Goal: Task Accomplishment & Management: Use online tool/utility

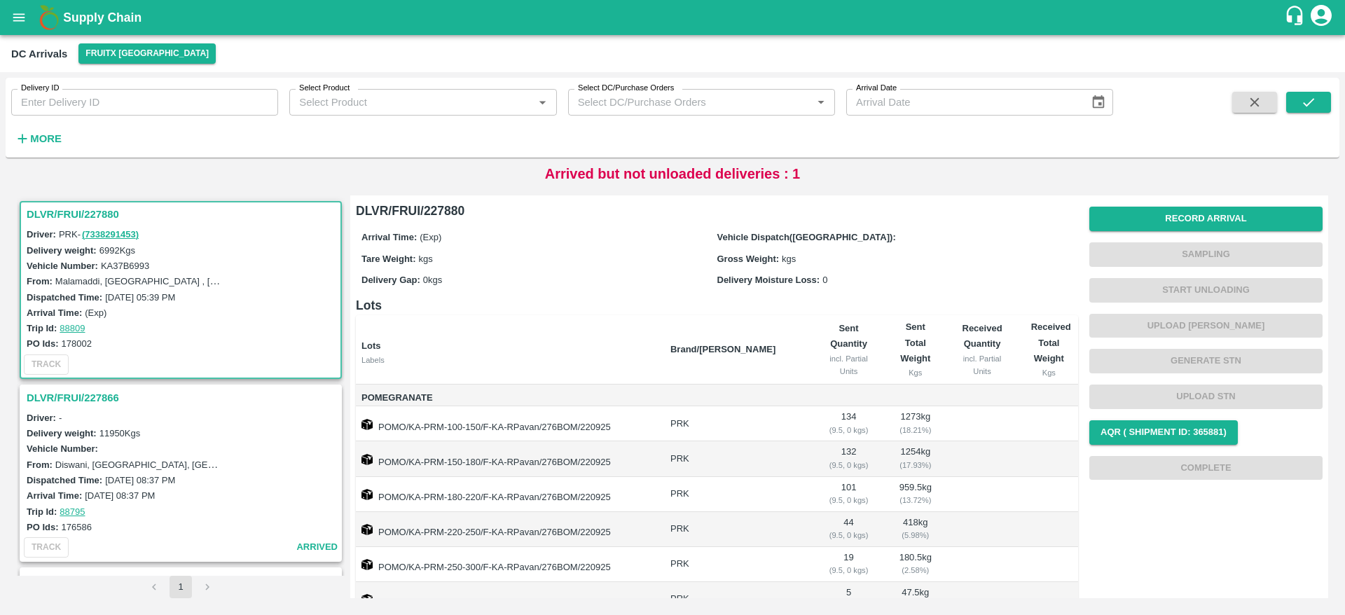
scroll to position [275, 0]
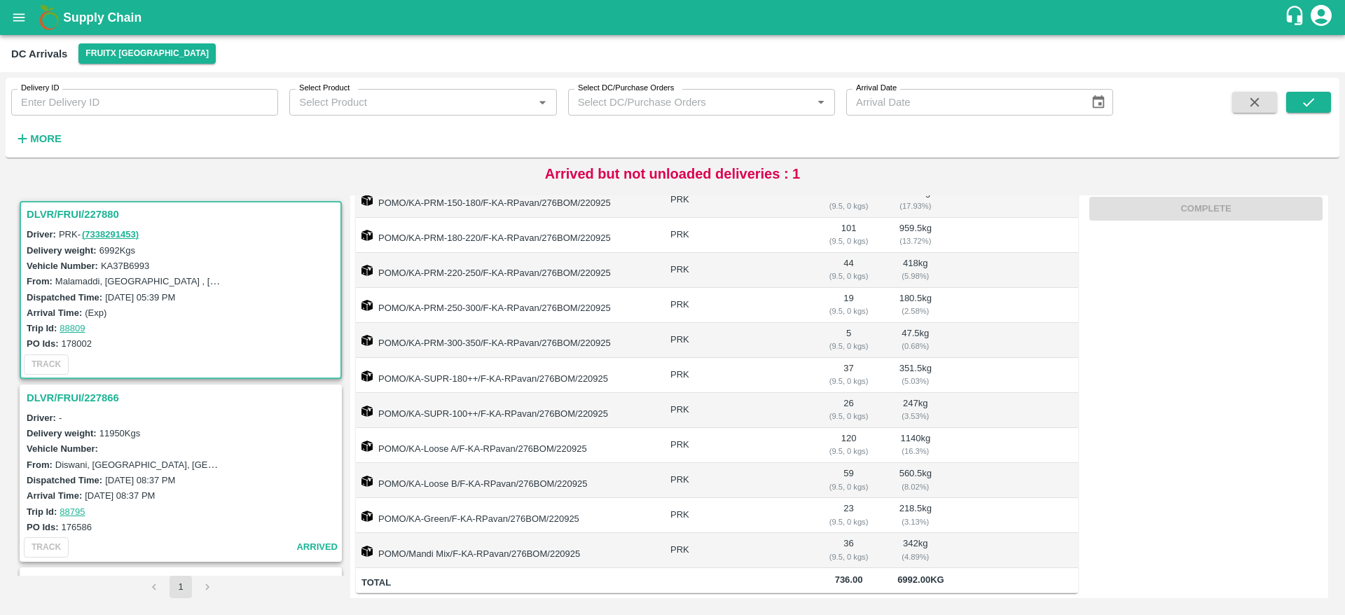
click at [81, 210] on h3 "DLVR/FRUI/227880" at bounding box center [183, 214] width 312 height 18
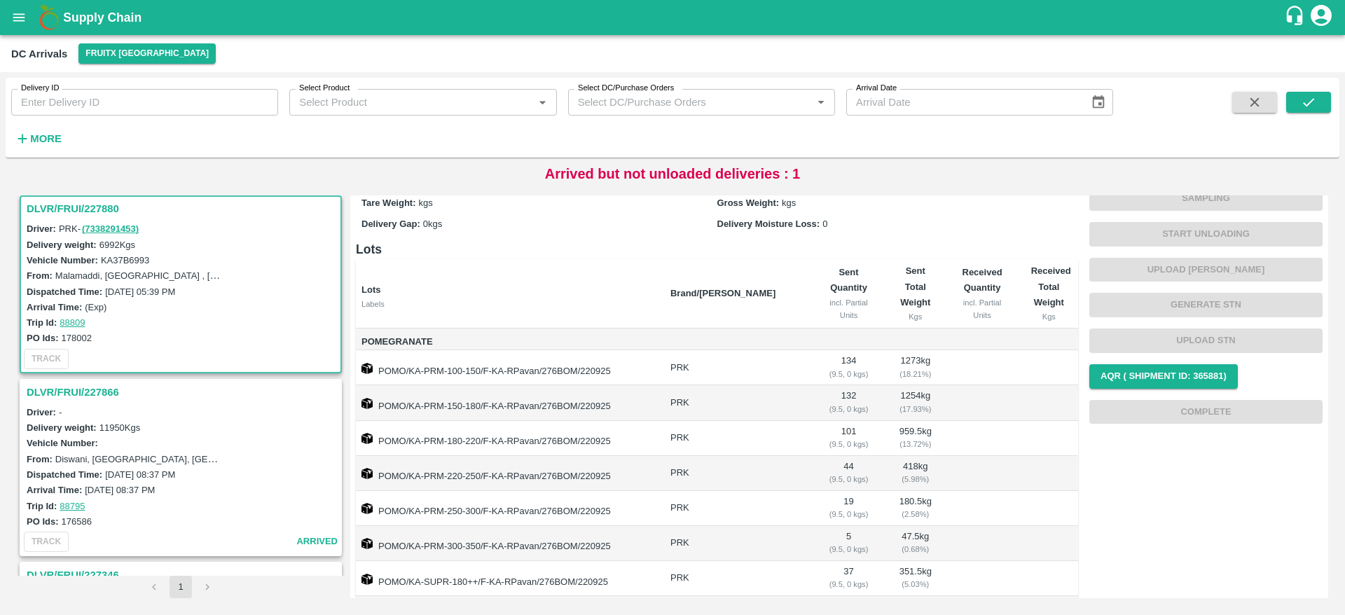
scroll to position [44, 0]
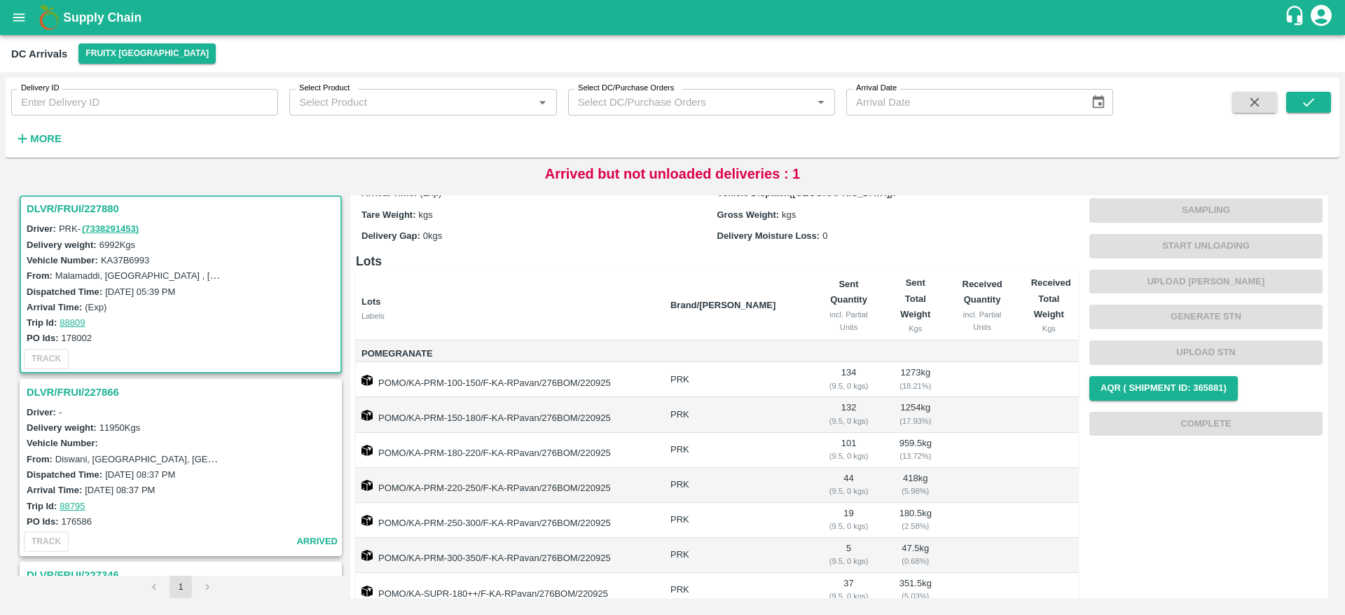
click at [95, 387] on h3 "DLVR/FRUI/227866" at bounding box center [183, 392] width 312 height 18
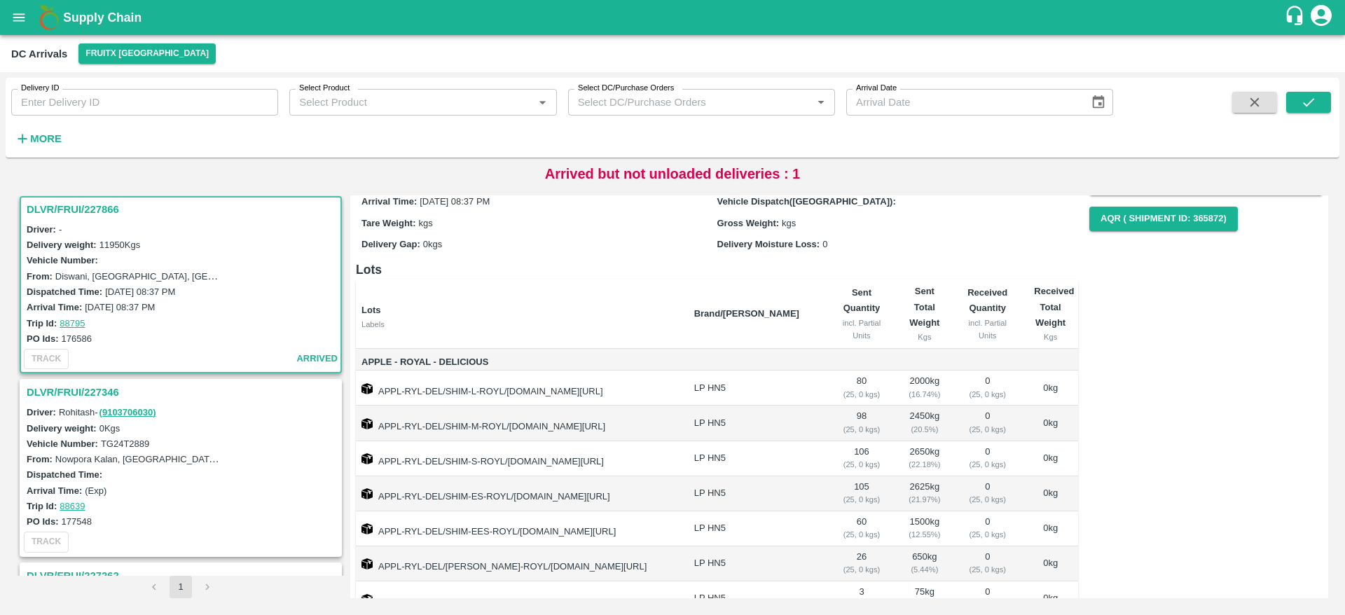
scroll to position [100, 0]
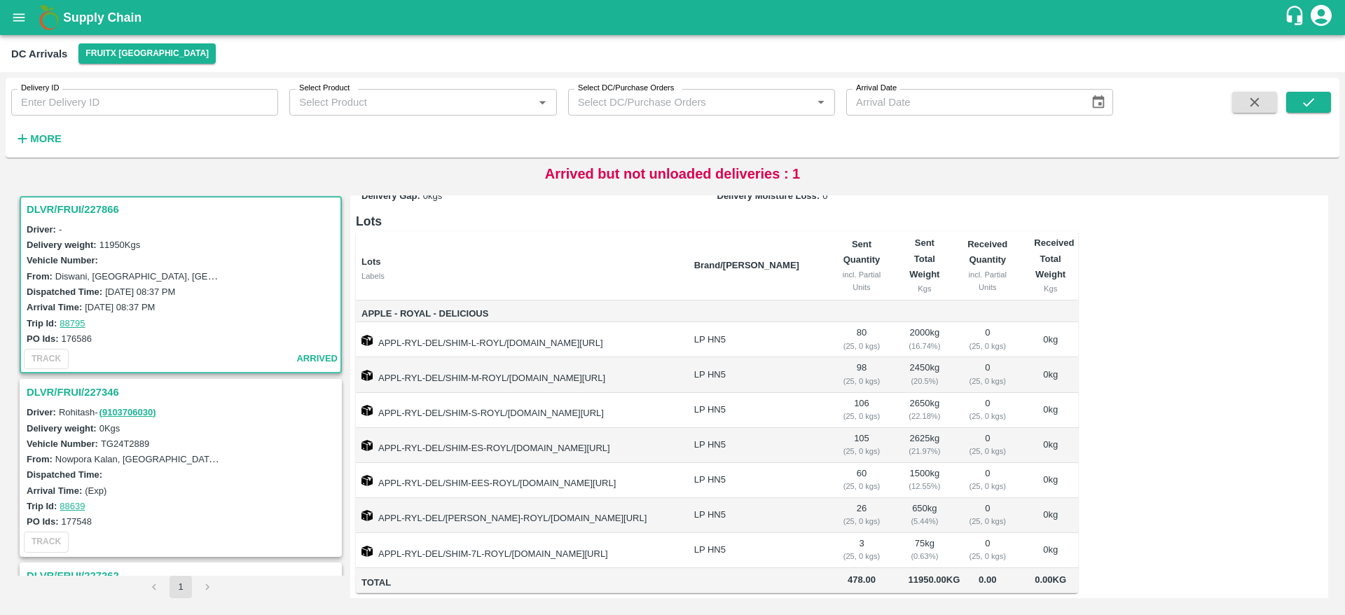
click at [53, 386] on h3 "DLVR/FRUI/227346" at bounding box center [183, 392] width 312 height 18
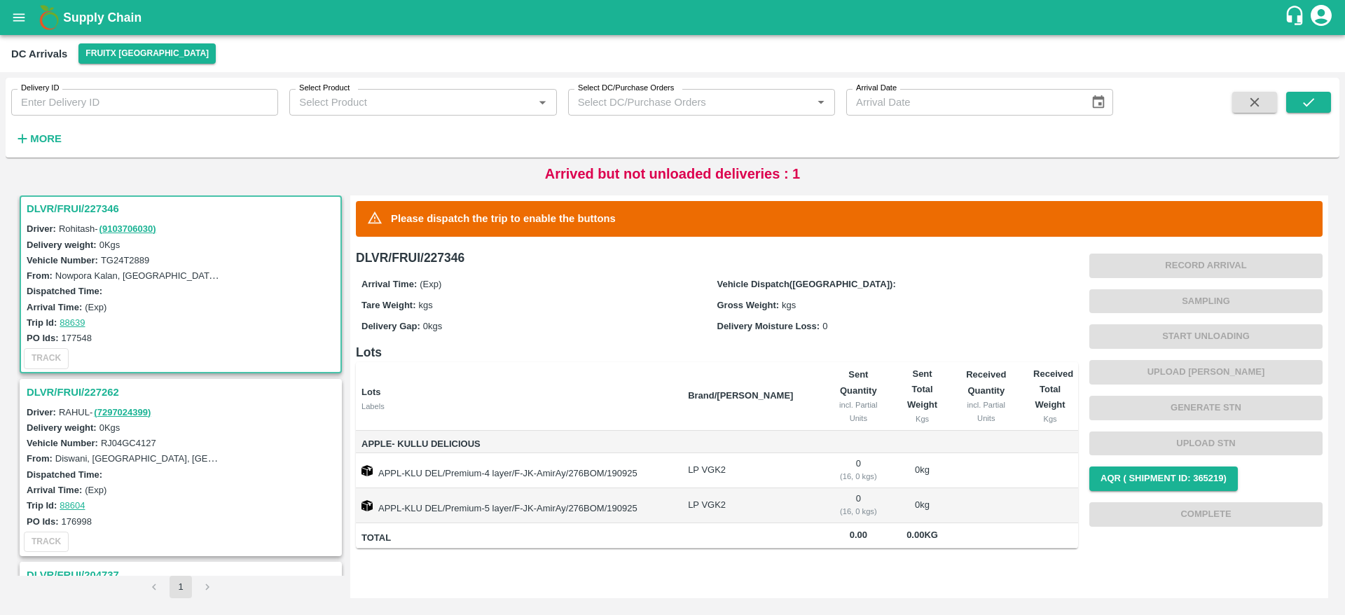
scroll to position [541, 0]
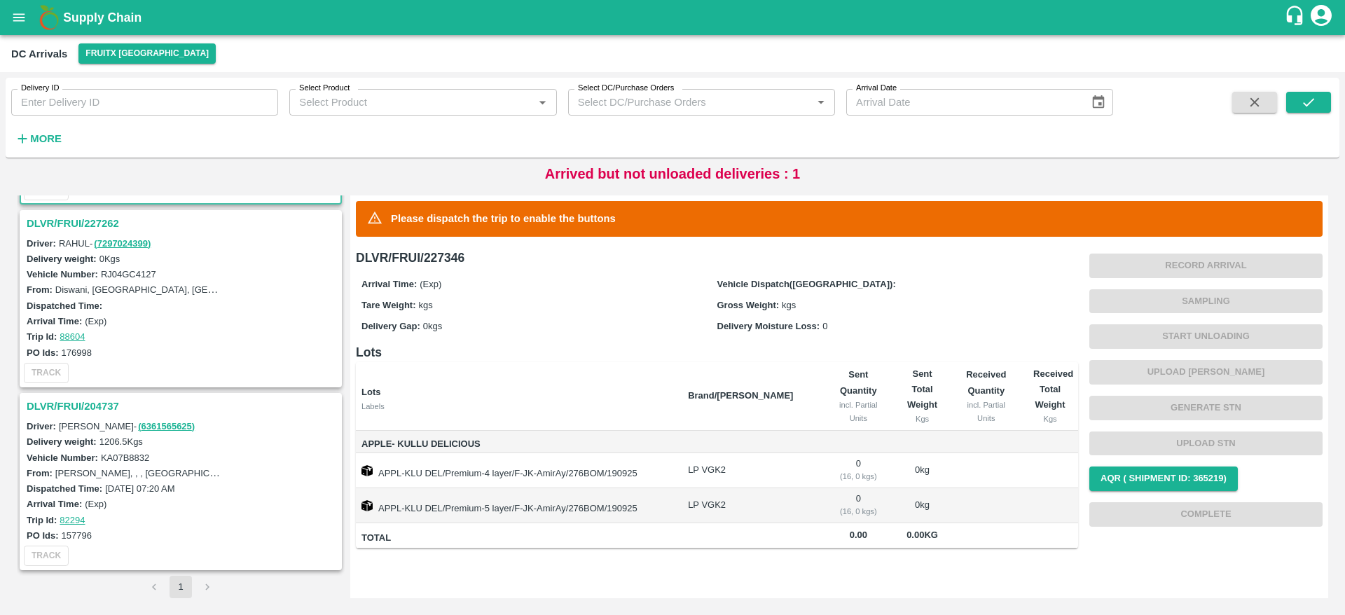
click at [71, 405] on h3 "DLVR/FRUI/204737" at bounding box center [183, 406] width 312 height 18
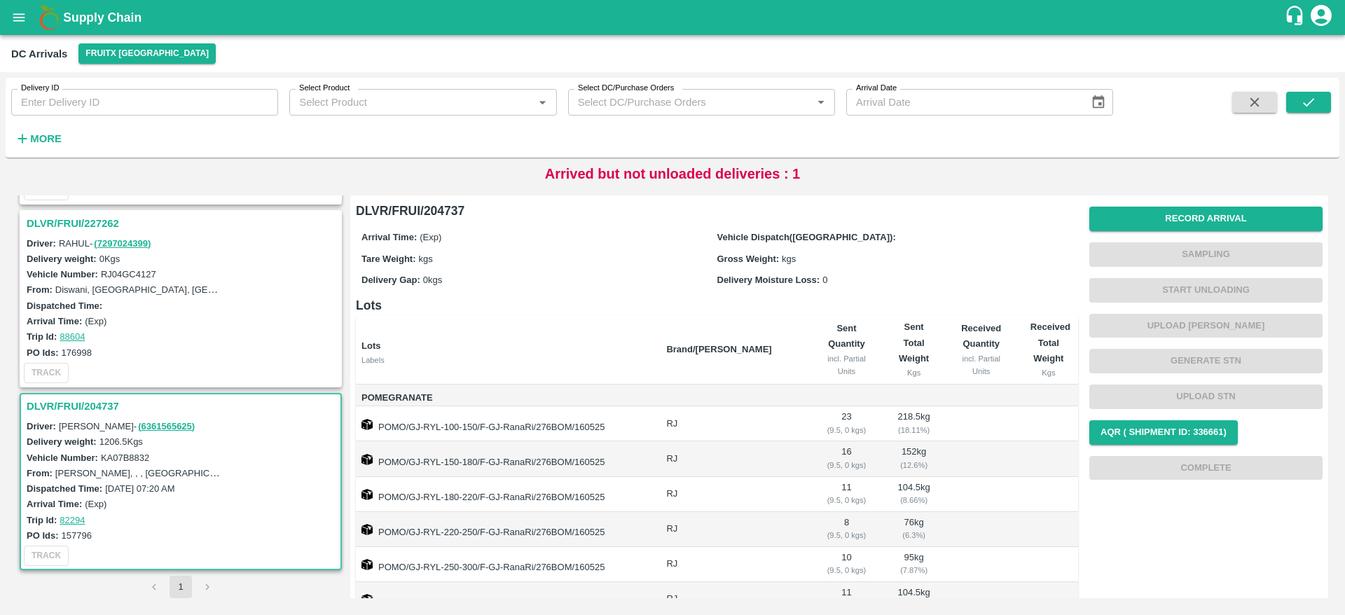
click at [64, 221] on h3 "DLVR/FRUI/227262" at bounding box center [183, 223] width 312 height 18
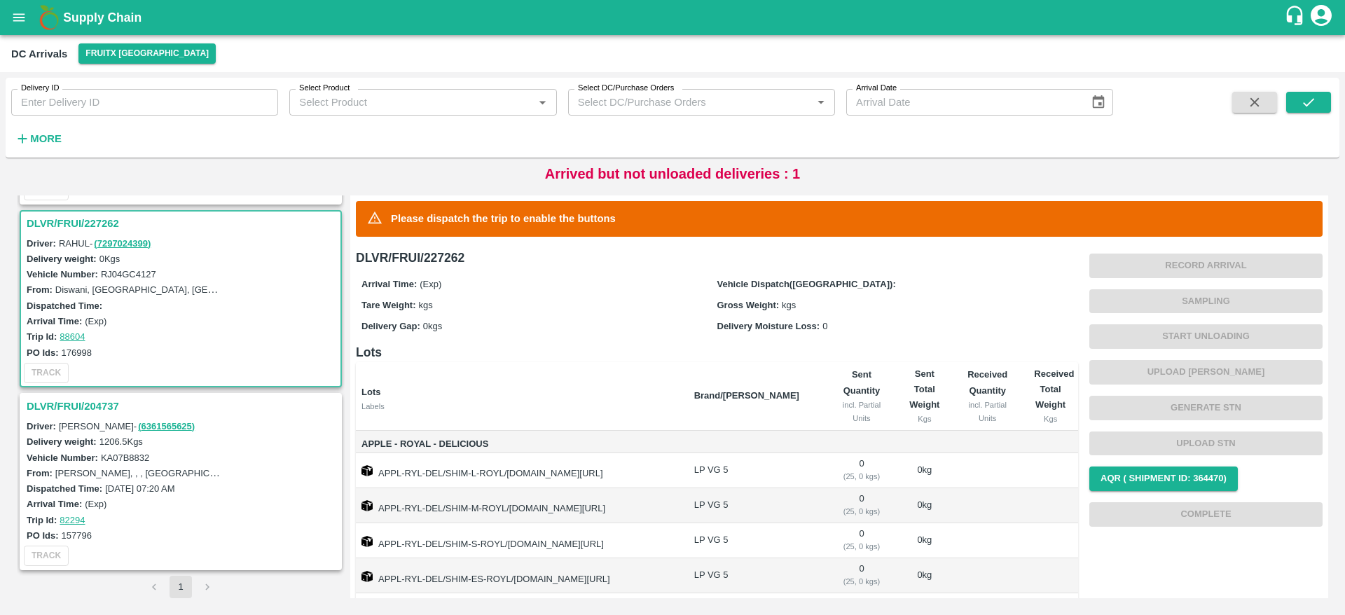
scroll to position [130, 0]
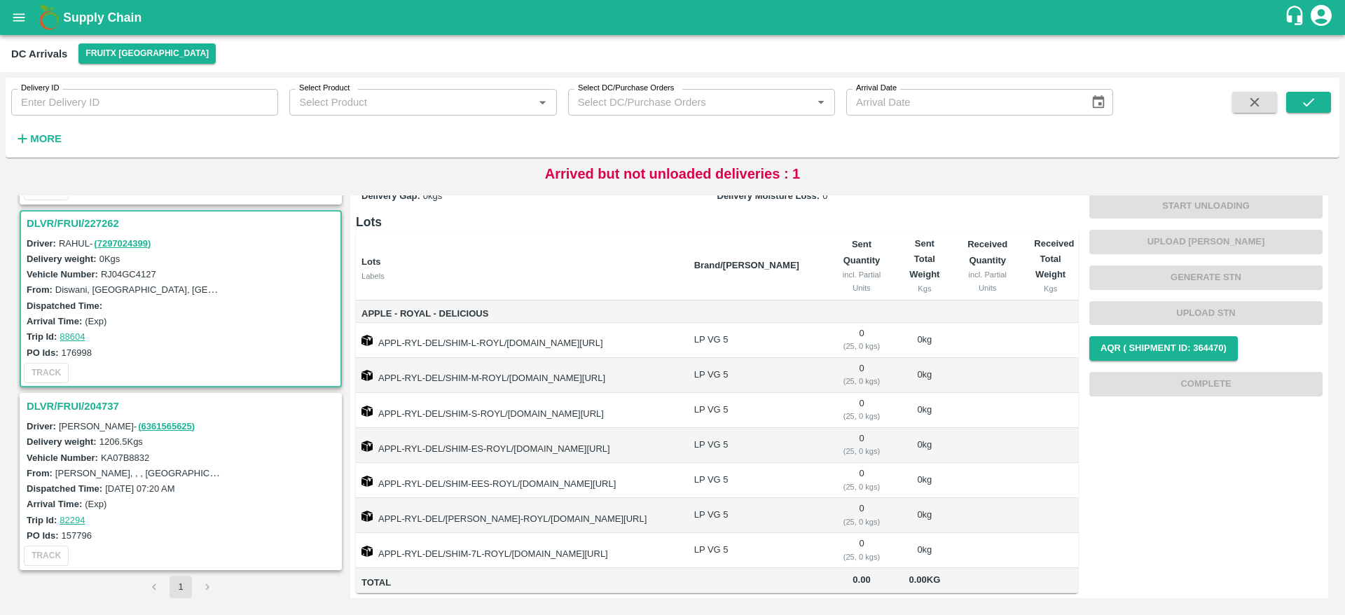
click at [80, 392] on div "DLVR/FRUI/227880 Driver: PRK - ( 7338291453 ) Delivery weight: 6992 Kgs Vehicle…" at bounding box center [181, 385] width 328 height 380
click at [80, 394] on div "DLVR/FRUI/204737" at bounding box center [180, 406] width 319 height 24
click at [83, 402] on h3 "DLVR/FRUI/204737" at bounding box center [183, 406] width 312 height 18
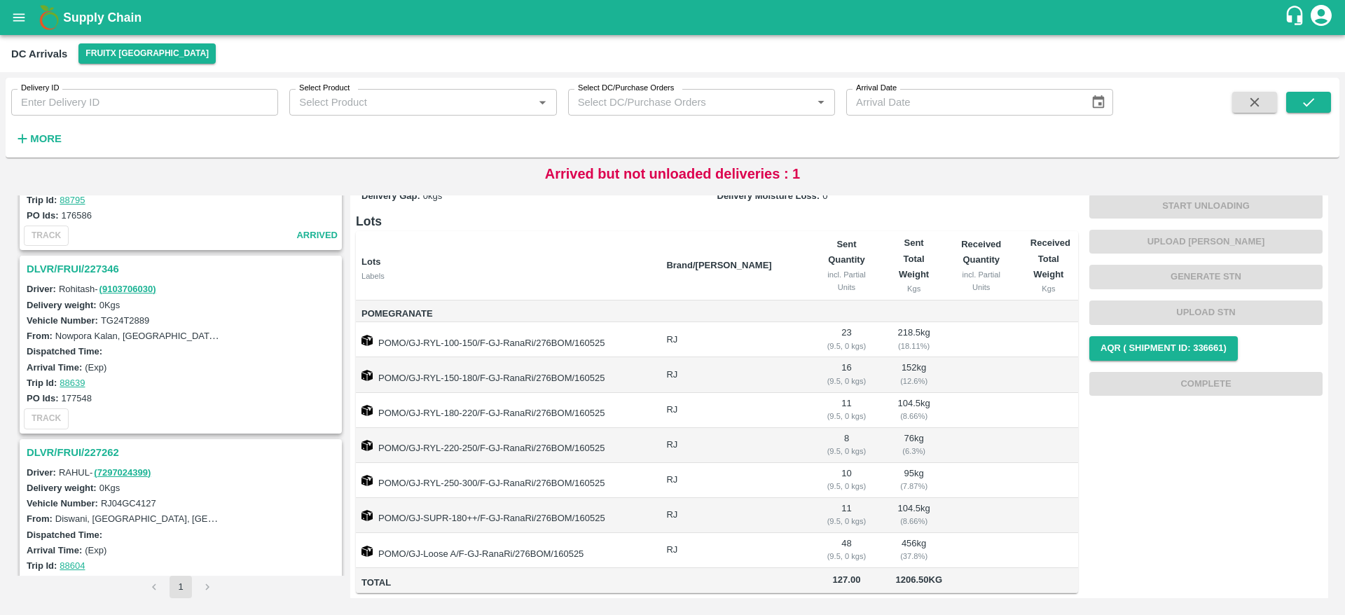
scroll to position [310, 0]
click at [66, 268] on h3 "DLVR/FRUI/227346" at bounding box center [183, 271] width 312 height 18
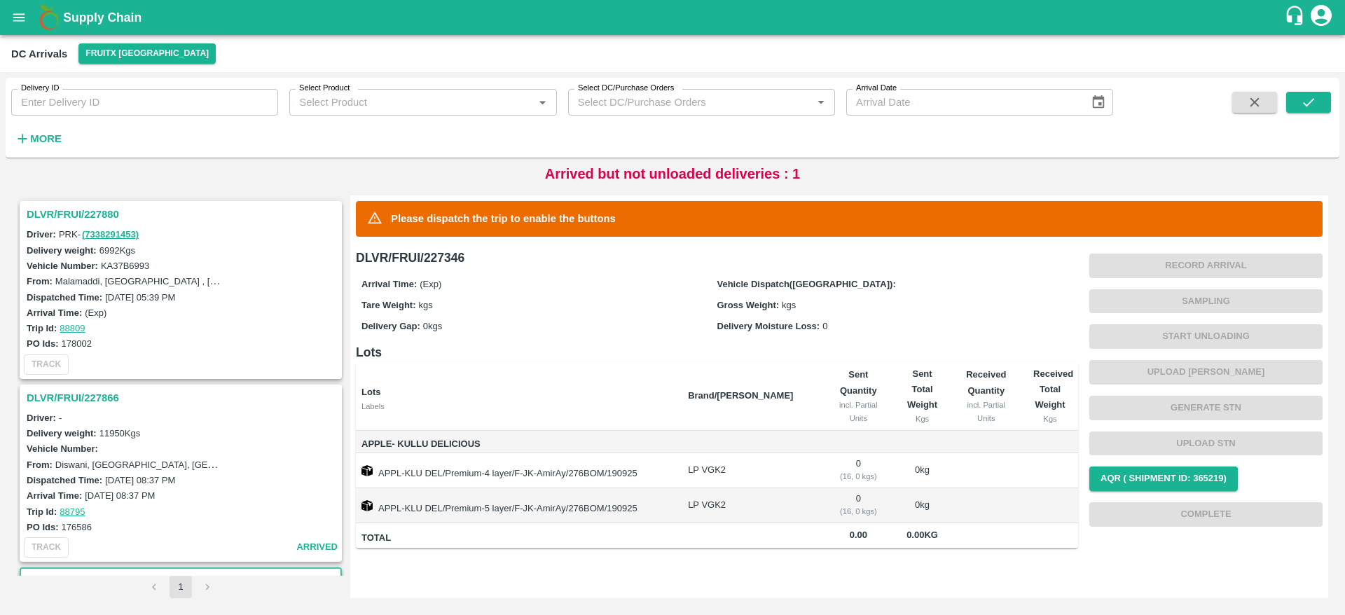
click at [60, 398] on h3 "DLVR/FRUI/227866" at bounding box center [183, 398] width 312 height 18
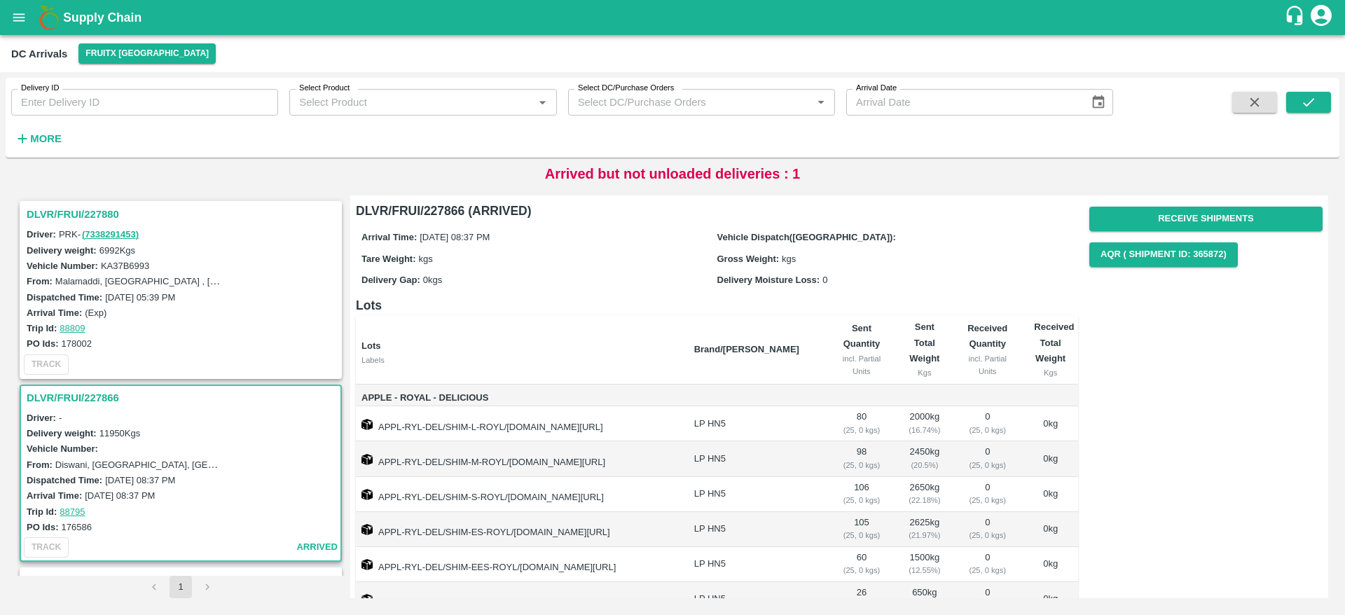
click at [75, 214] on h3 "DLVR/FRUI/227880" at bounding box center [183, 214] width 312 height 18
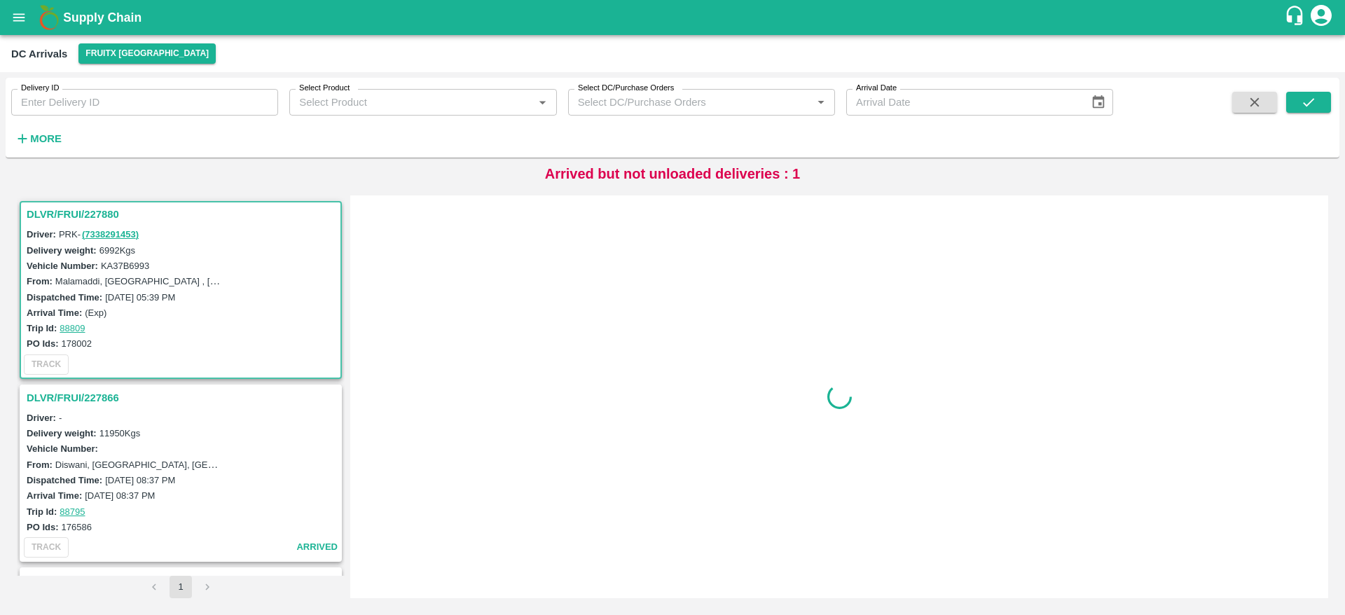
scroll to position [6, 0]
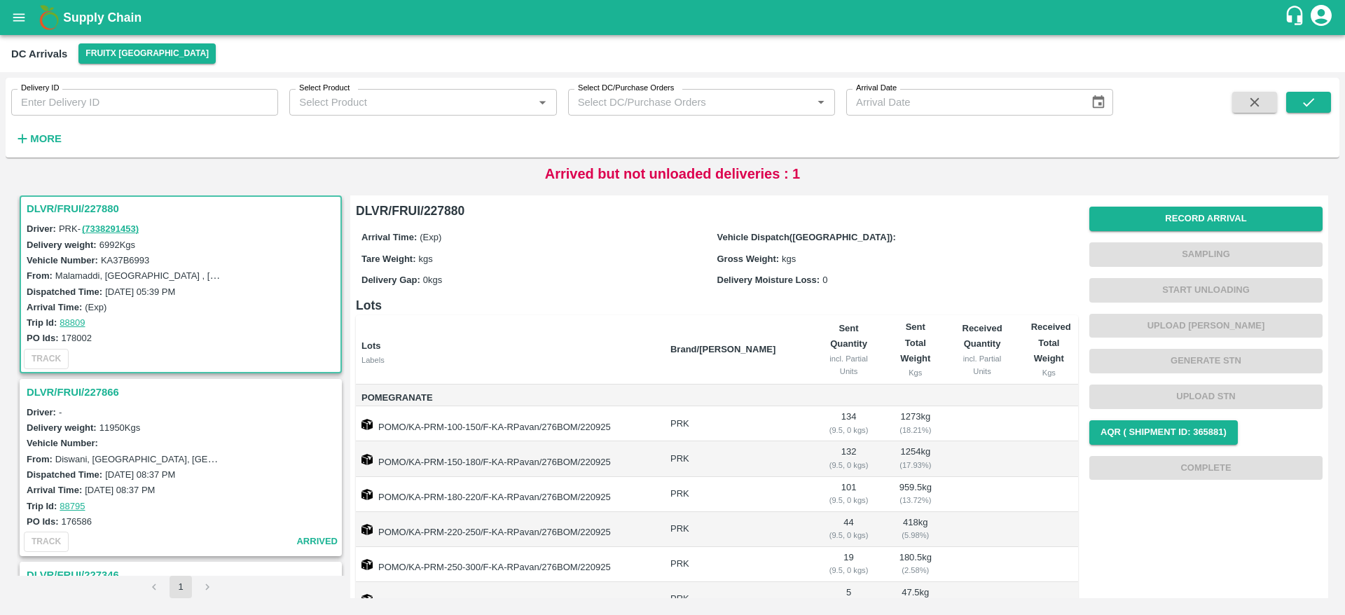
click at [76, 209] on h3 "DLVR/FRUI/227880" at bounding box center [183, 209] width 312 height 18
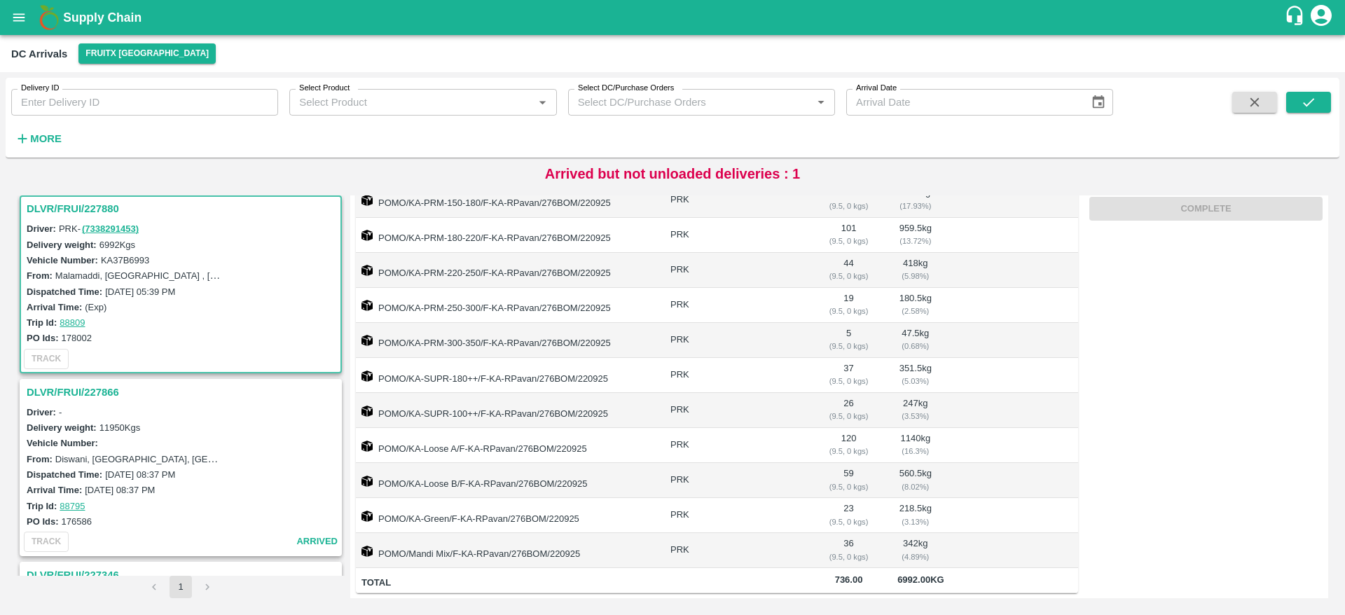
scroll to position [0, 0]
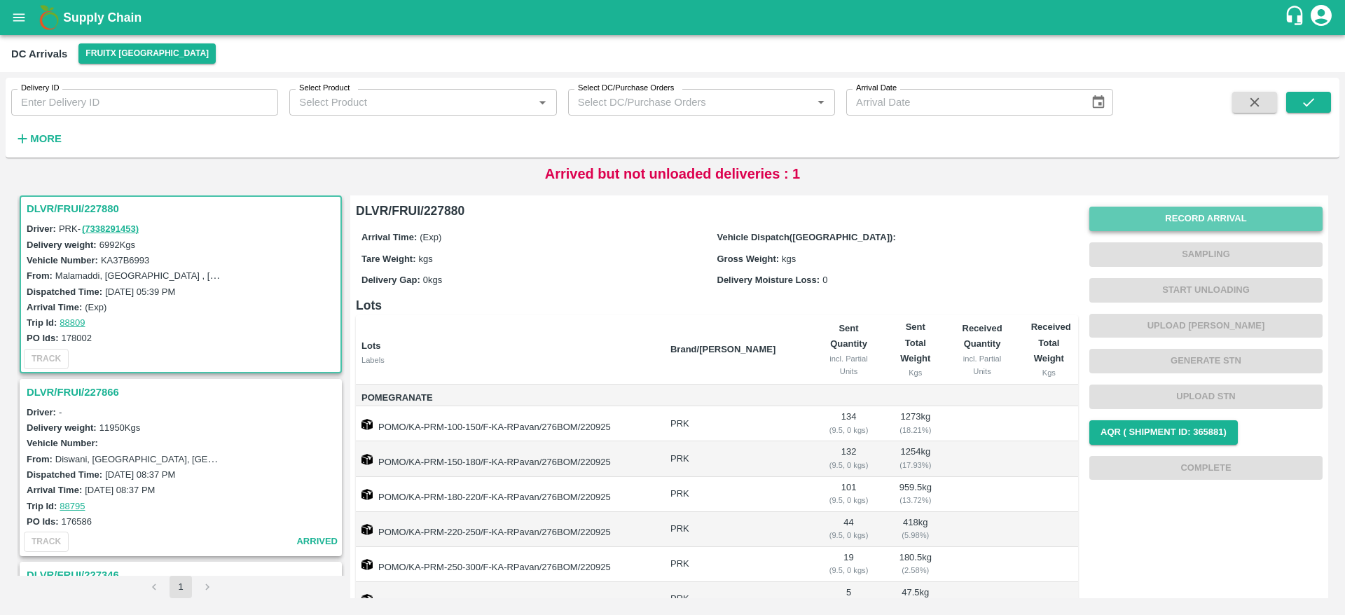
click at [1196, 221] on button "Record Arrival" at bounding box center [1205, 219] width 233 height 25
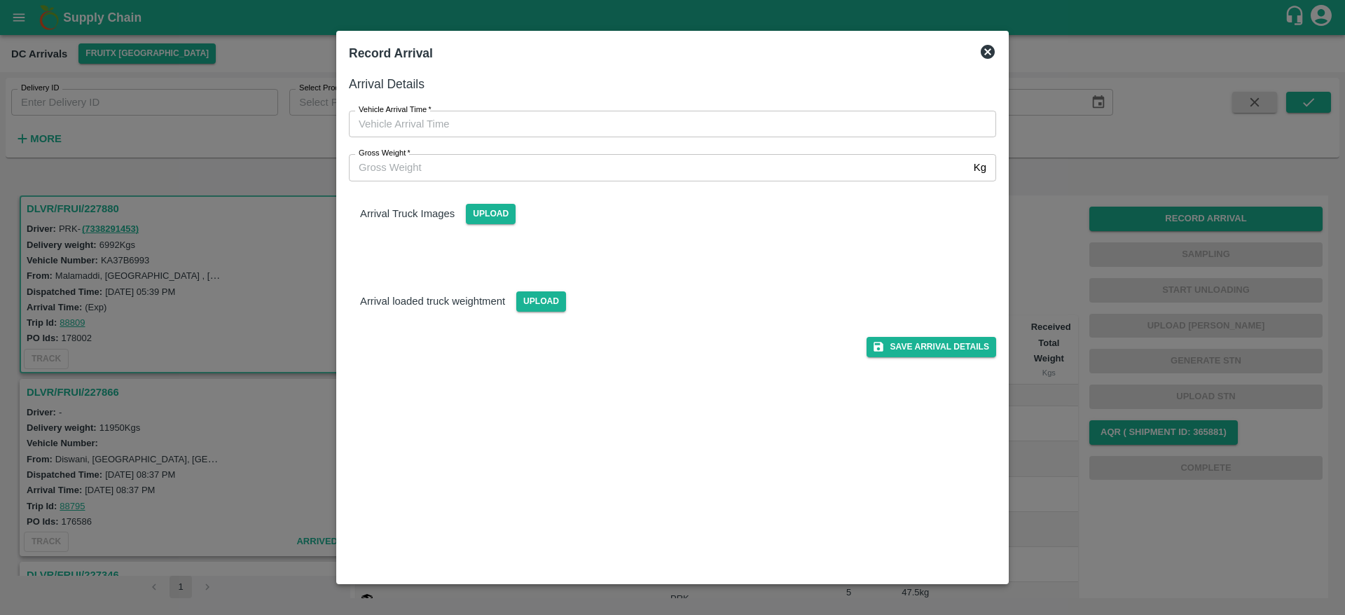
type input "DD/MM/YYYY hh:mm aa"
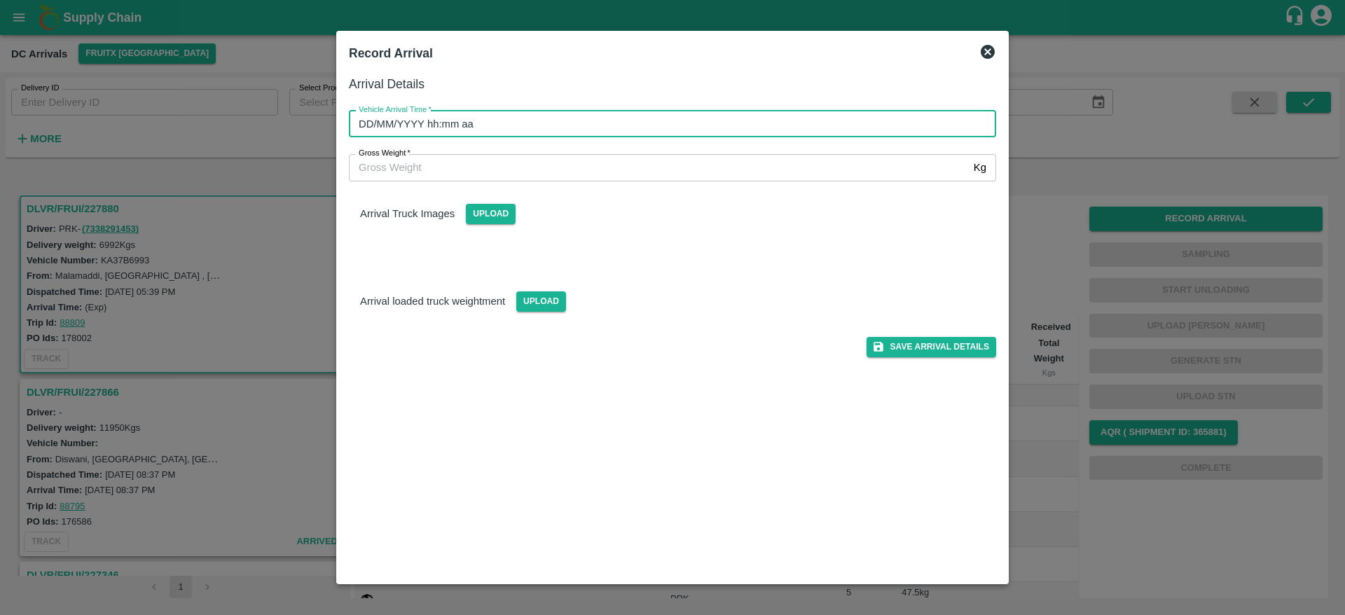
click at [648, 123] on input "DD/MM/YYYY hh:mm aa" at bounding box center [667, 124] width 637 height 27
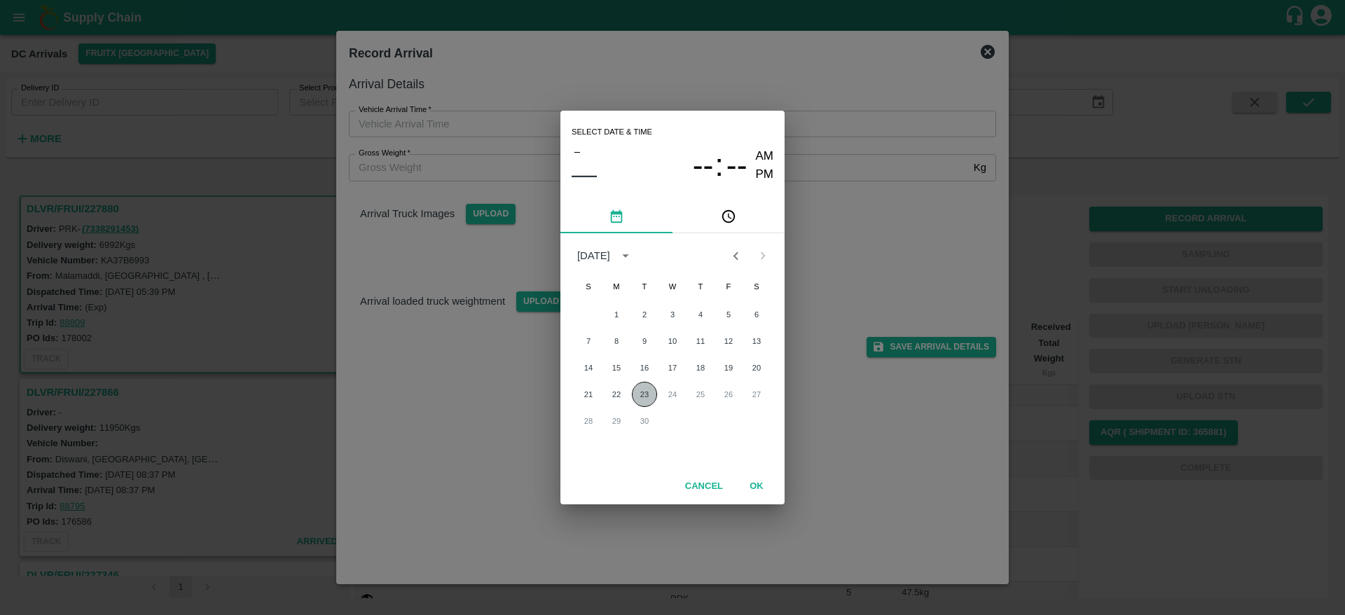
click at [644, 389] on button "23" at bounding box center [644, 394] width 25 height 25
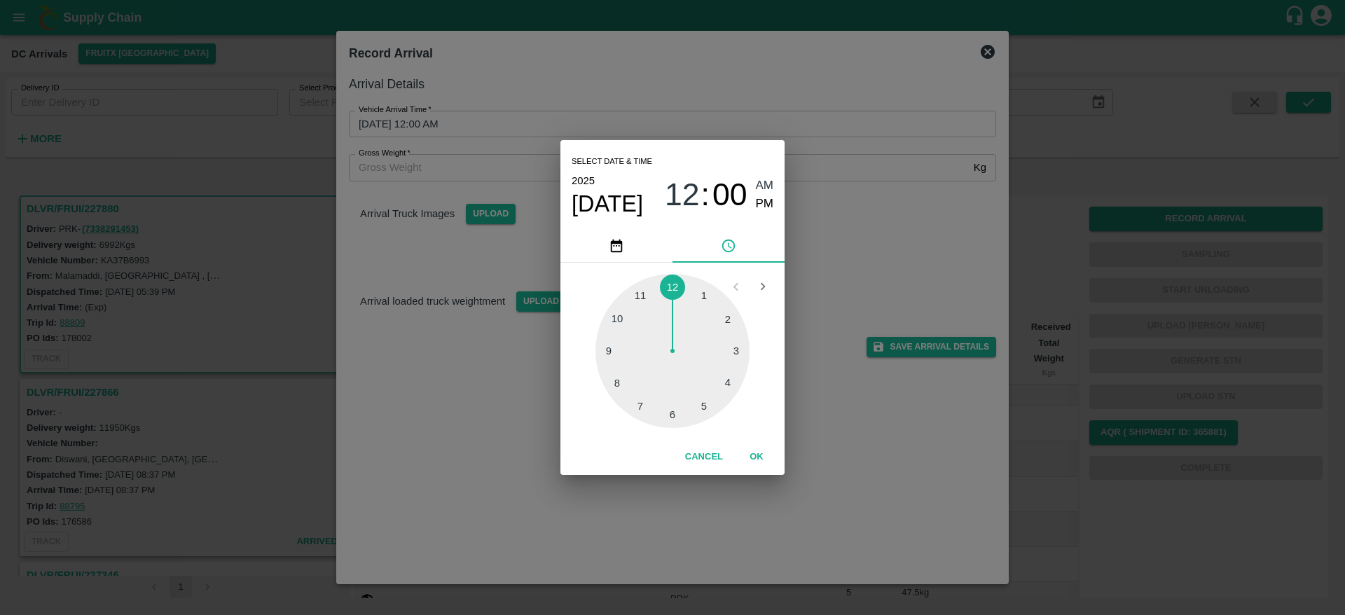
click at [643, 403] on div at bounding box center [672, 351] width 154 height 154
click at [674, 415] on div at bounding box center [672, 351] width 154 height 154
type input "[DATE] 07:30 AM"
click at [751, 454] on button "OK" at bounding box center [756, 457] width 45 height 25
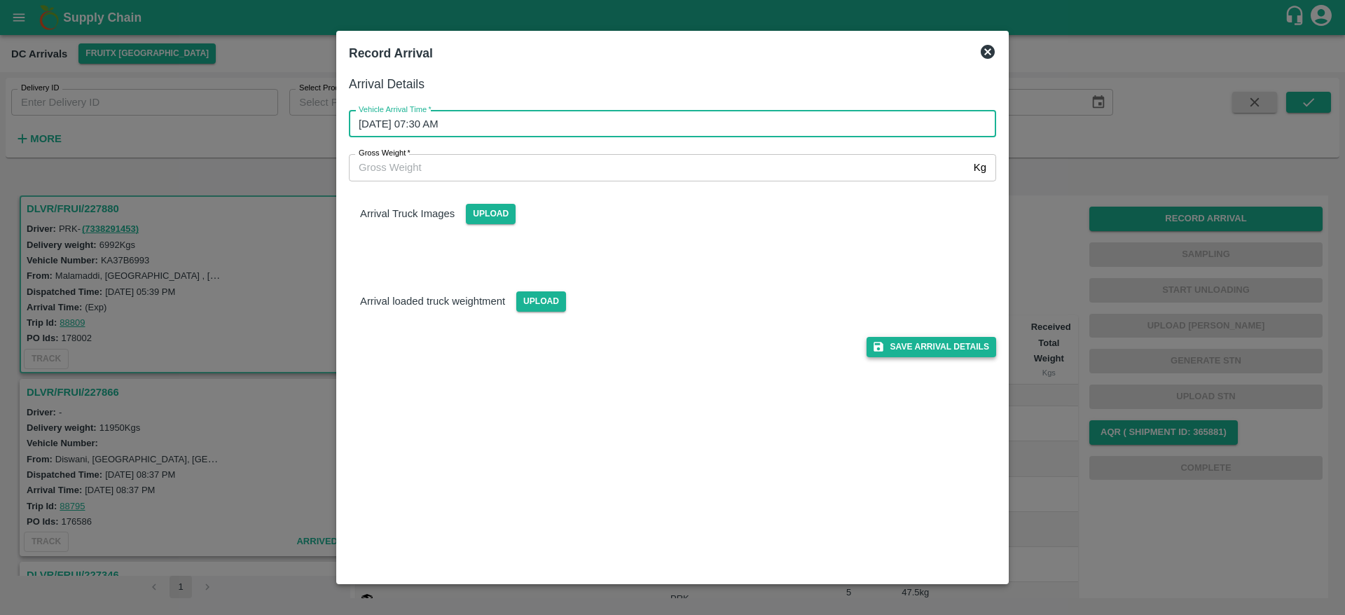
click at [924, 352] on button "Save Arrival Details" at bounding box center [931, 347] width 130 height 20
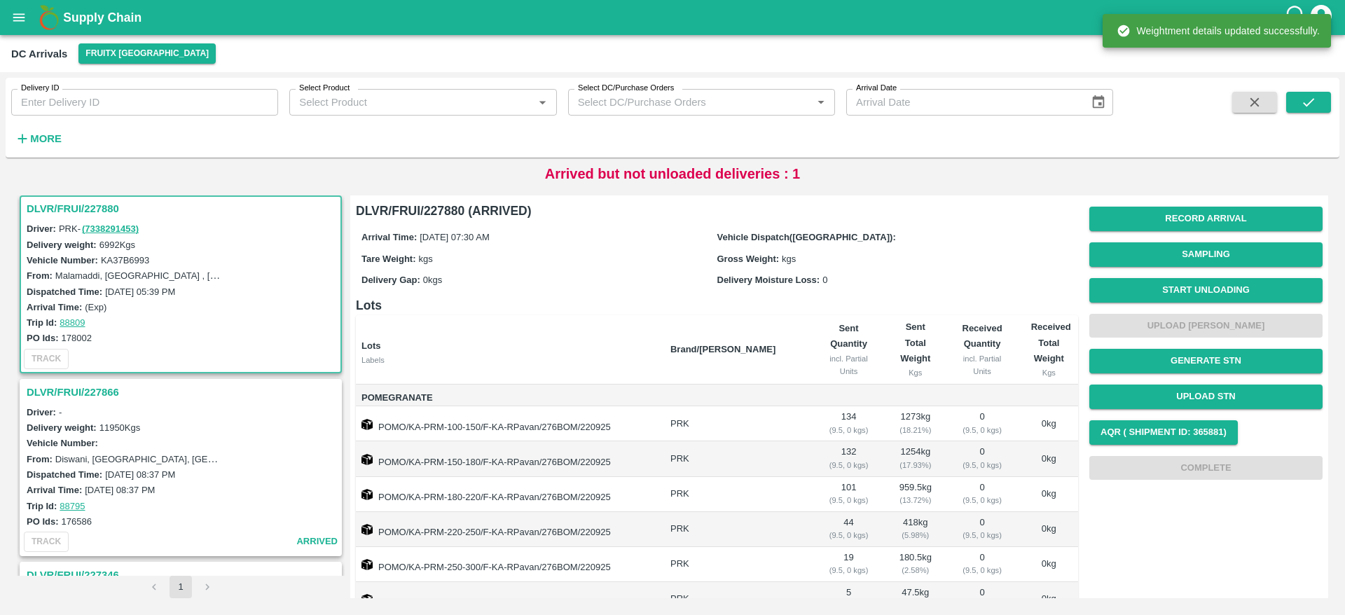
click at [83, 219] on div "DLVR/FRUI/227880" at bounding box center [180, 209] width 319 height 24
click at [77, 209] on h3 "DLVR/FRUI/227880" at bounding box center [183, 209] width 312 height 18
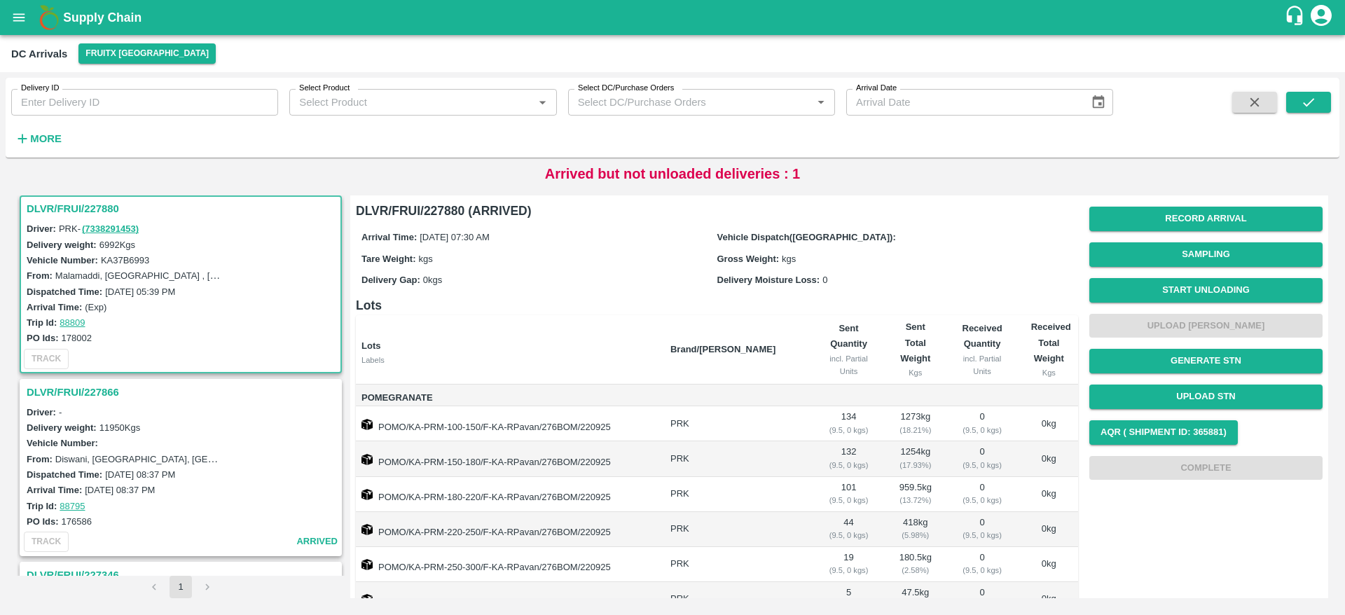
click at [1214, 304] on span "Start Unloading" at bounding box center [1205, 290] width 233 height 36
click at [1210, 291] on button "Start Unloading" at bounding box center [1205, 290] width 233 height 25
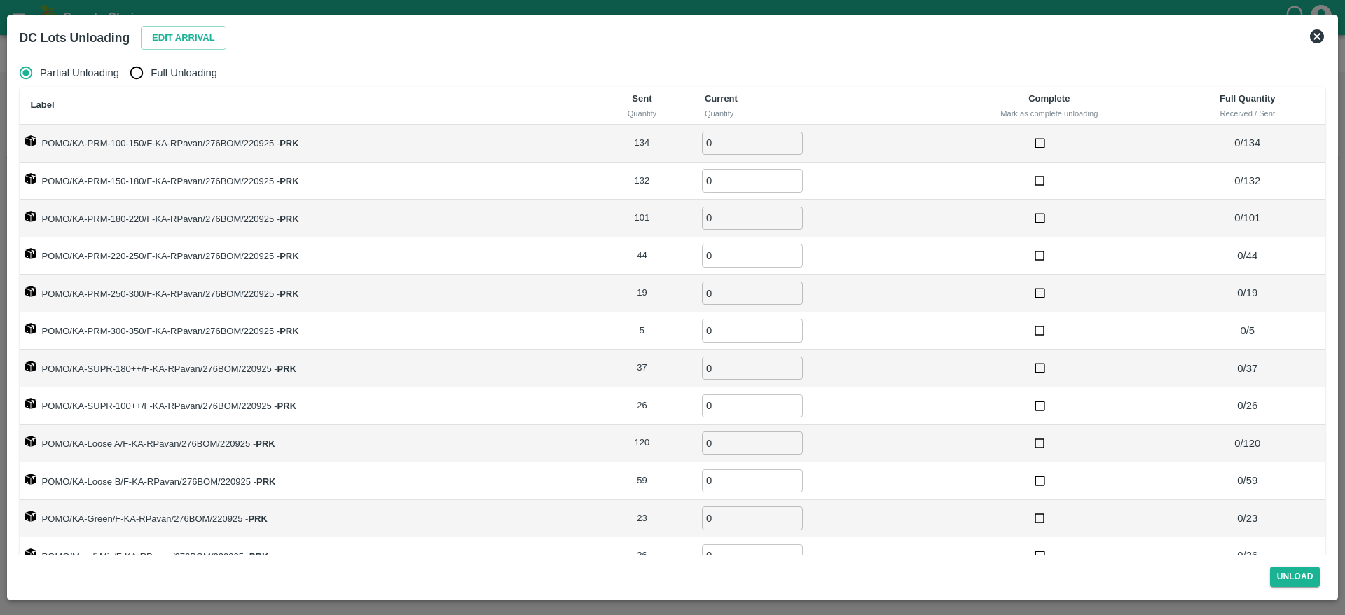
click at [173, 71] on span "Full Unloading" at bounding box center [184, 72] width 67 height 15
click at [151, 71] on input "Full Unloading" at bounding box center [137, 73] width 28 height 28
radio input "true"
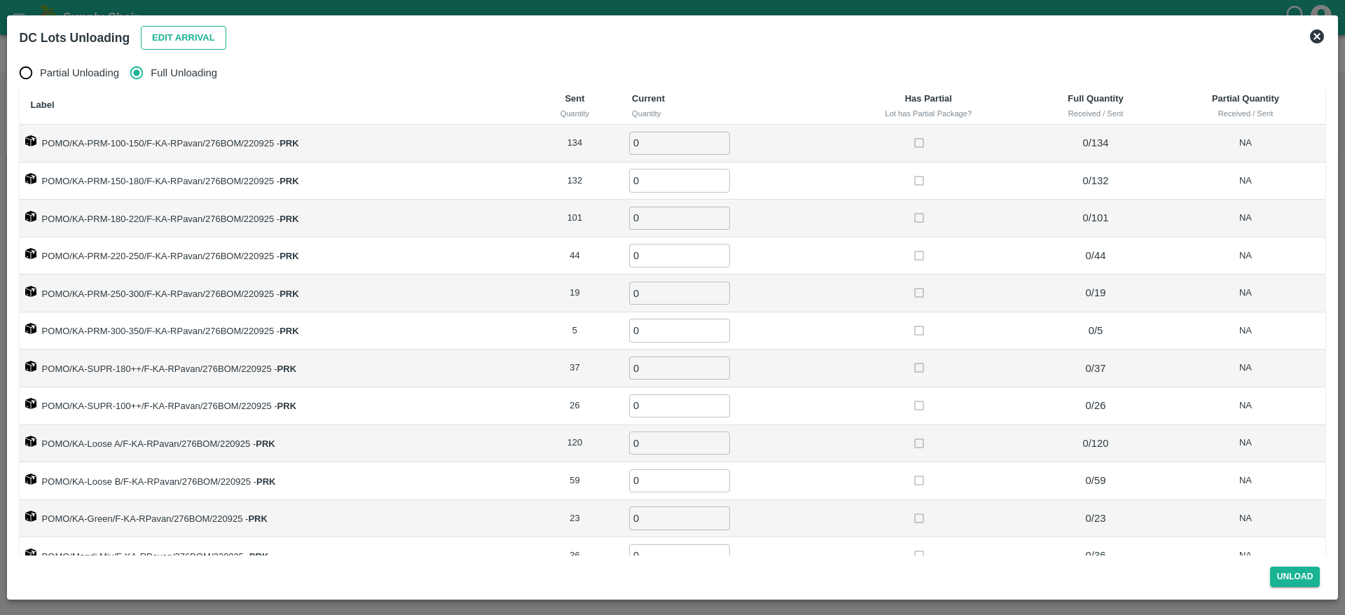
click at [192, 28] on button "Edit Arrival" at bounding box center [183, 38] width 85 height 25
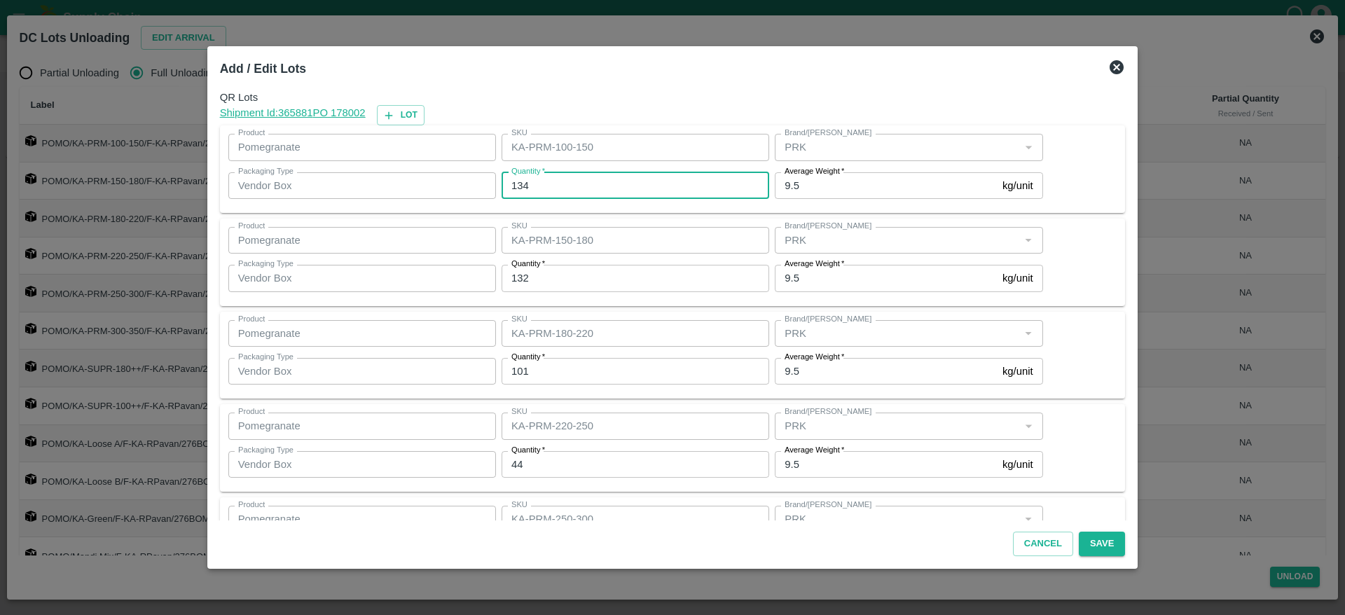
click at [553, 187] on input "134" at bounding box center [636, 185] width 268 height 27
type input "135"
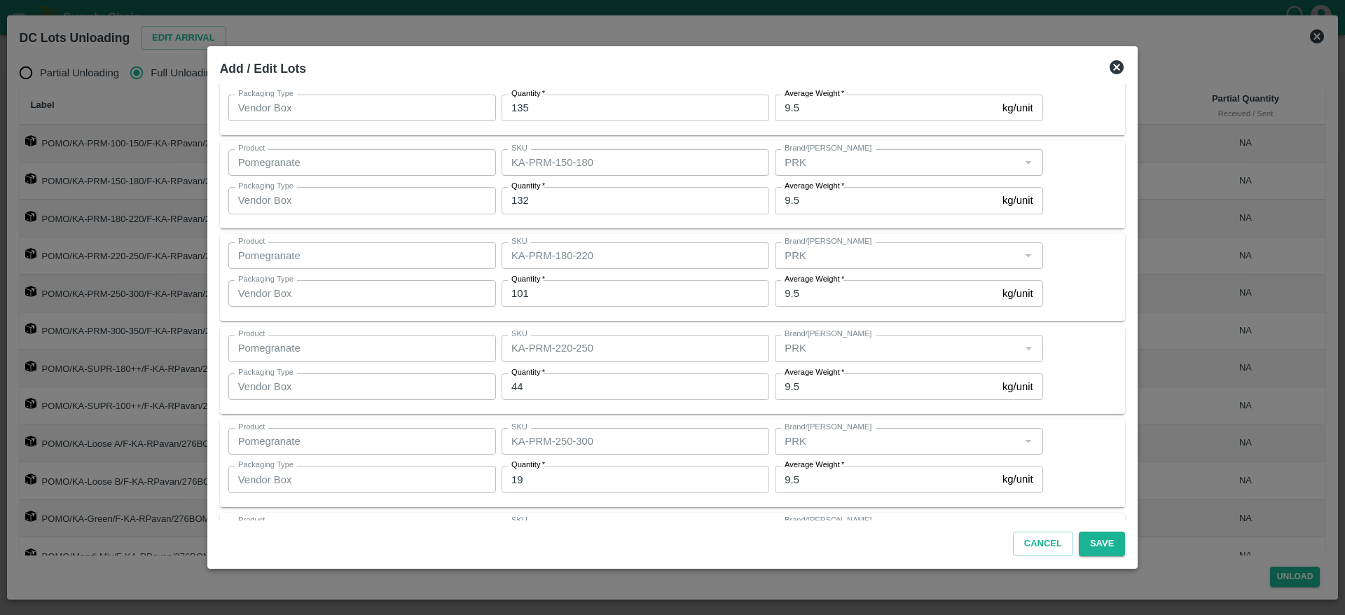
scroll to position [80, 0]
type input "130"
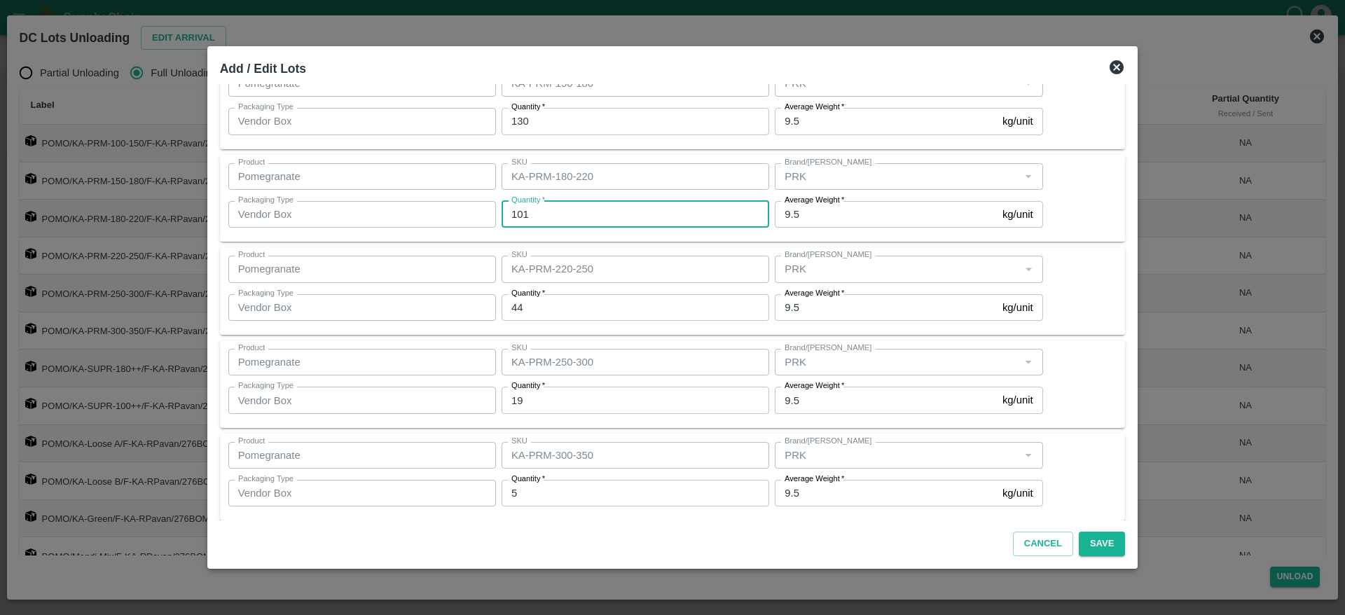
scroll to position [158, 0]
type input "101"
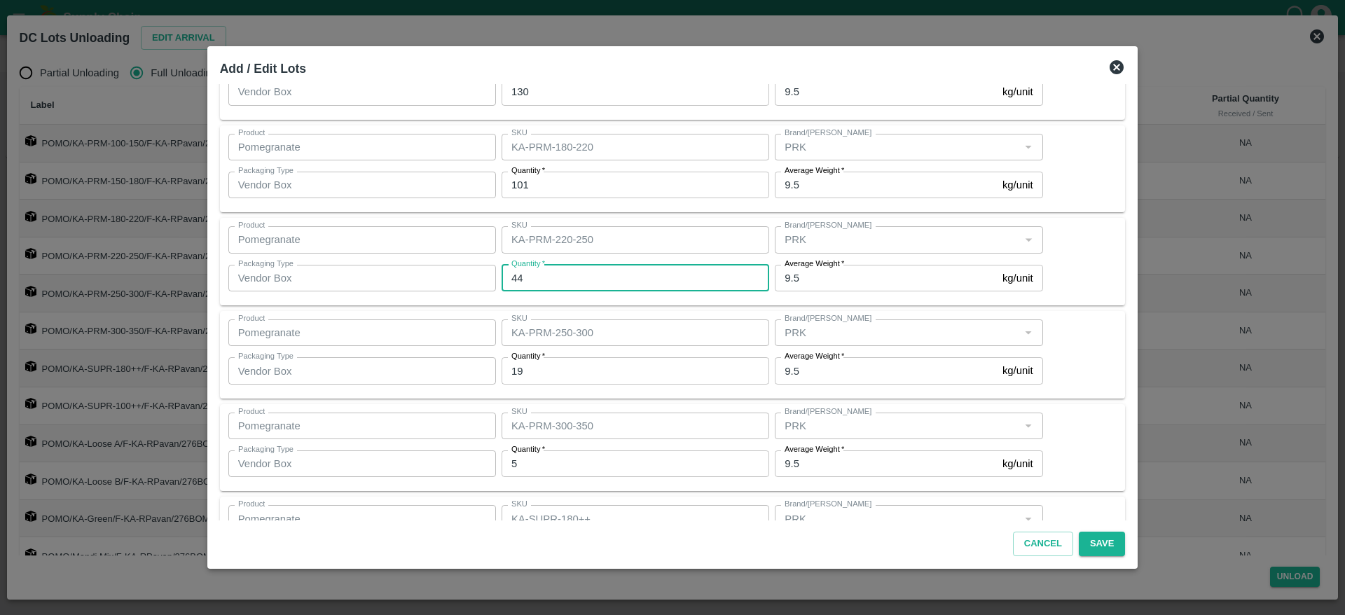
scroll to position [189, 0]
type input "44"
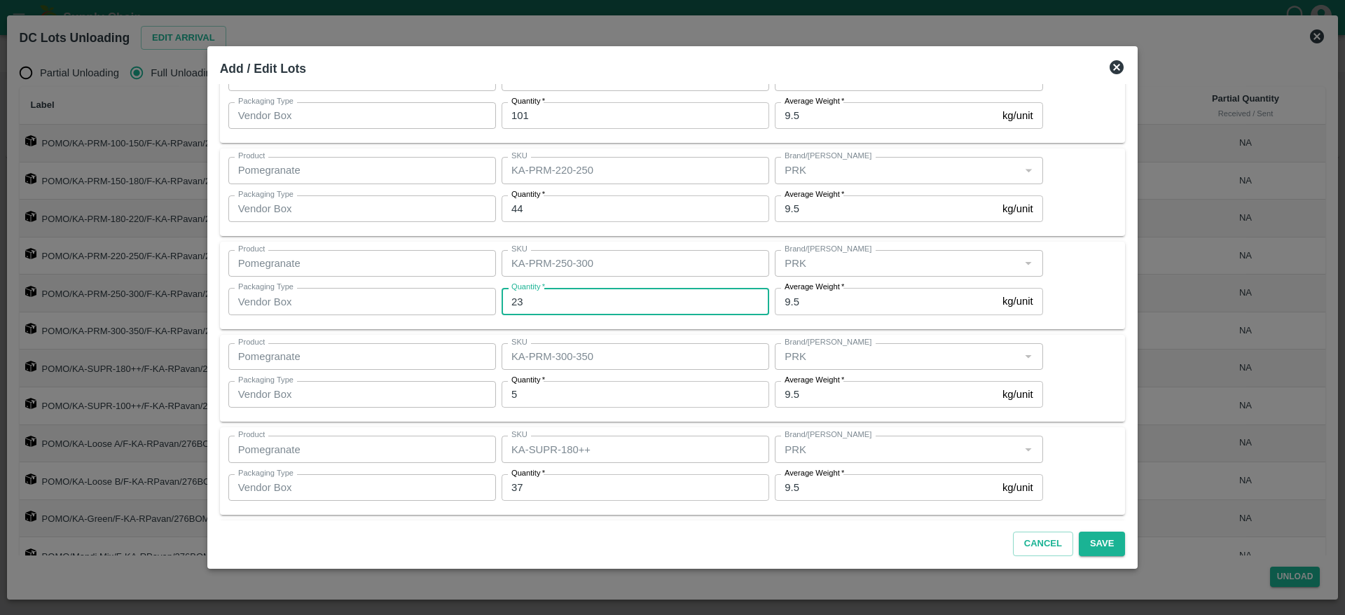
scroll to position [237, 0]
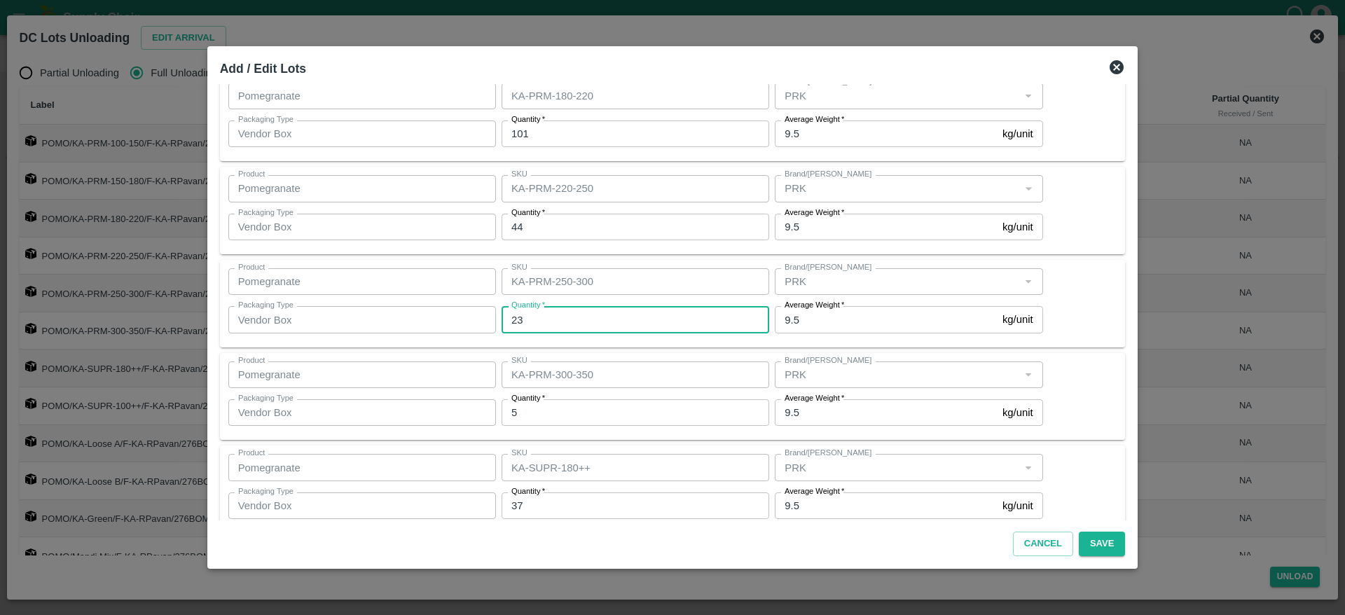
type input "23"
click at [1065, 329] on div "Product Pomegranate Product SKU KA-PRM-250-300 SKU Brand/Marka Brand/Marka Pack…" at bounding box center [672, 303] width 889 height 71
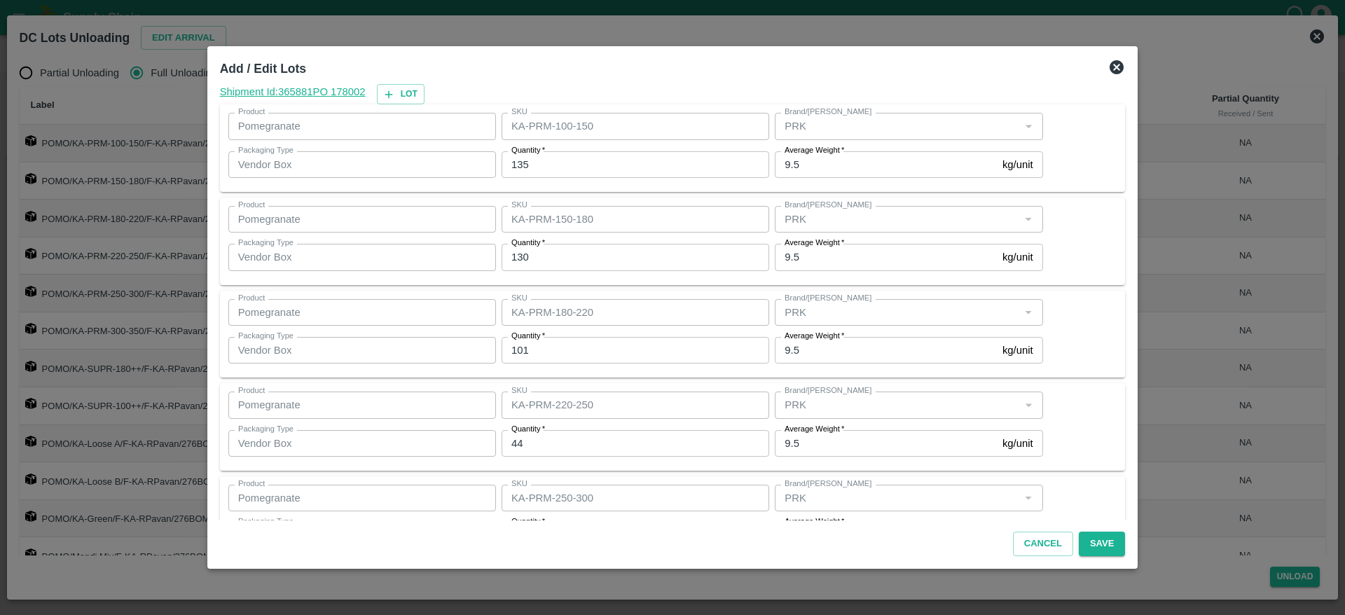
scroll to position [0, 0]
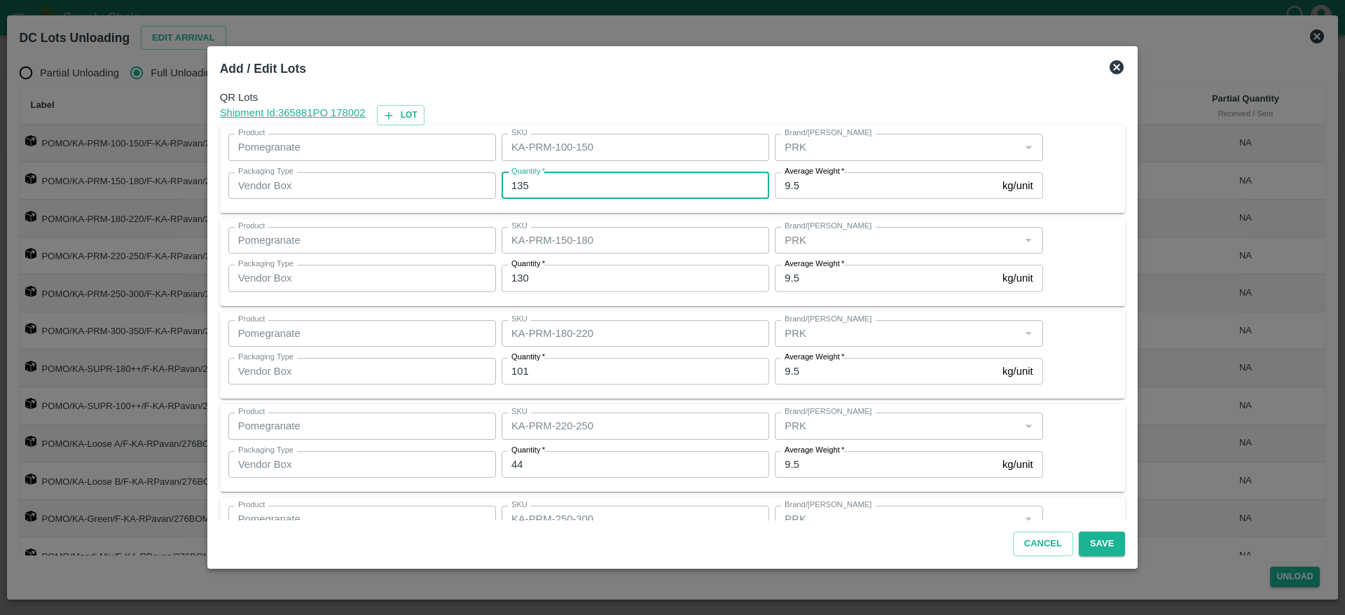
click at [574, 193] on input "135" at bounding box center [636, 185] width 268 height 27
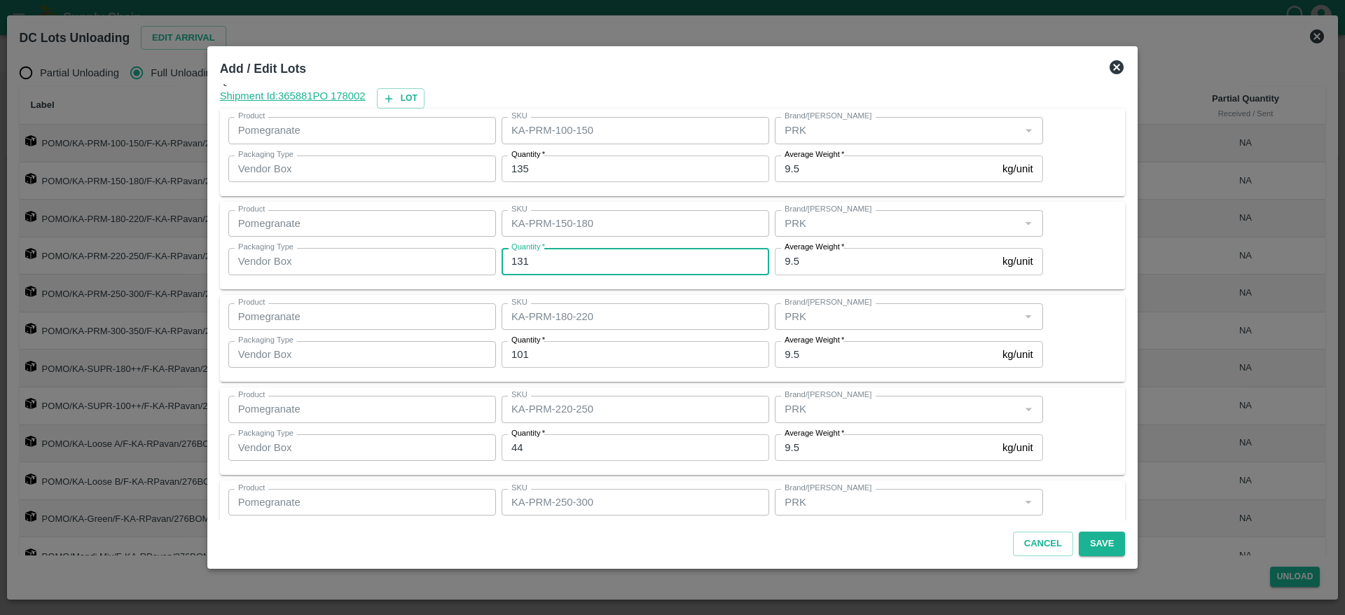
scroll to position [16, 0]
type input "130"
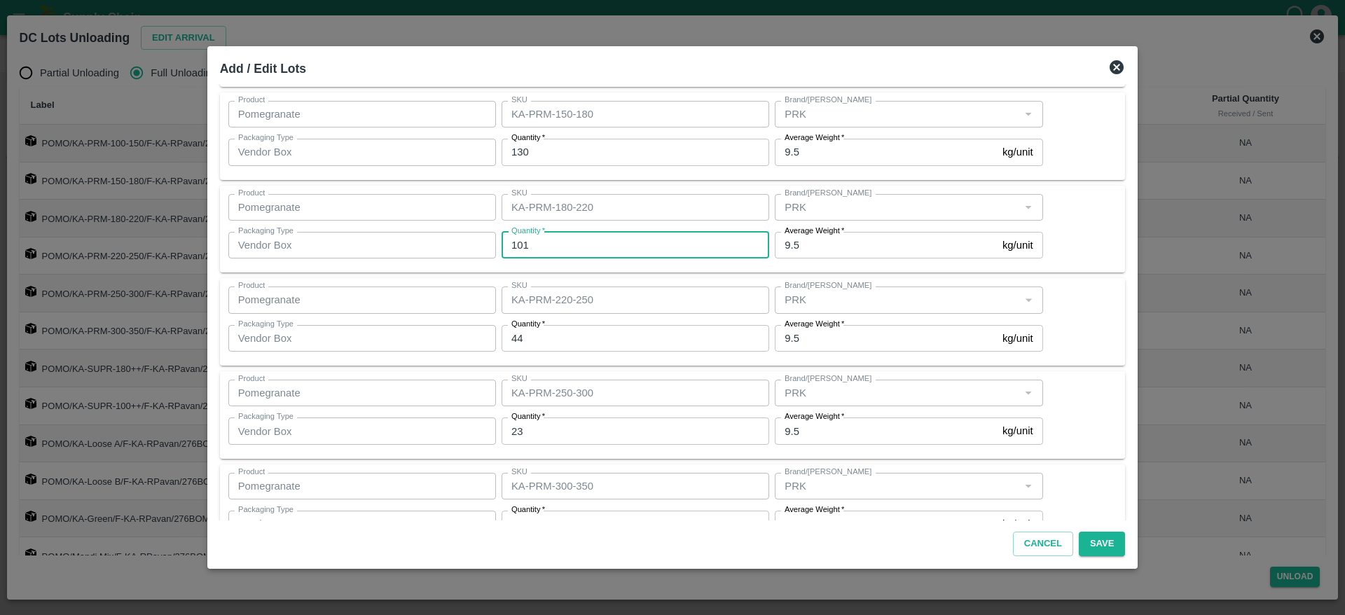
scroll to position [127, 0]
type input "101"
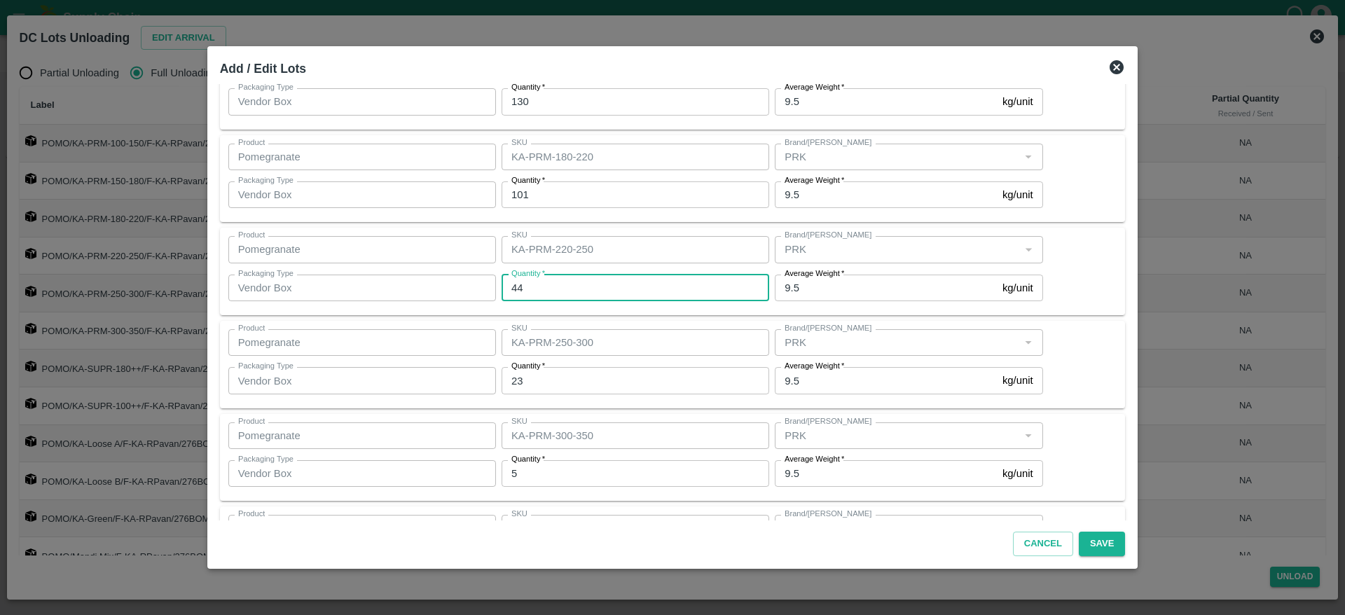
scroll to position [230, 0]
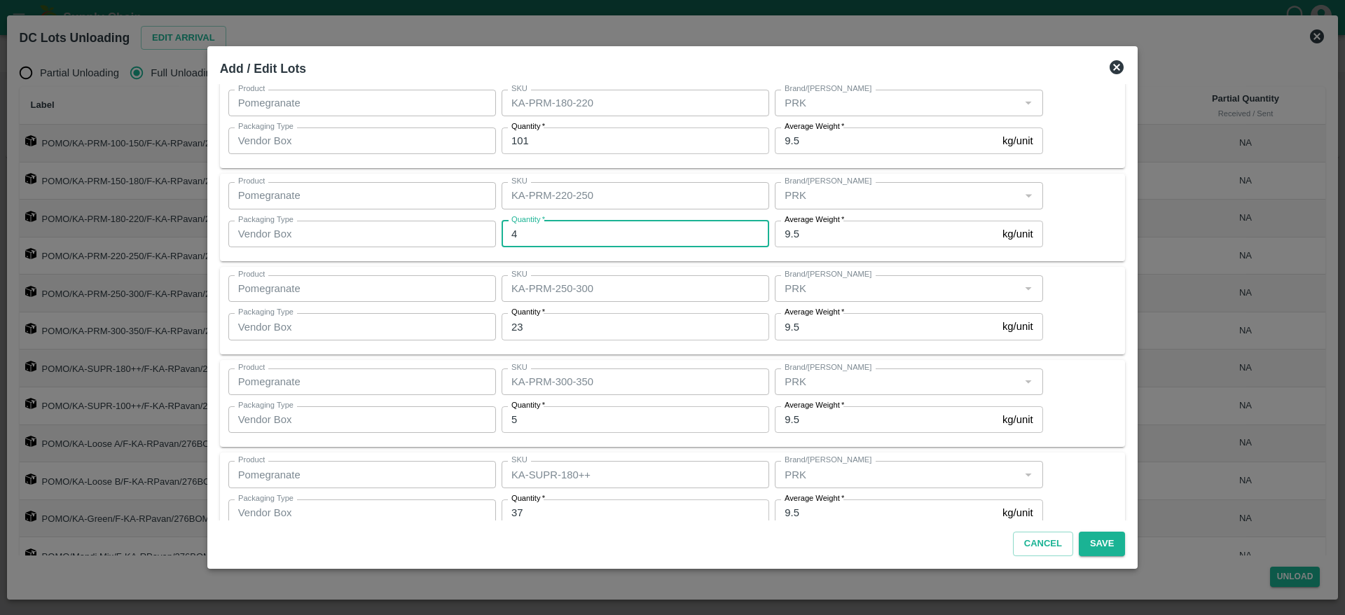
type input "44"
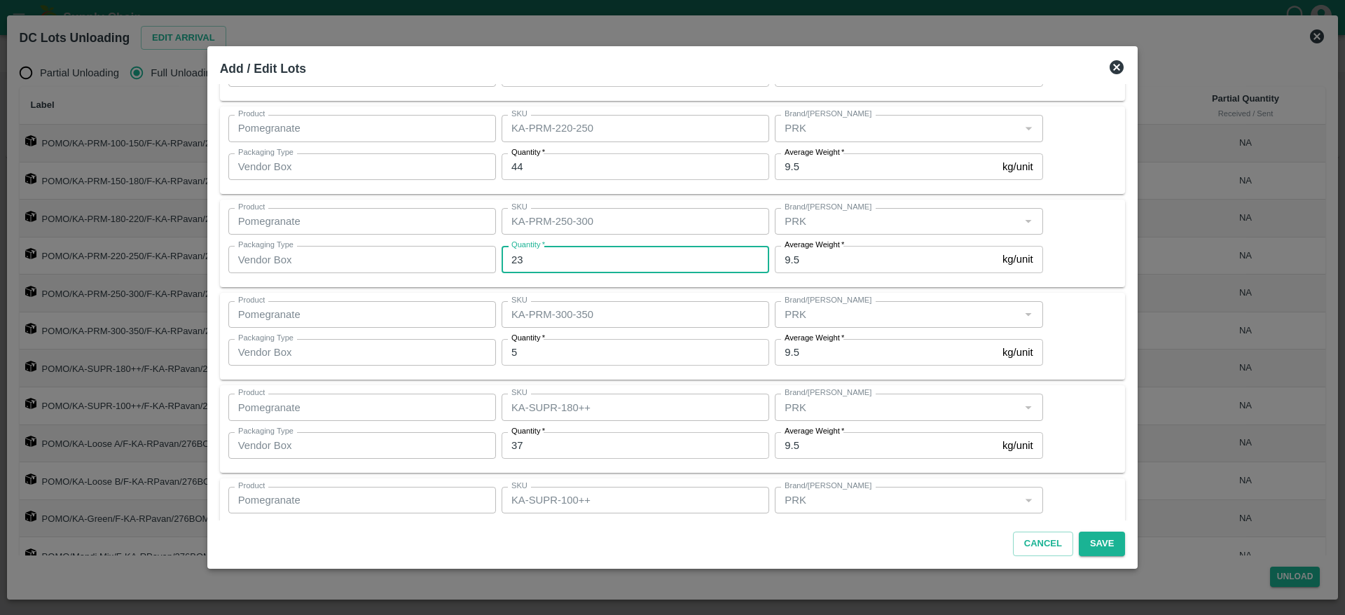
scroll to position [300, 0]
type input "19"
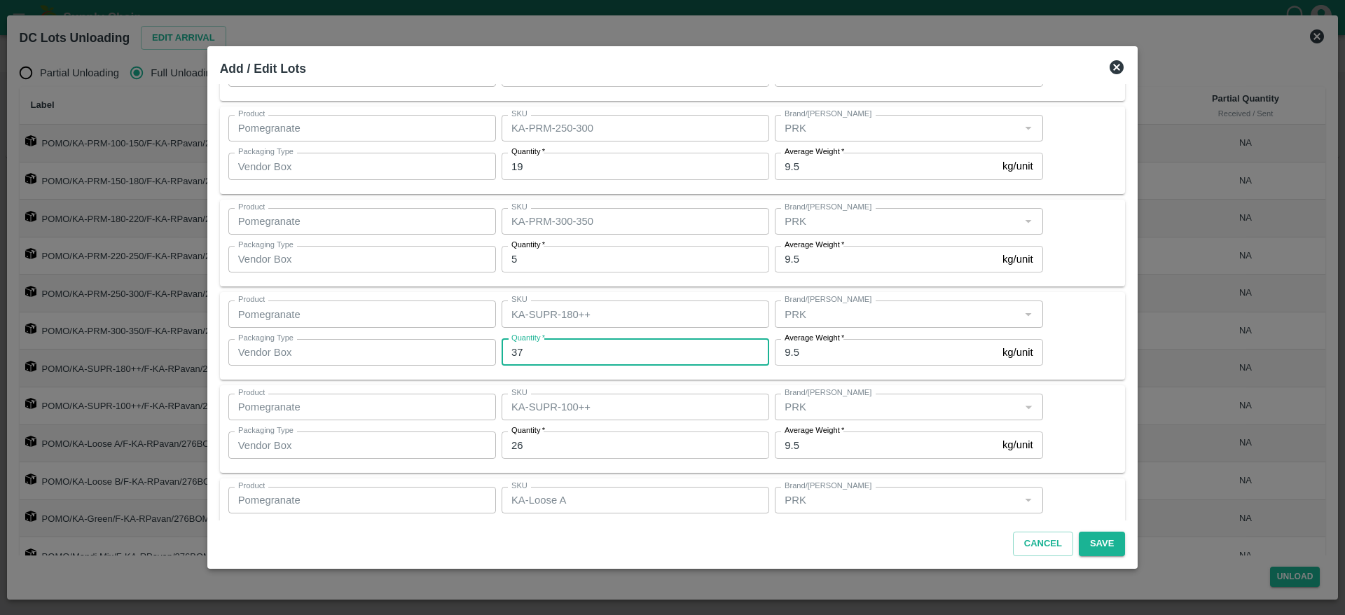
scroll to position [392, 0]
type input "36"
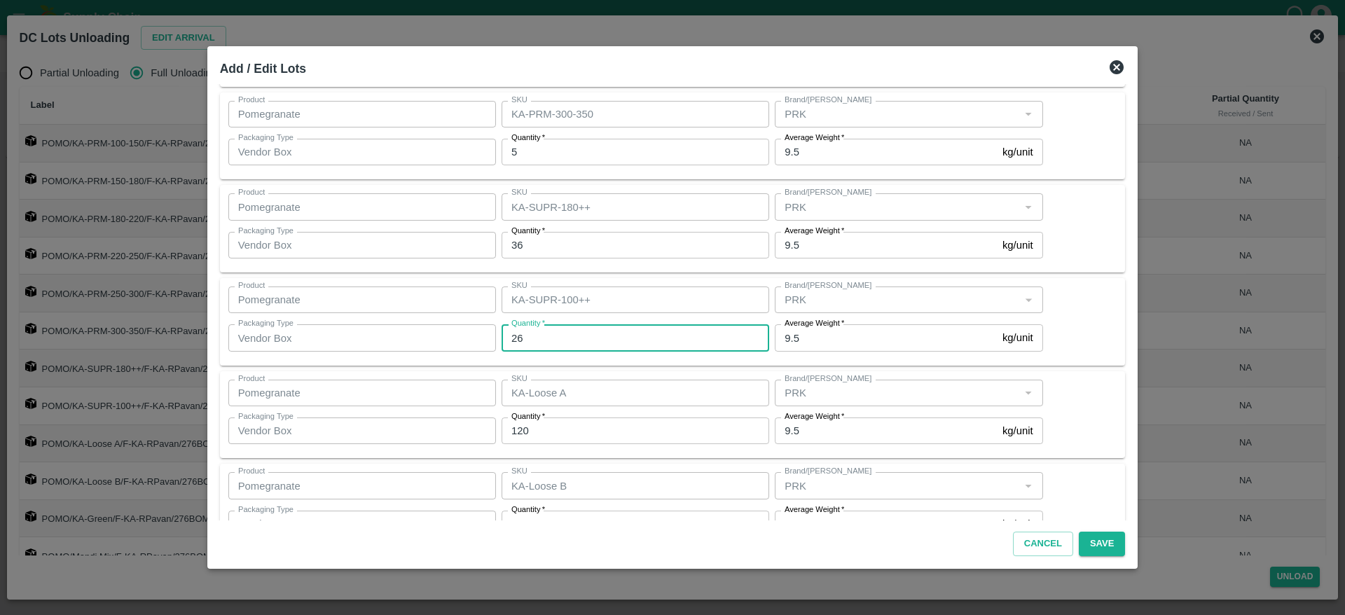
scroll to position [499, 0]
type input "27"
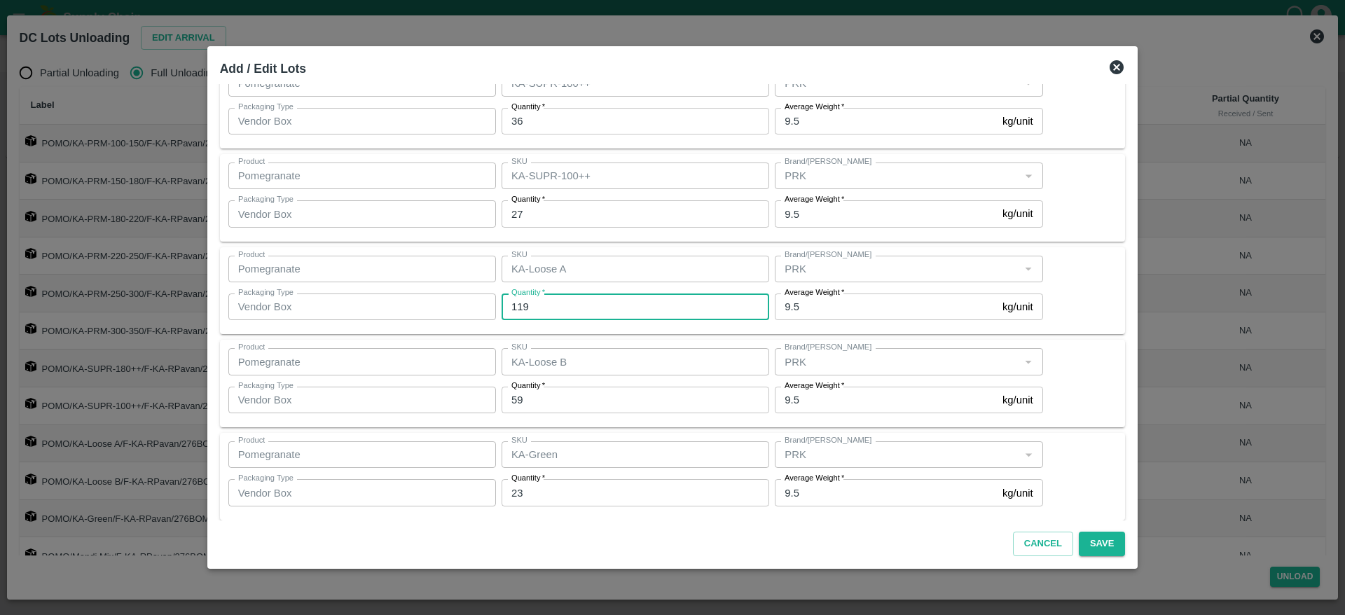
scroll to position [623, 0]
type input "1"
type input "122"
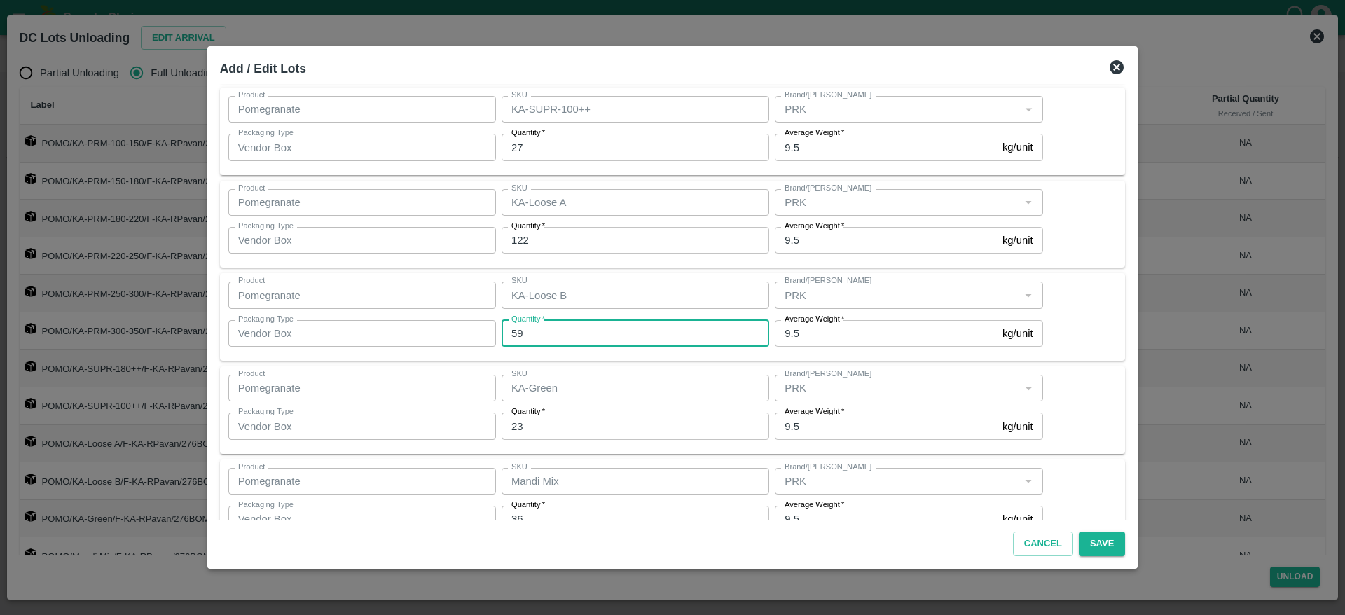
scroll to position [726, 0]
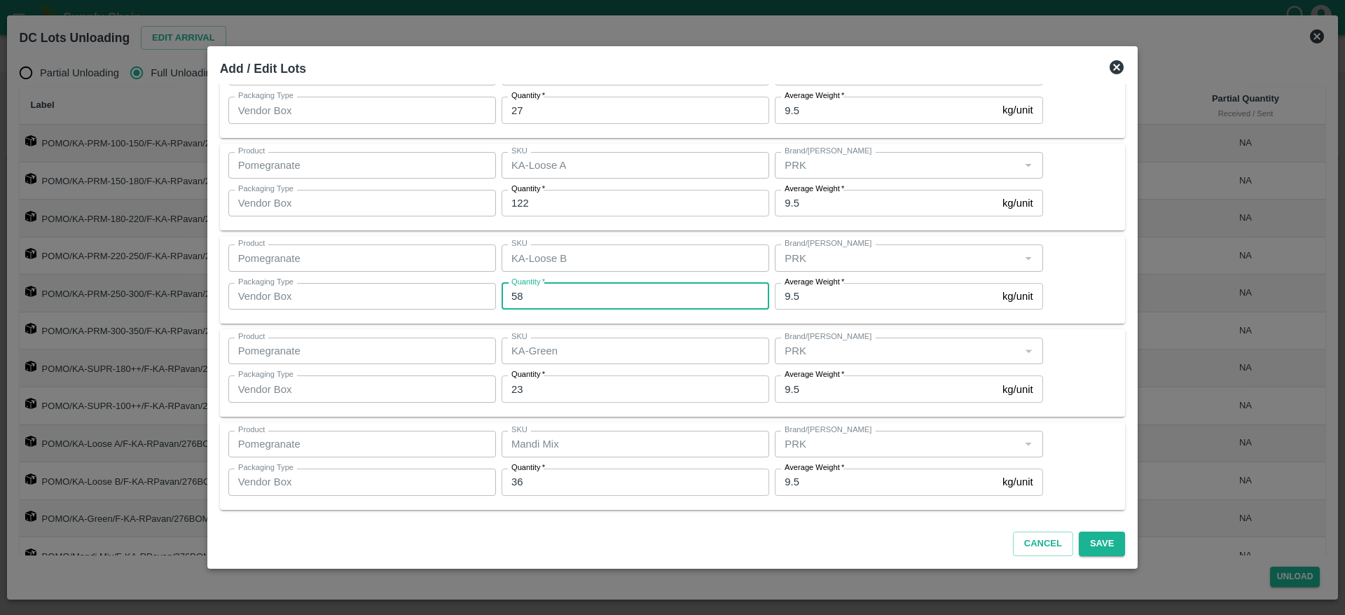
type input "58"
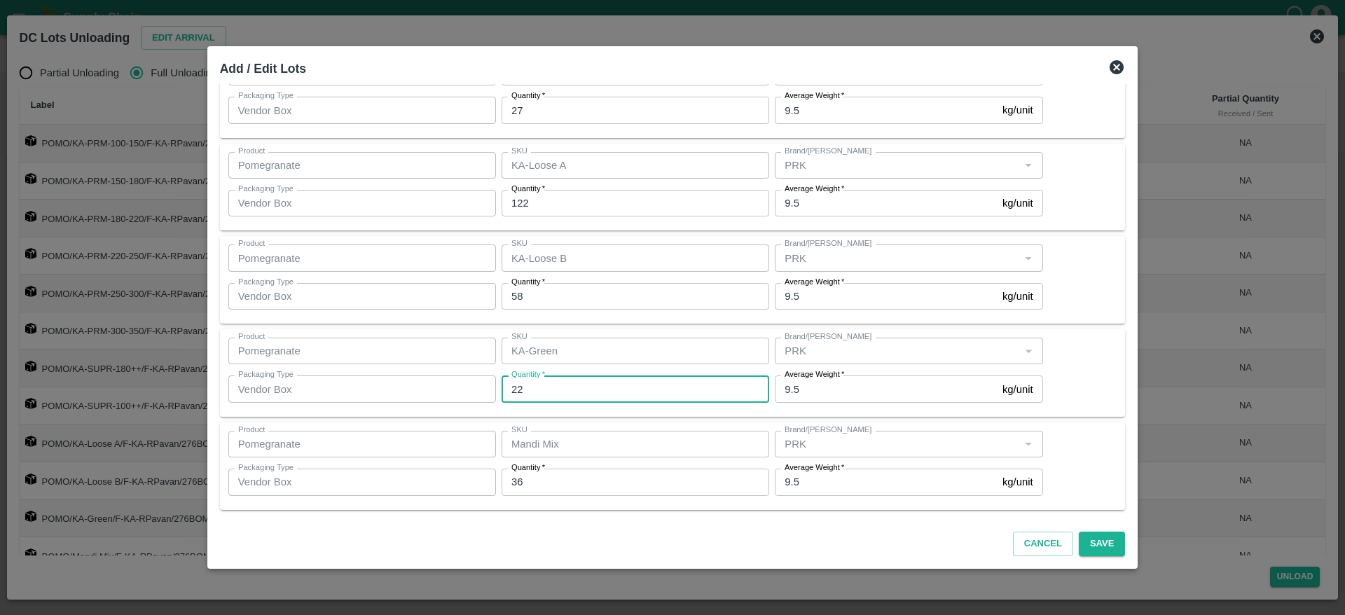
type input "22"
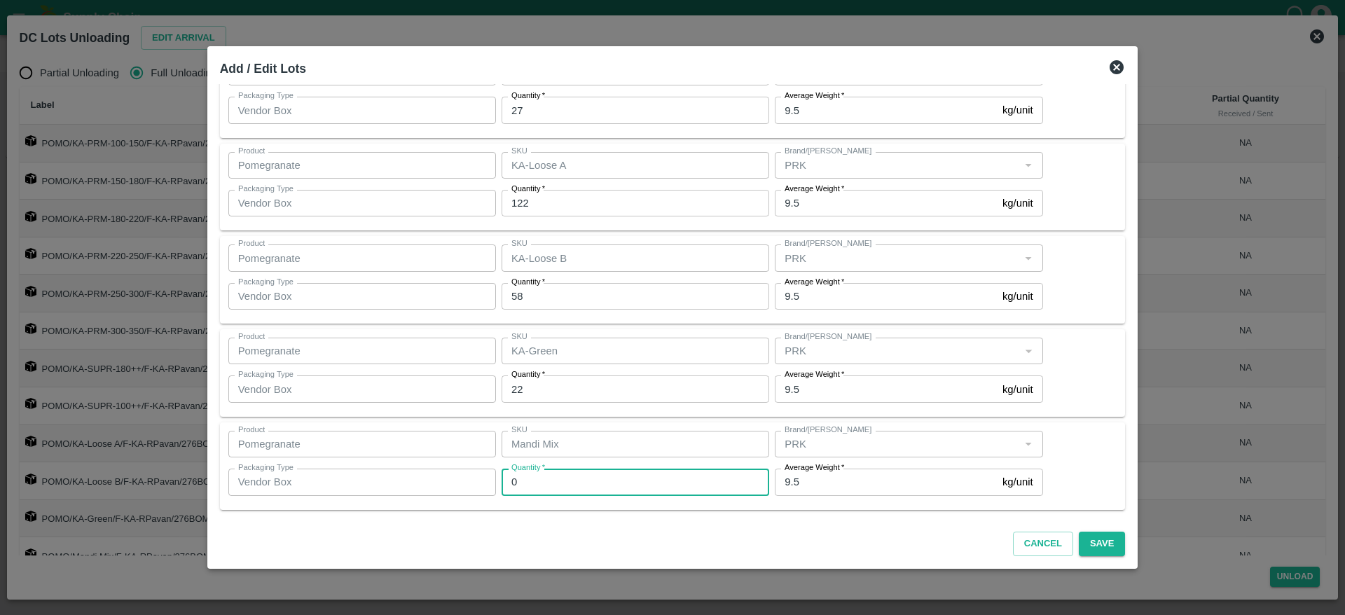
type input "0"
click at [1079, 446] on div "Product Pomegranate Product SKU Mandi Mix SKU Brand/Marka Brand/Marka Packaging…" at bounding box center [672, 466] width 889 height 71
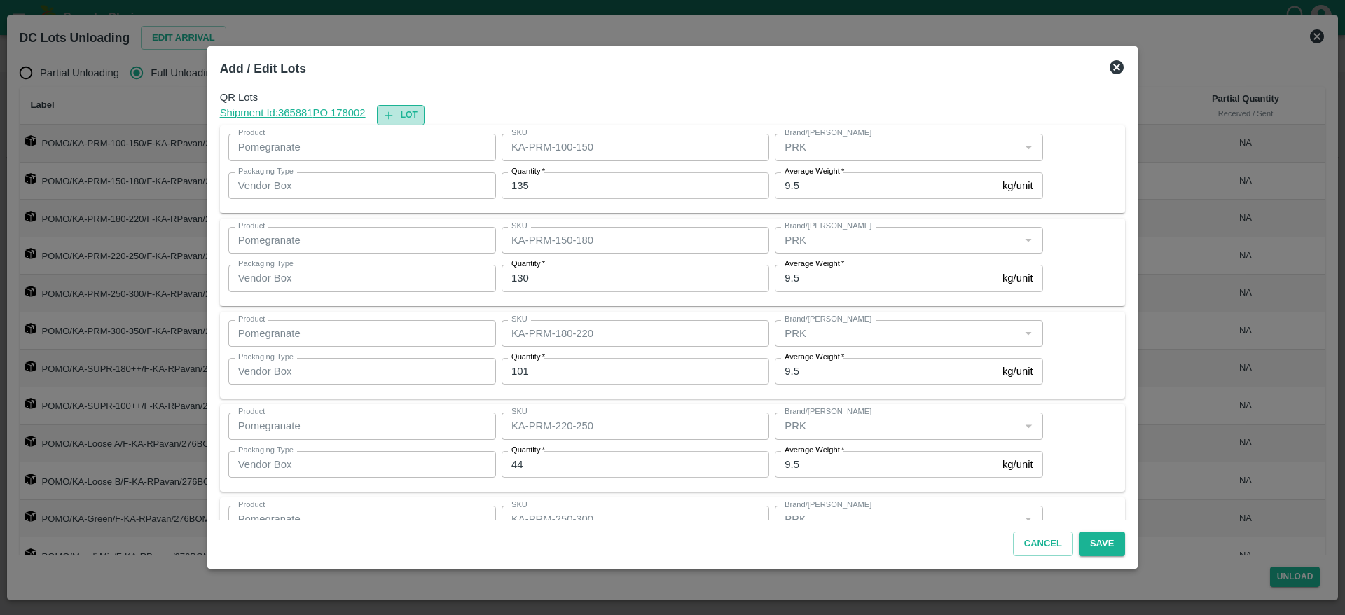
click at [424, 116] on button "Lot" at bounding box center [401, 115] width 48 height 20
type input "KA-PRM-100-150"
type input "135"
type input "KA-PRM-150-180"
type input "130"
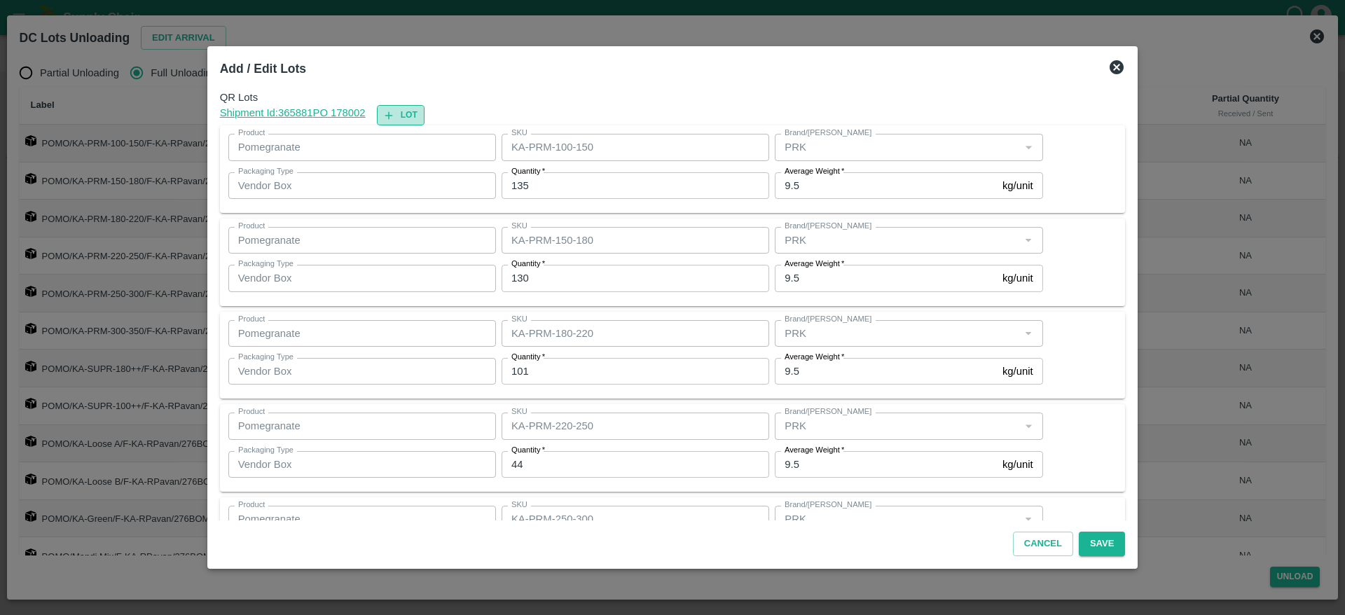
type input "KA-PRM-180-220"
type input "101"
type input "KA-PRM-220-250"
type input "44"
type input "KA-PRM-250-300"
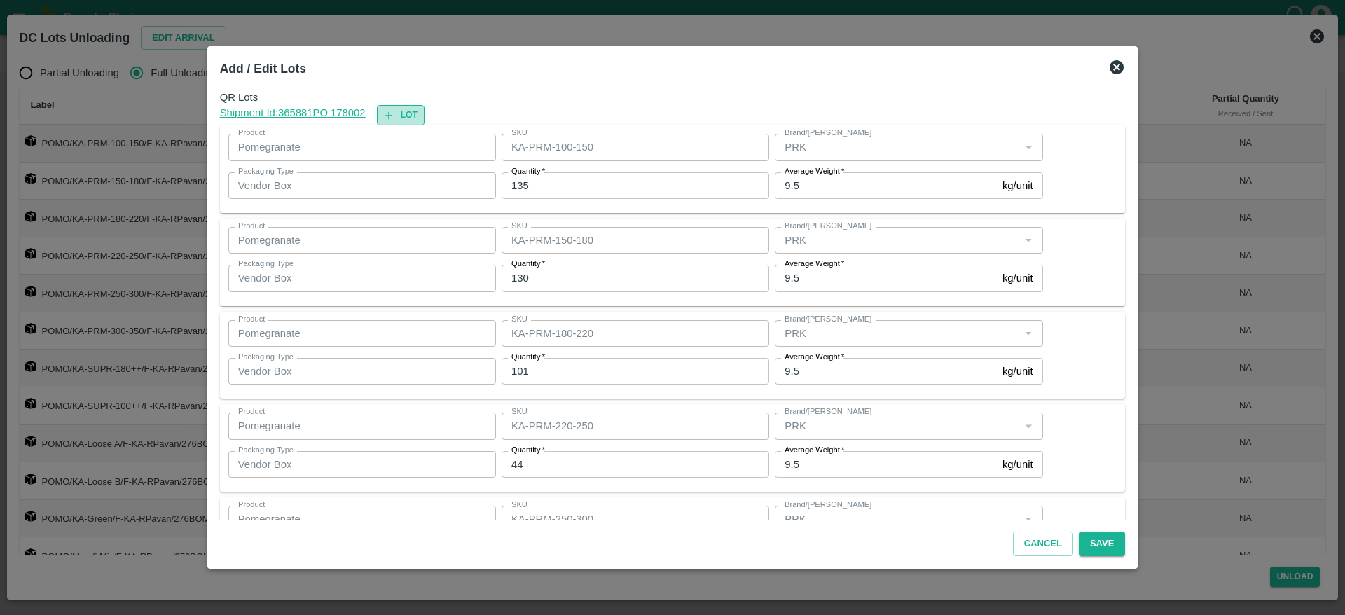
type input "19"
type input "KA-PRM-300-350"
type input "5"
type input "KA-SUPR-180++"
type input "36"
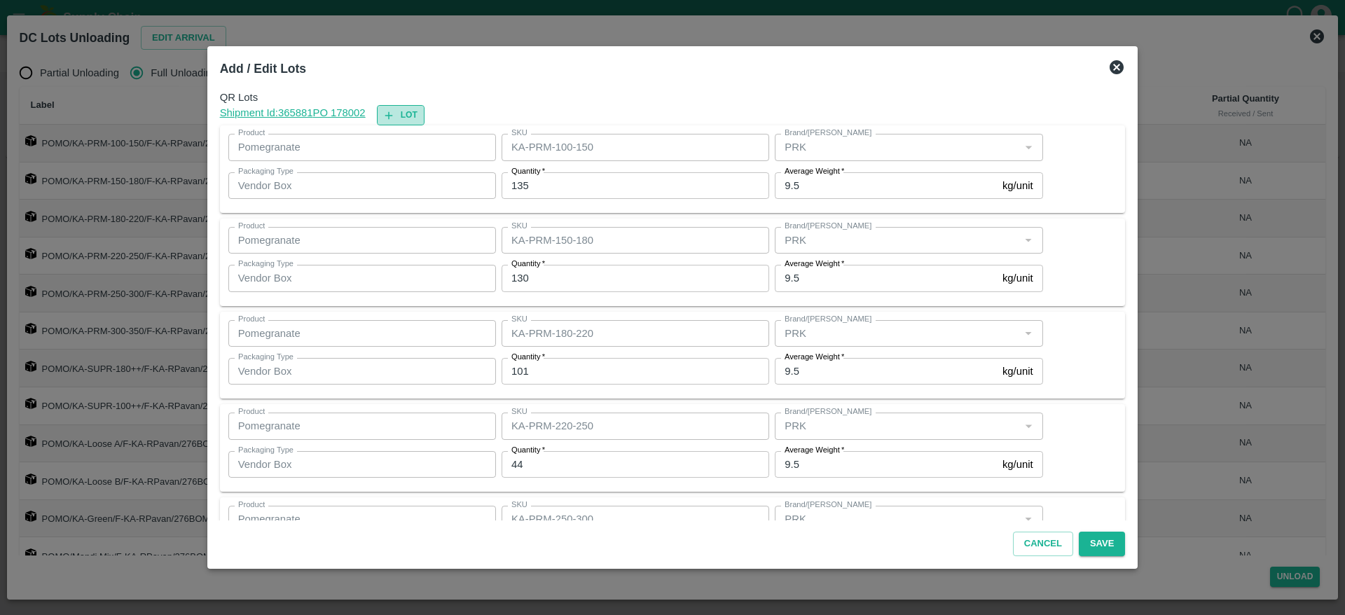
type input "KA-SUPR-100++"
type input "27"
type input "KA-Loose A"
type input "122"
type input "KA-Loose B"
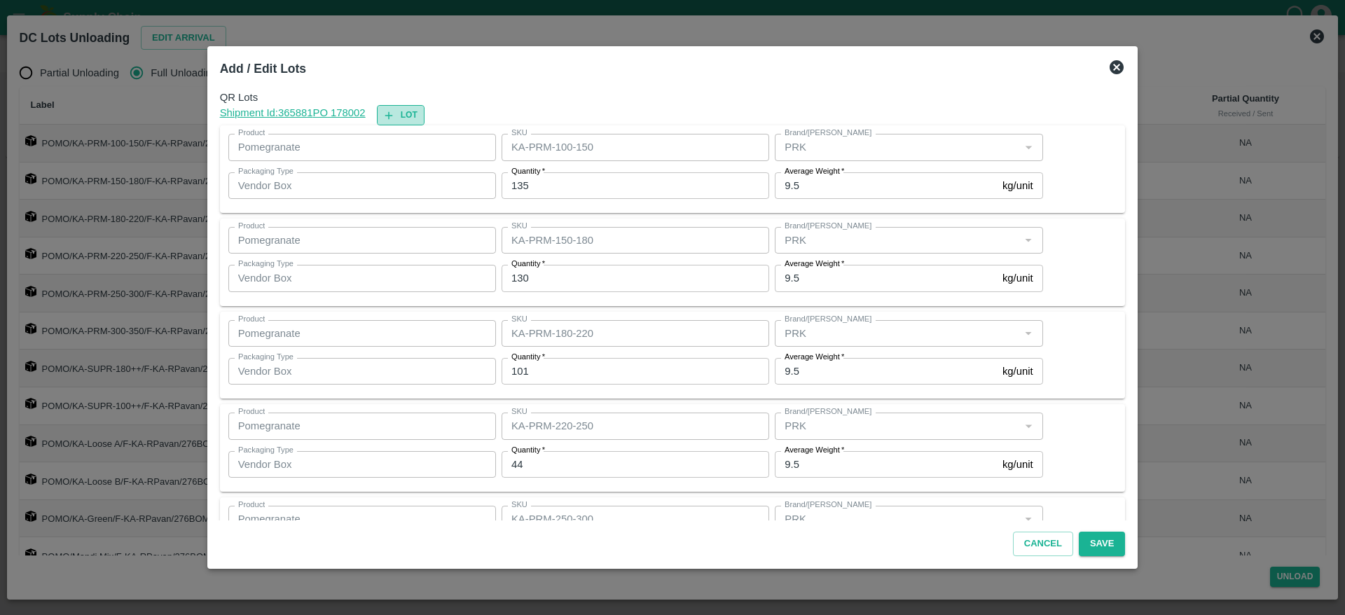
type input "58"
type input "KA-Green"
type input "22"
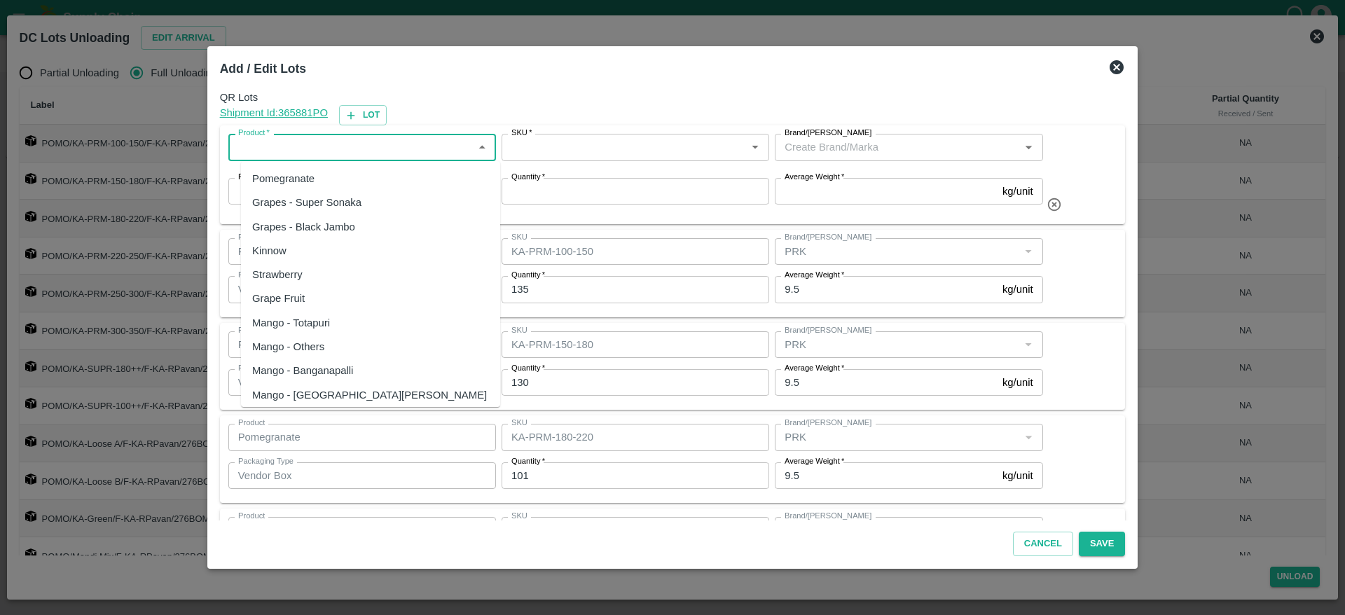
click at [332, 151] on input "Product   *" at bounding box center [351, 147] width 236 height 18
click at [311, 174] on div "Pomegranate" at bounding box center [283, 178] width 62 height 15
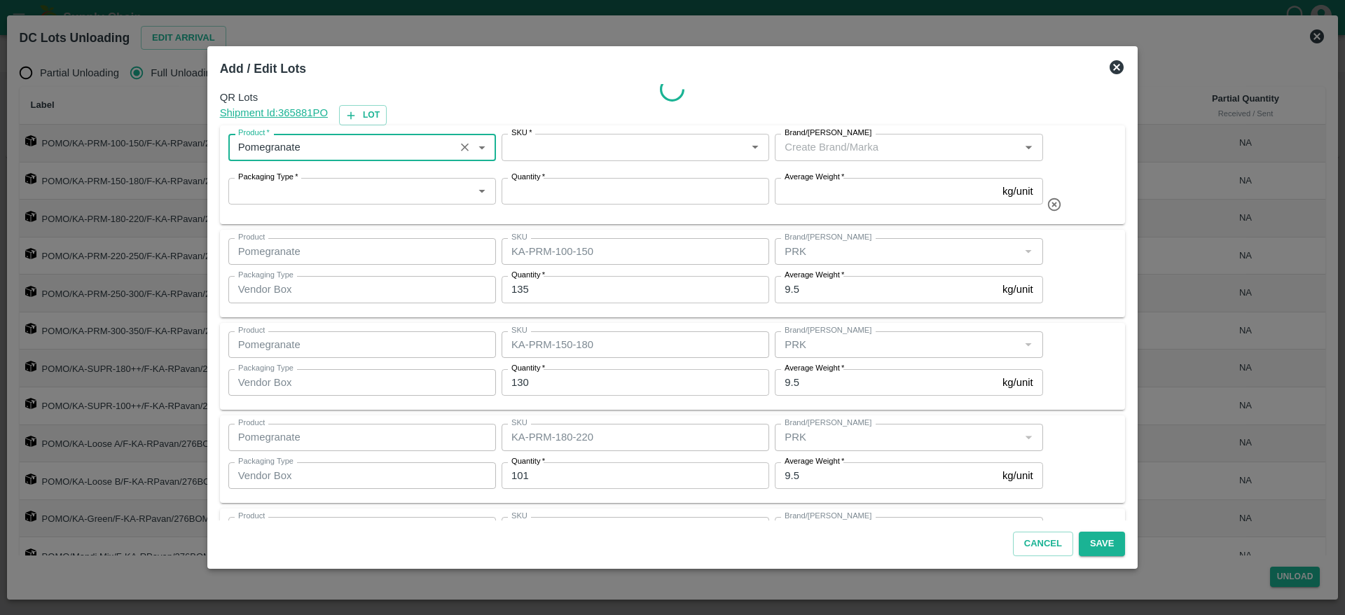
type input "Pomegranate"
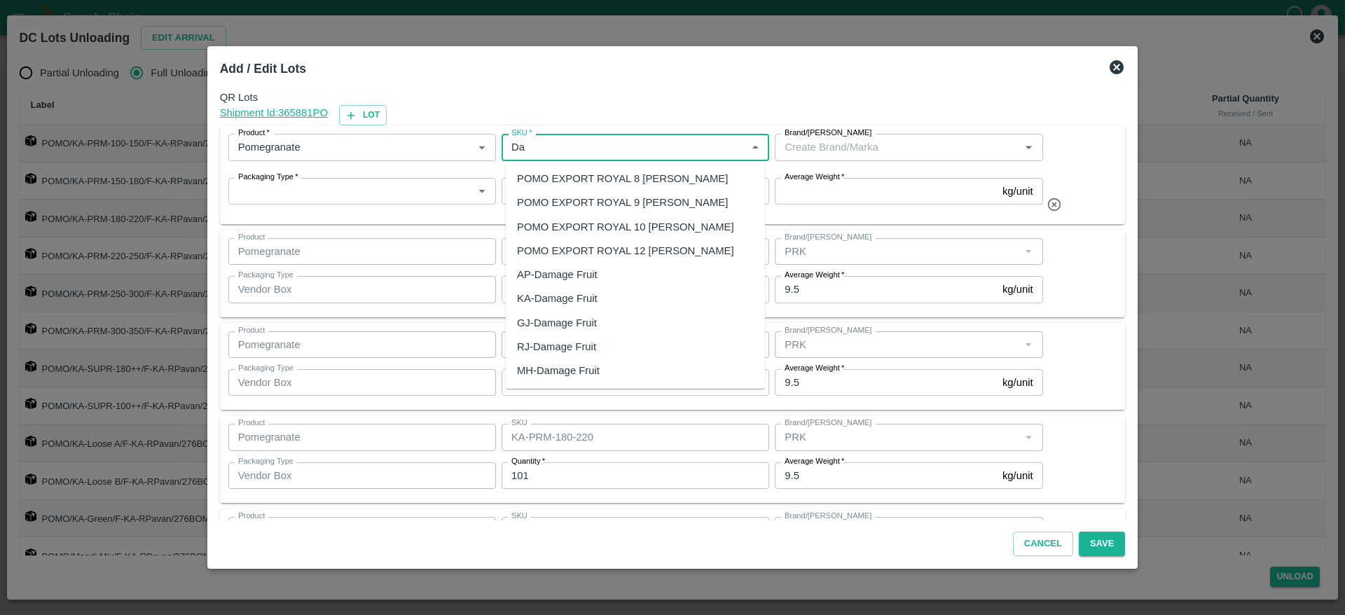
click at [593, 300] on div "KA-Damage Fruit" at bounding box center [557, 298] width 81 height 15
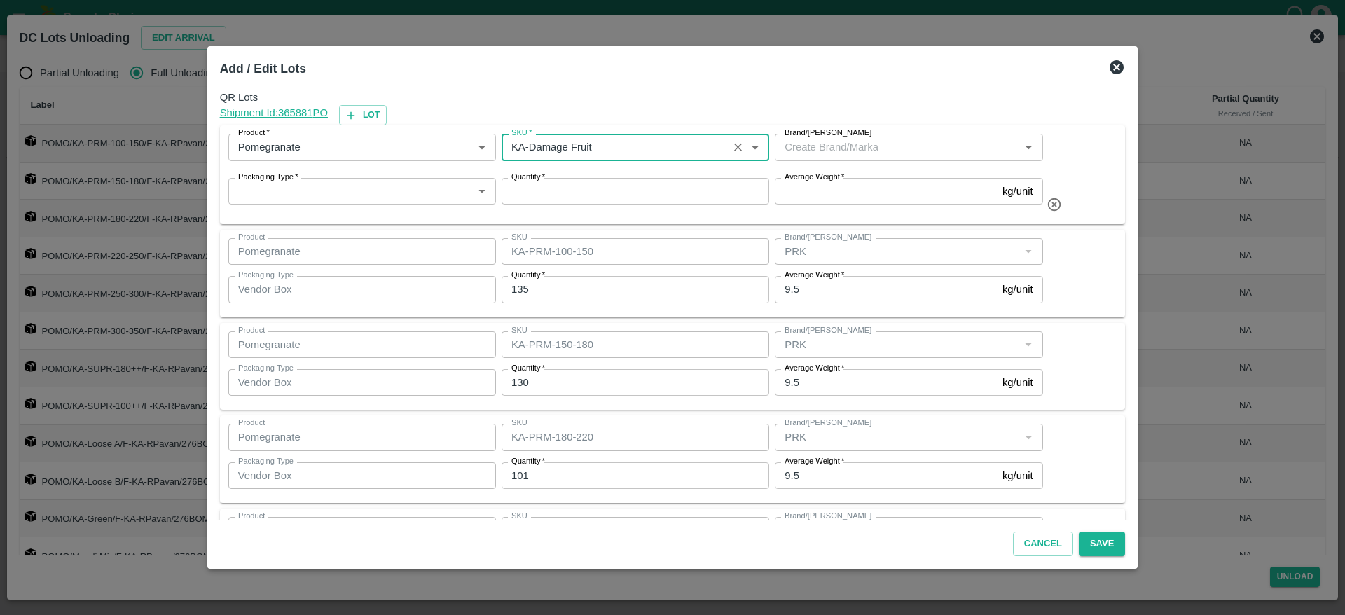
type input "KA-Damage Fruit"
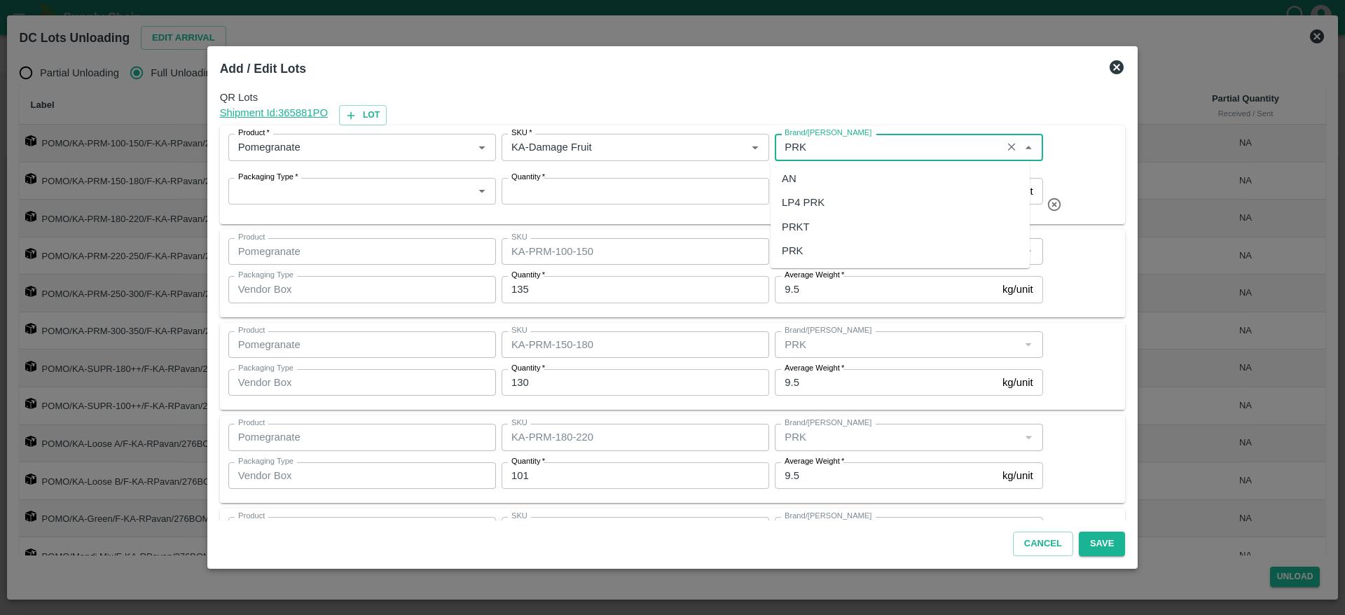
click at [804, 249] on div "PRK" at bounding box center [900, 251] width 259 height 24
type input "PRK"
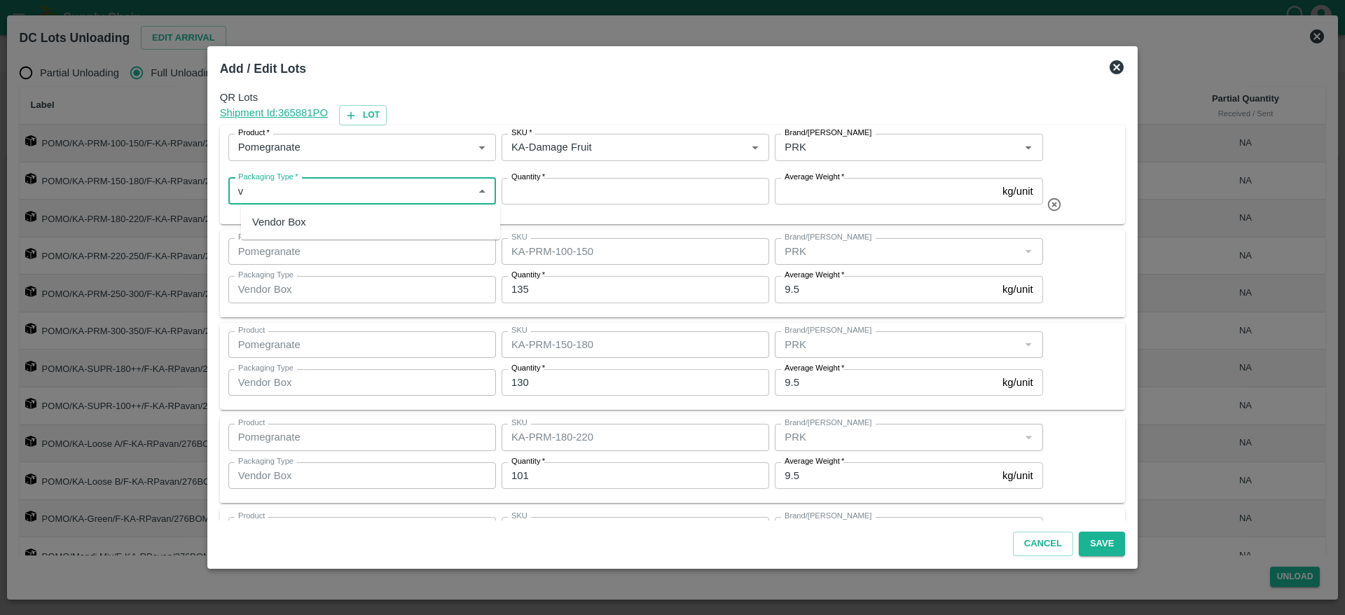
click at [301, 219] on div "Vendor Box" at bounding box center [279, 221] width 54 height 15
type input "Vendor Box"
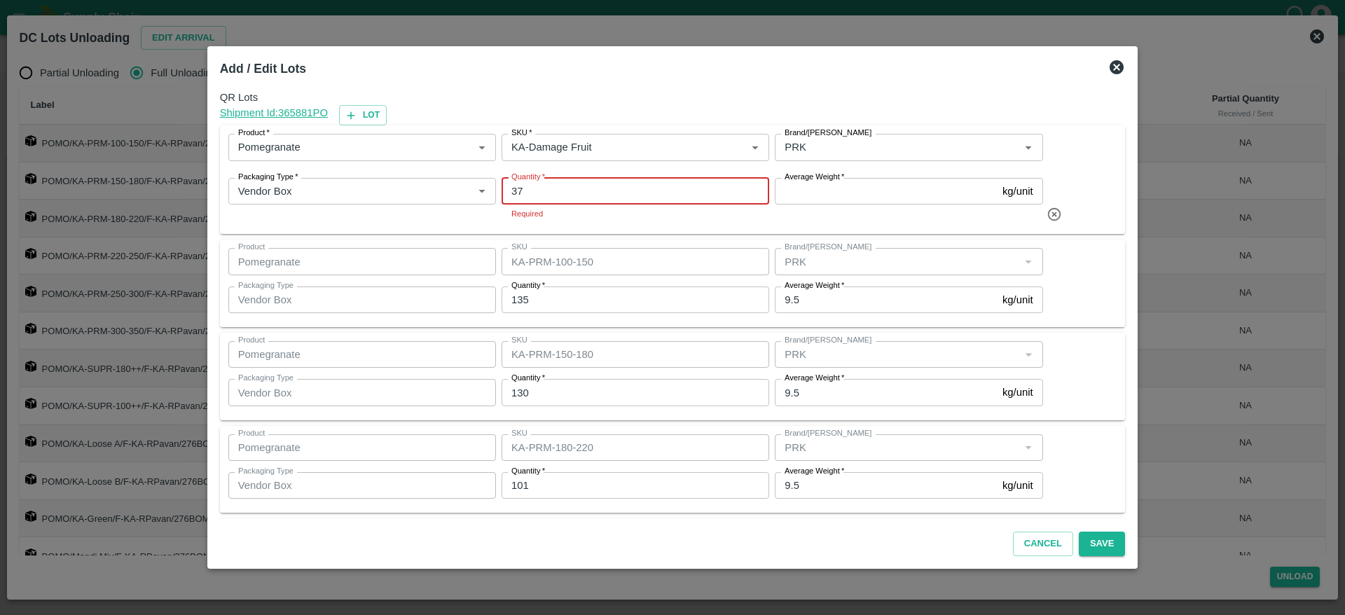
type input "37"
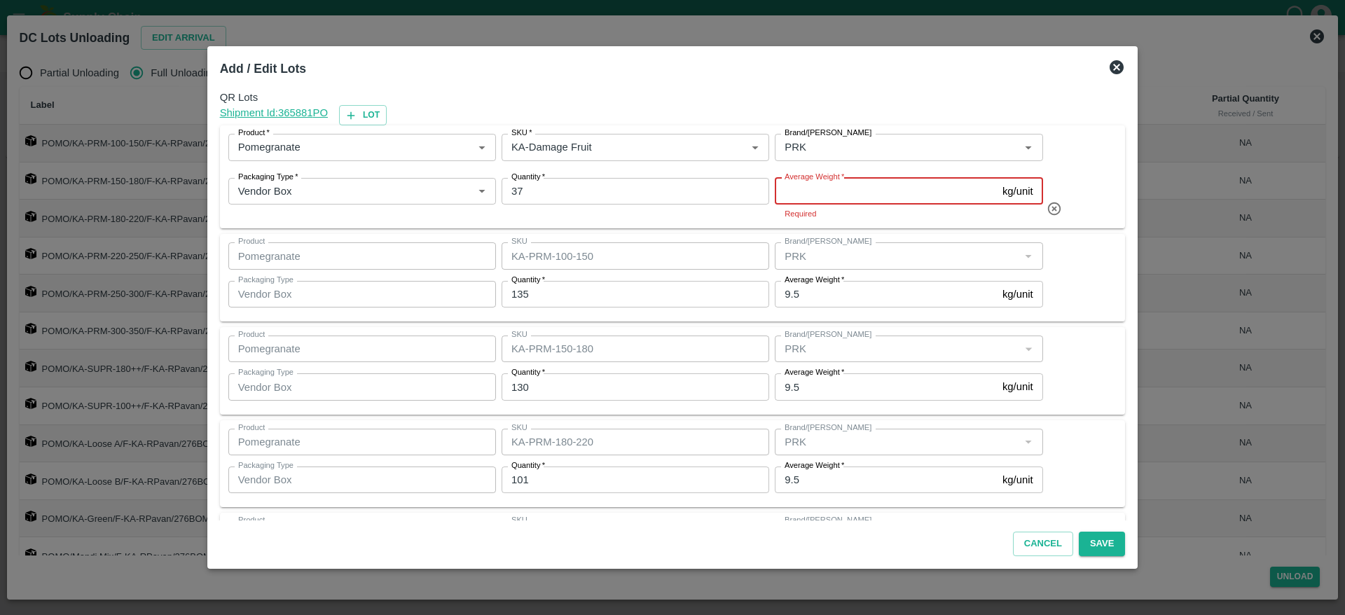
click at [793, 191] on input "Average Weight   *" at bounding box center [886, 191] width 222 height 27
type input "9.5"
click at [1092, 272] on div "Product Pomegranate Product SKU KA-PRM-100-150 SKU Brand/Marka Brand/Marka Pack…" at bounding box center [672, 273] width 889 height 71
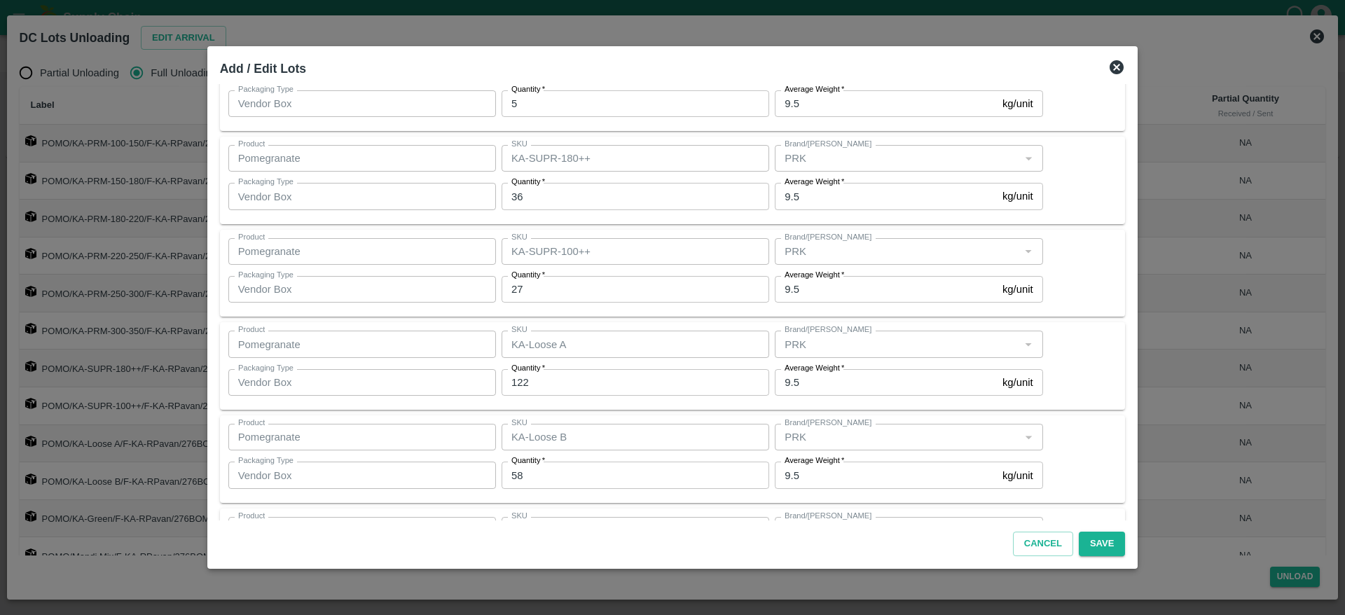
scroll to position [829, 0]
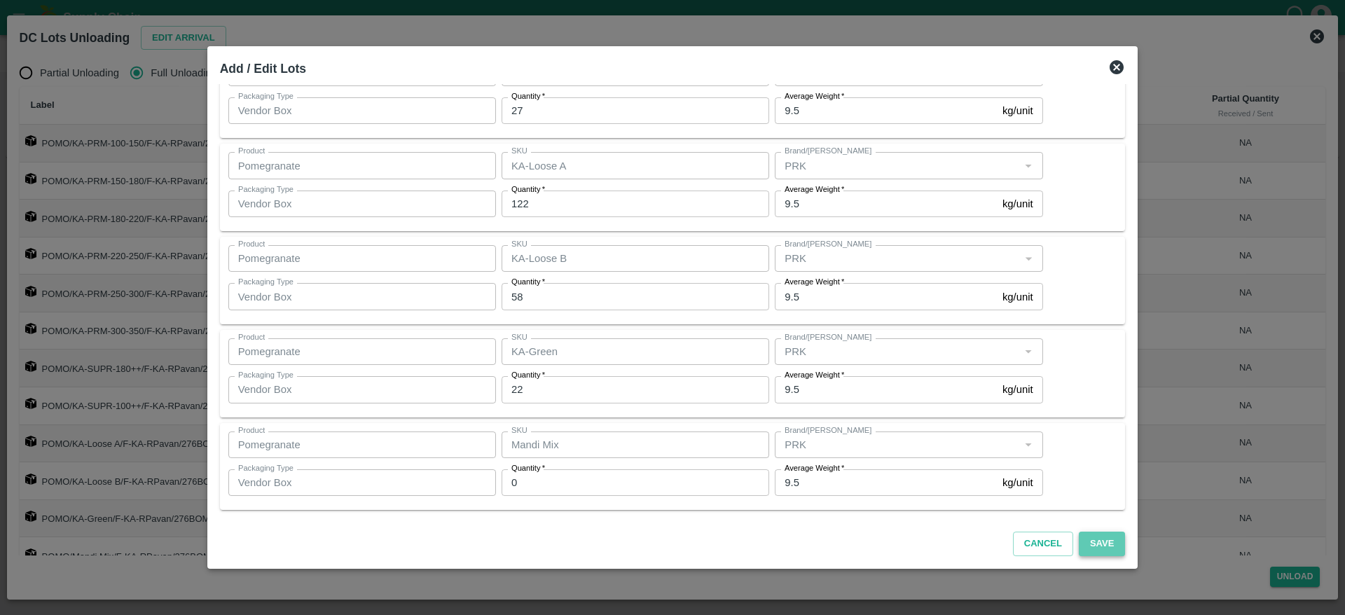
click at [1083, 546] on button "Save" at bounding box center [1102, 544] width 46 height 25
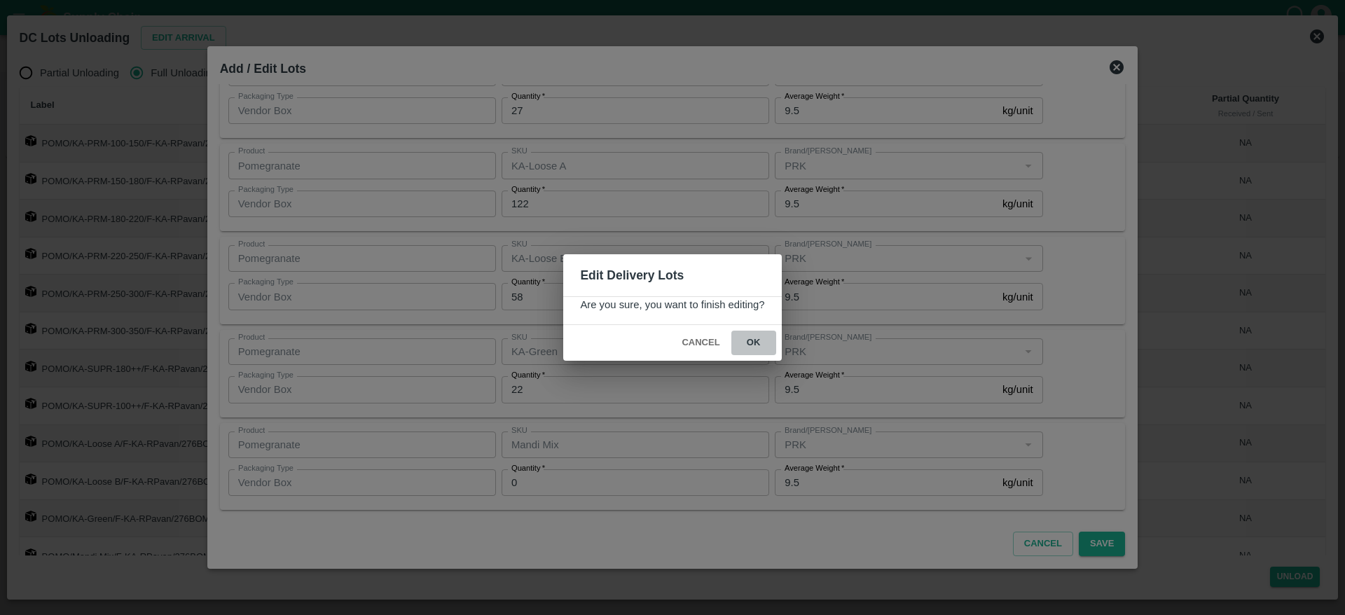
click at [750, 350] on button "ok" at bounding box center [753, 343] width 45 height 25
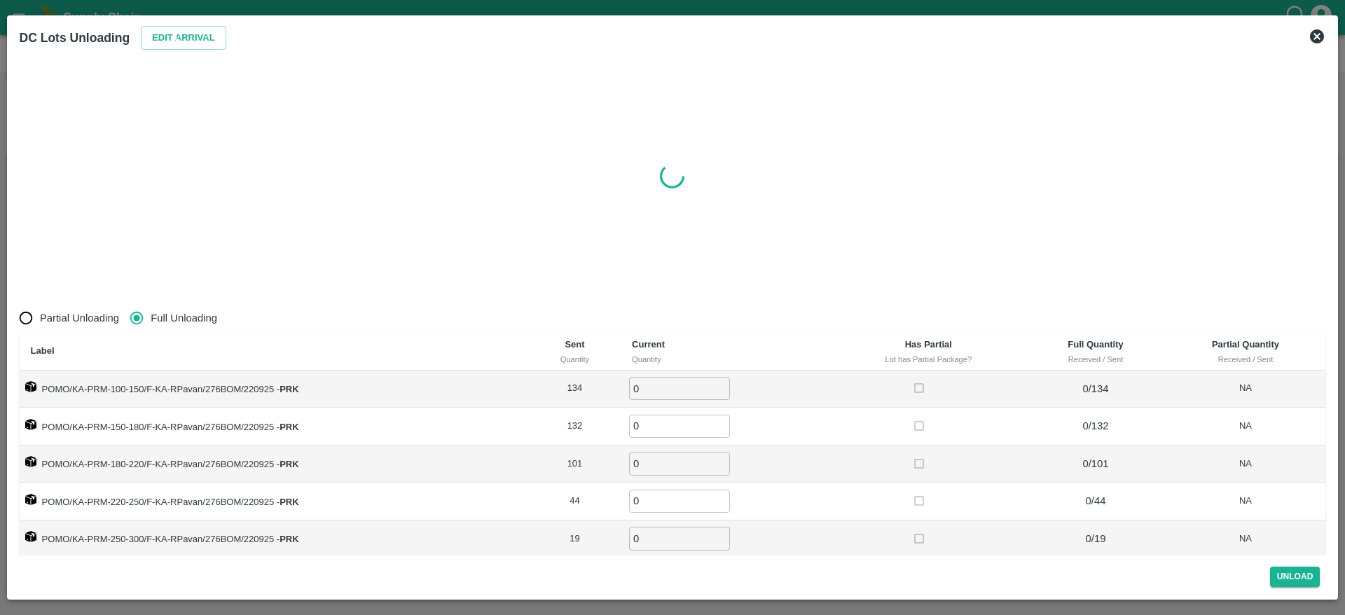
radio input "true"
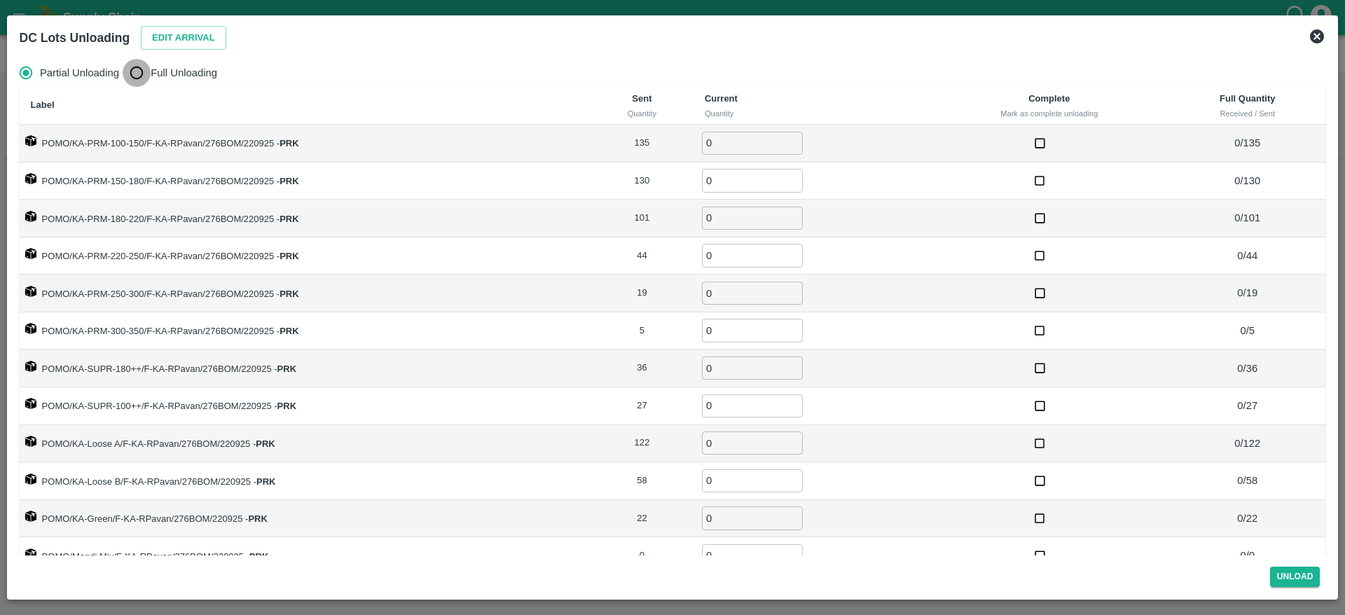
click at [134, 71] on input "Full Unloading" at bounding box center [137, 73] width 28 height 28
radio input "true"
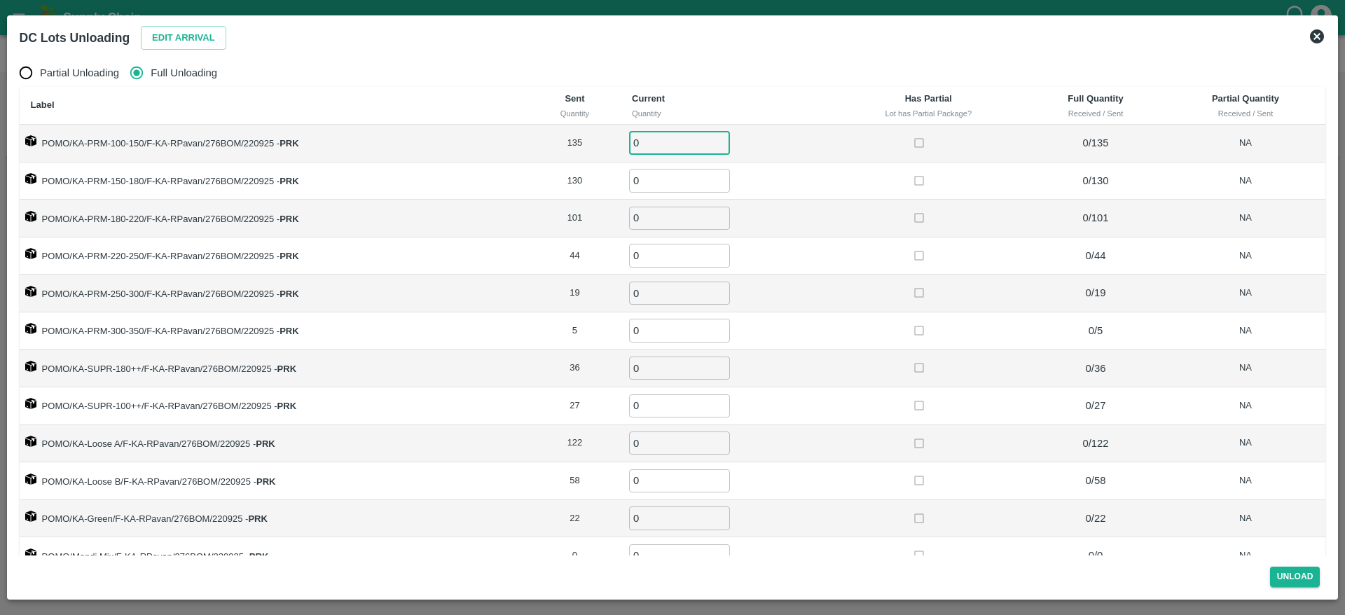
click at [654, 145] on input "0" at bounding box center [679, 143] width 101 height 23
type input "135"
type input "130"
type input "101"
type input "44"
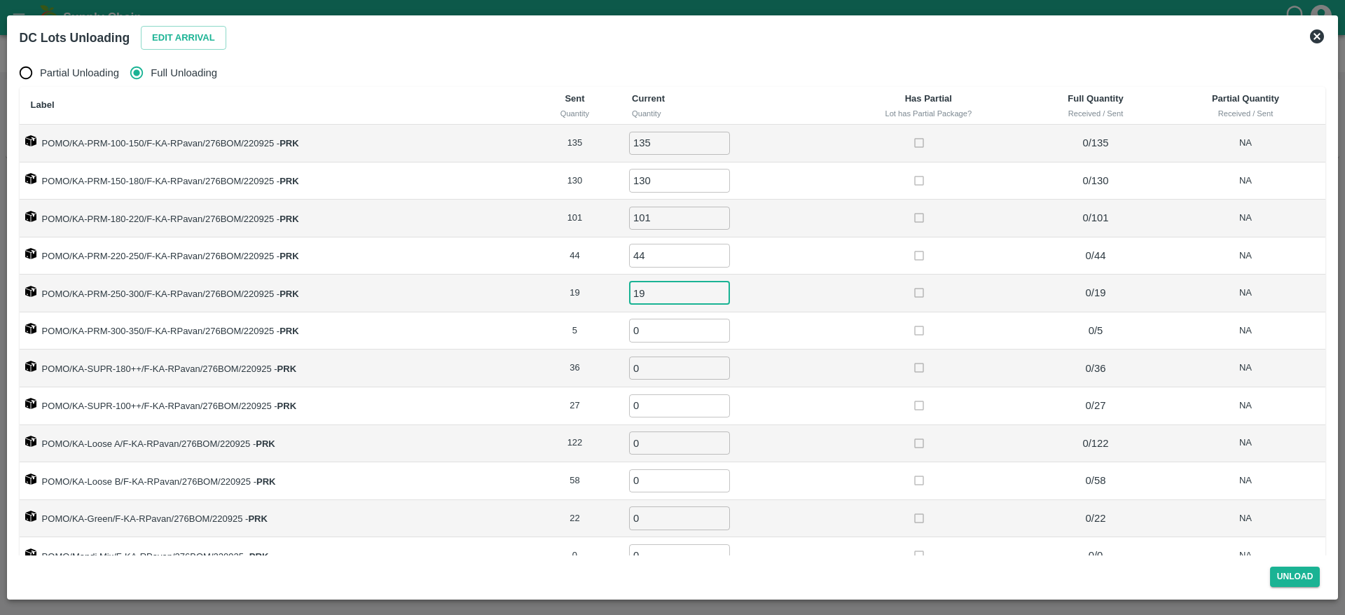
type input "19"
type input "5"
type input "36"
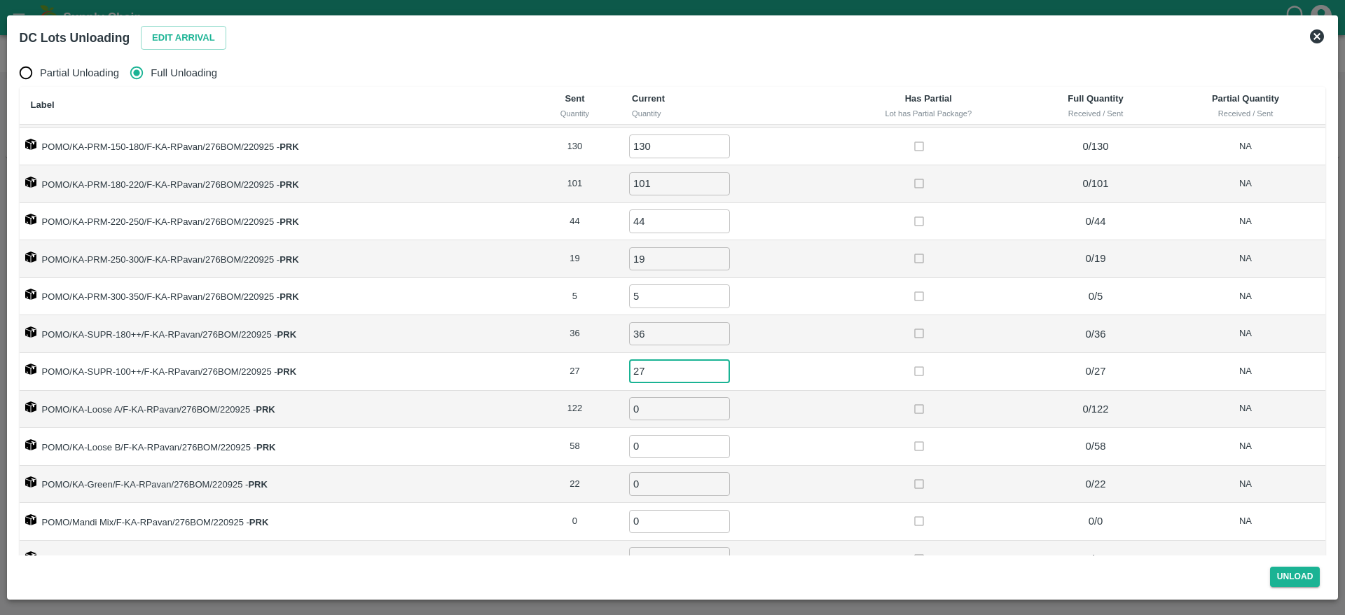
type input "27"
type input "122"
type input "58"
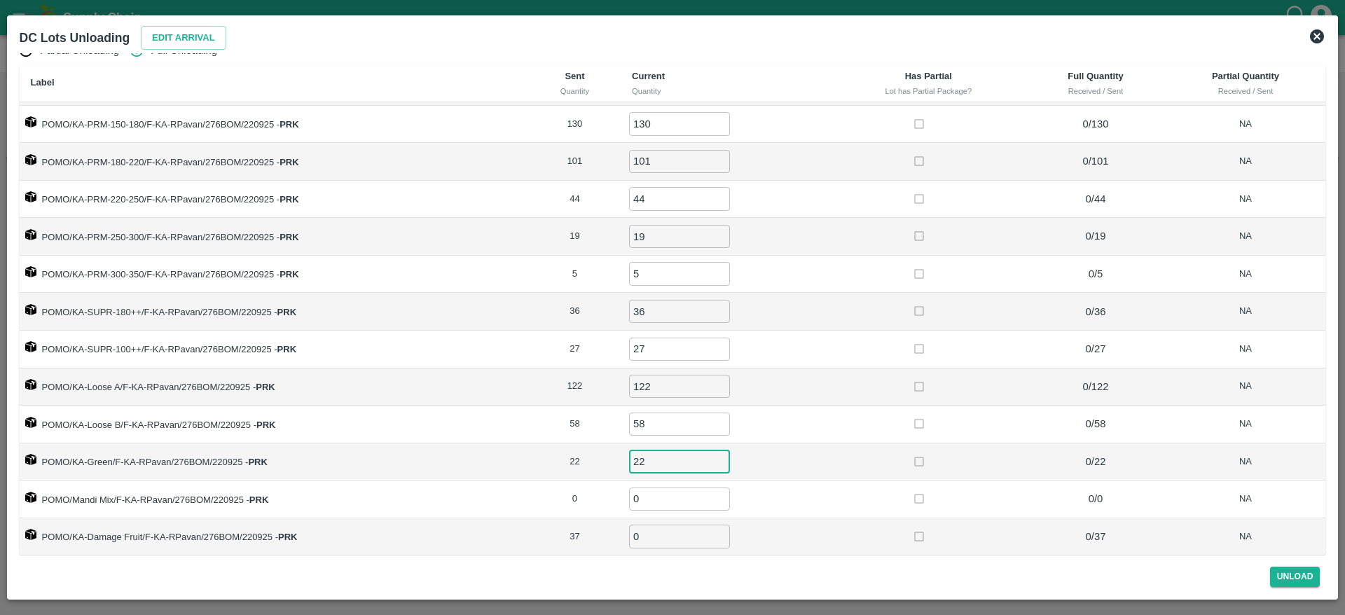
type input "22"
type input "37"
click at [1301, 567] on button "Unload" at bounding box center [1295, 577] width 50 height 20
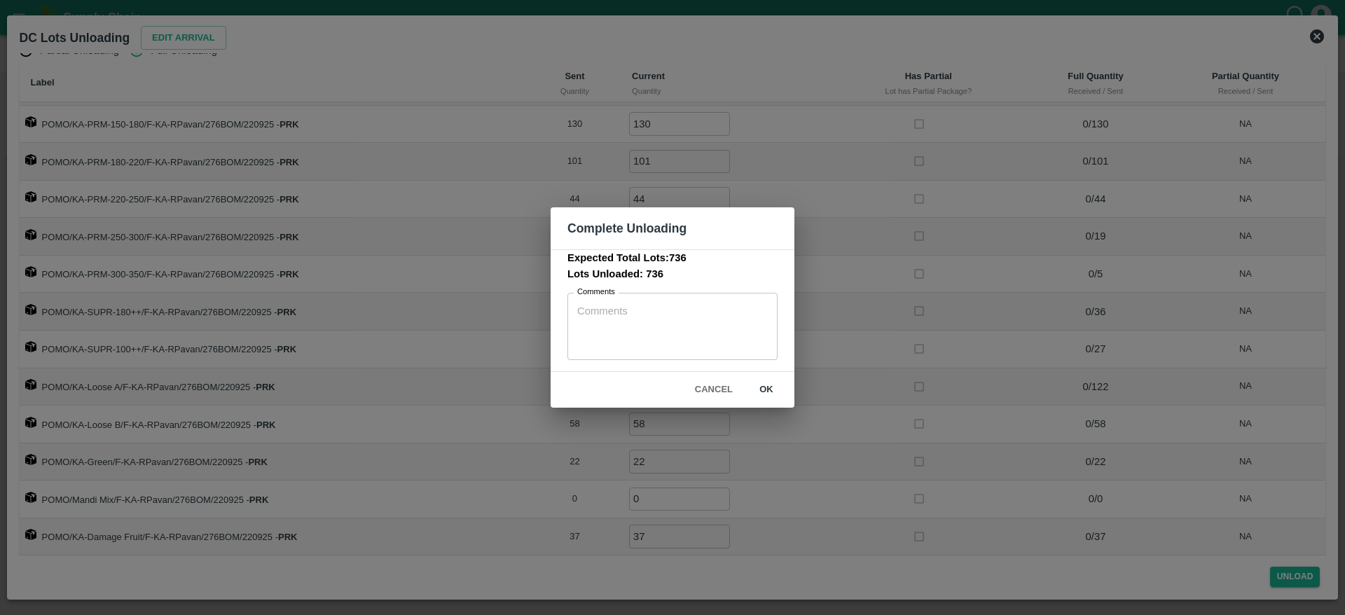
click at [764, 402] on div "Cancel ok" at bounding box center [673, 390] width 244 height 36
click at [767, 392] on button "ok" at bounding box center [766, 390] width 45 height 25
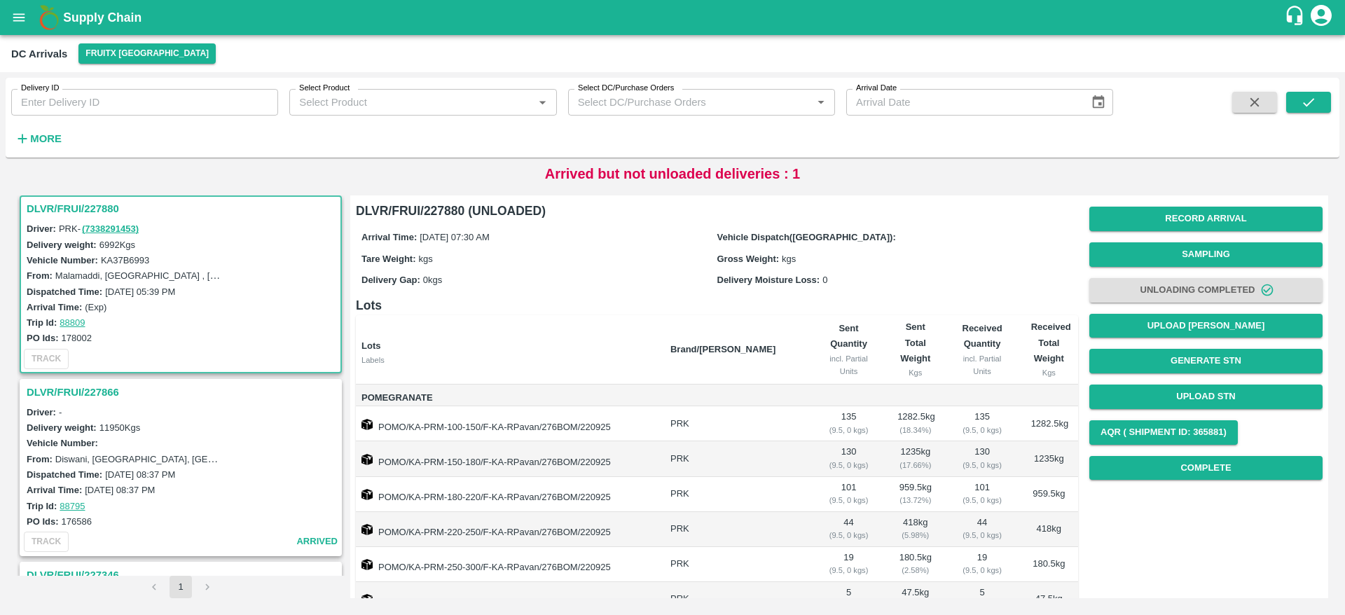
click at [53, 207] on h3 "DLVR/FRUI/227880" at bounding box center [183, 209] width 312 height 18
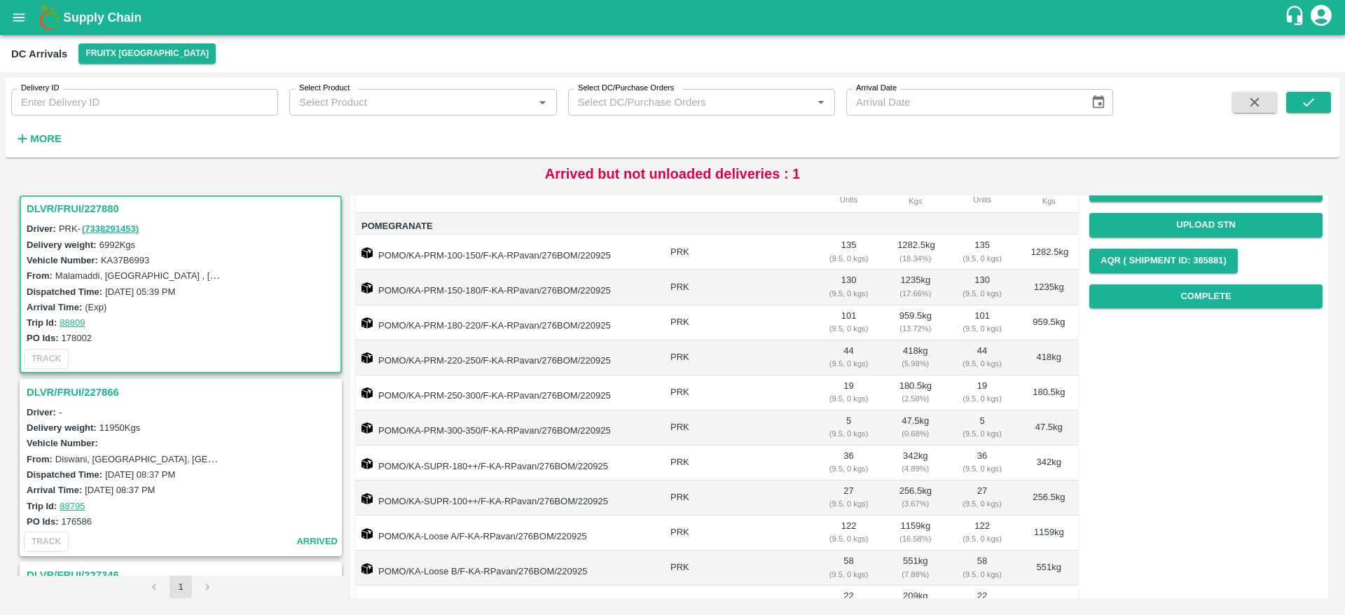
scroll to position [0, 0]
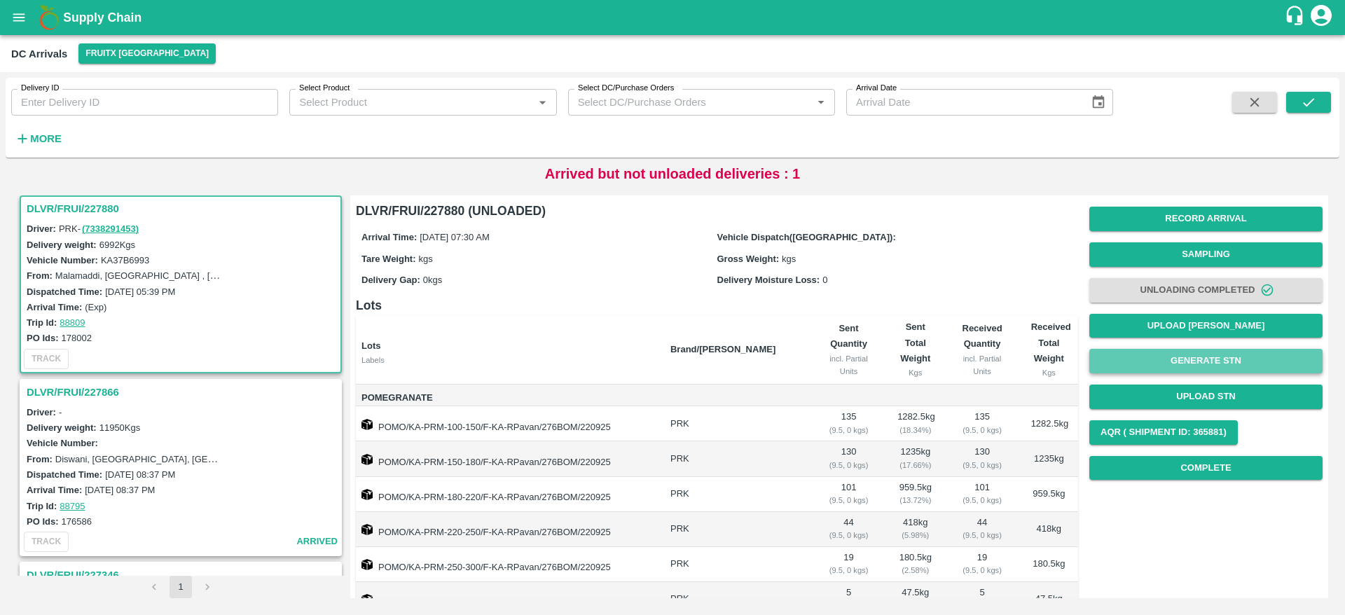
click at [1203, 354] on button "Generate STN" at bounding box center [1205, 361] width 233 height 25
click at [71, 207] on h3 "DLVR/FRUI/227880" at bounding box center [183, 209] width 312 height 18
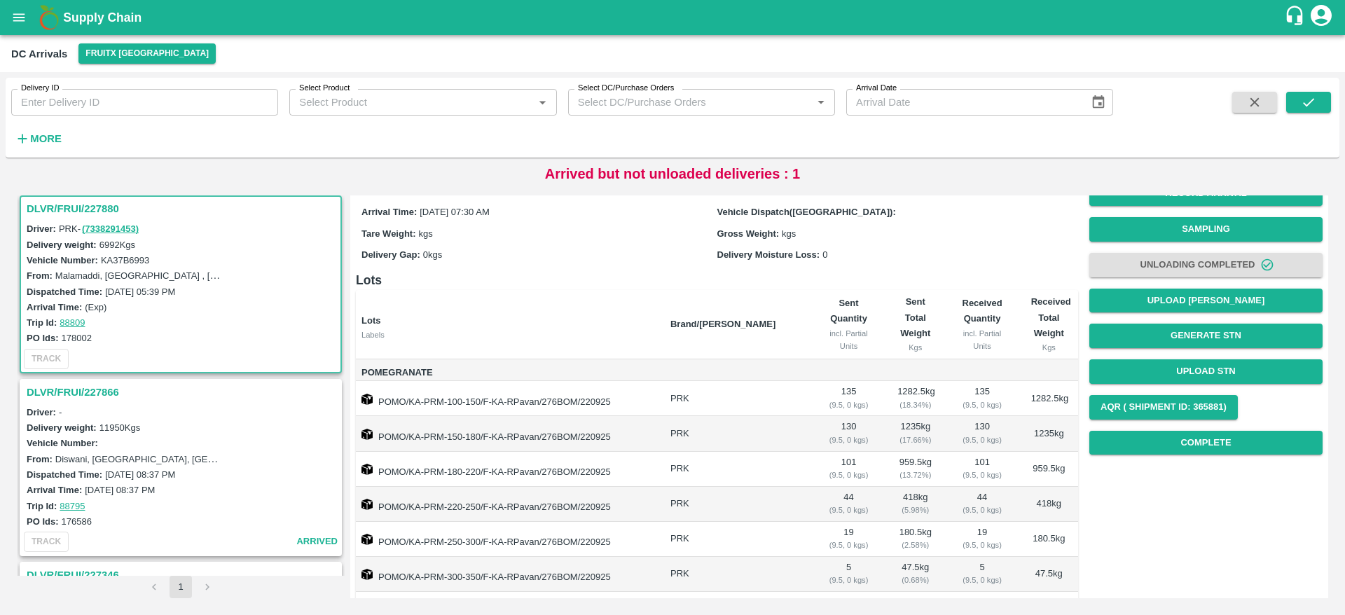
scroll to position [13, 0]
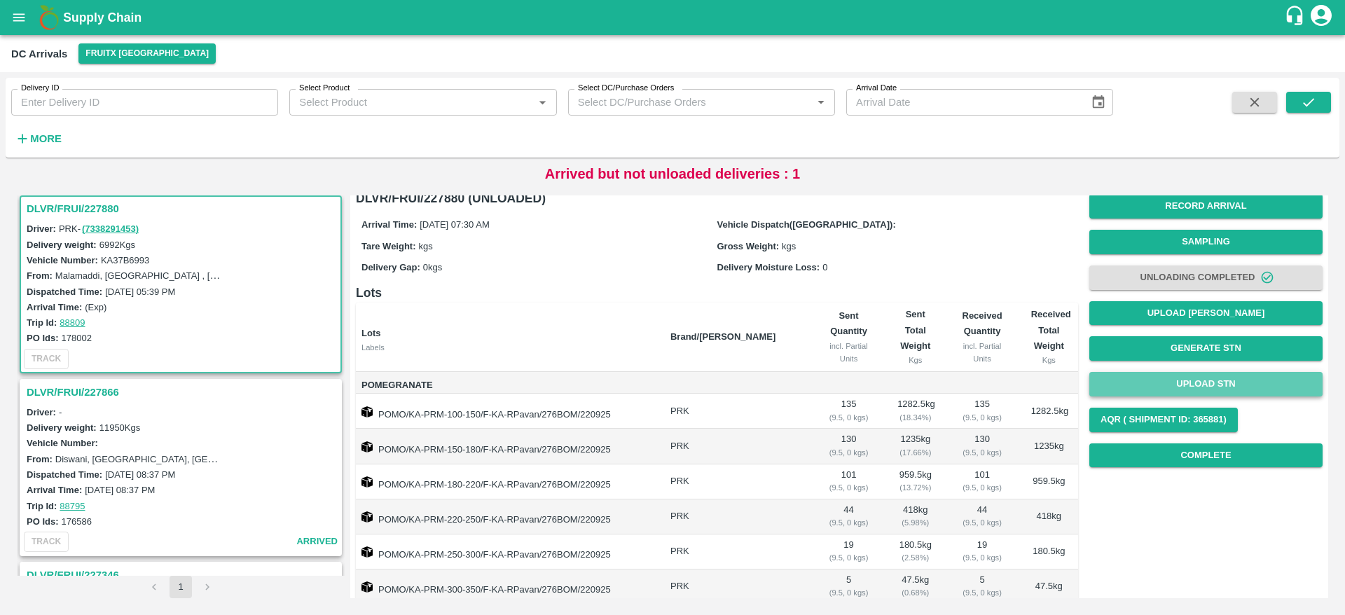
click at [1199, 372] on button "Upload STN" at bounding box center [1205, 384] width 233 height 25
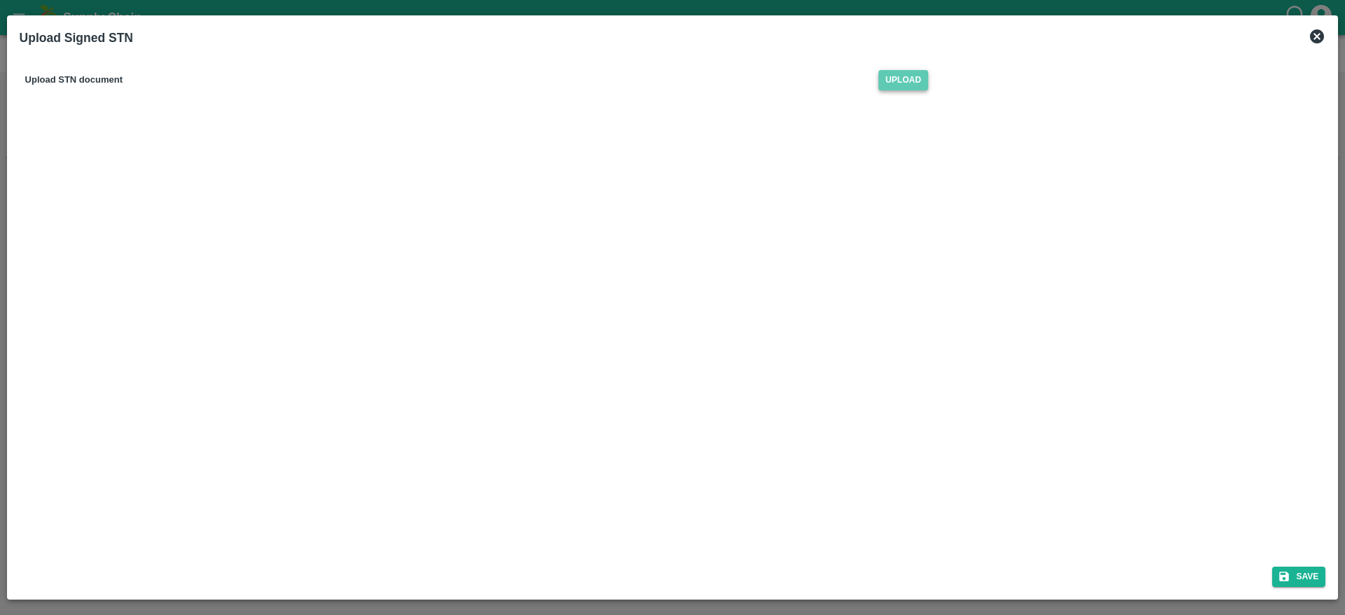
click at [896, 83] on span "Upload" at bounding box center [903, 80] width 50 height 20
click at [0, 0] on input "Upload" at bounding box center [0, 0] width 0 height 0
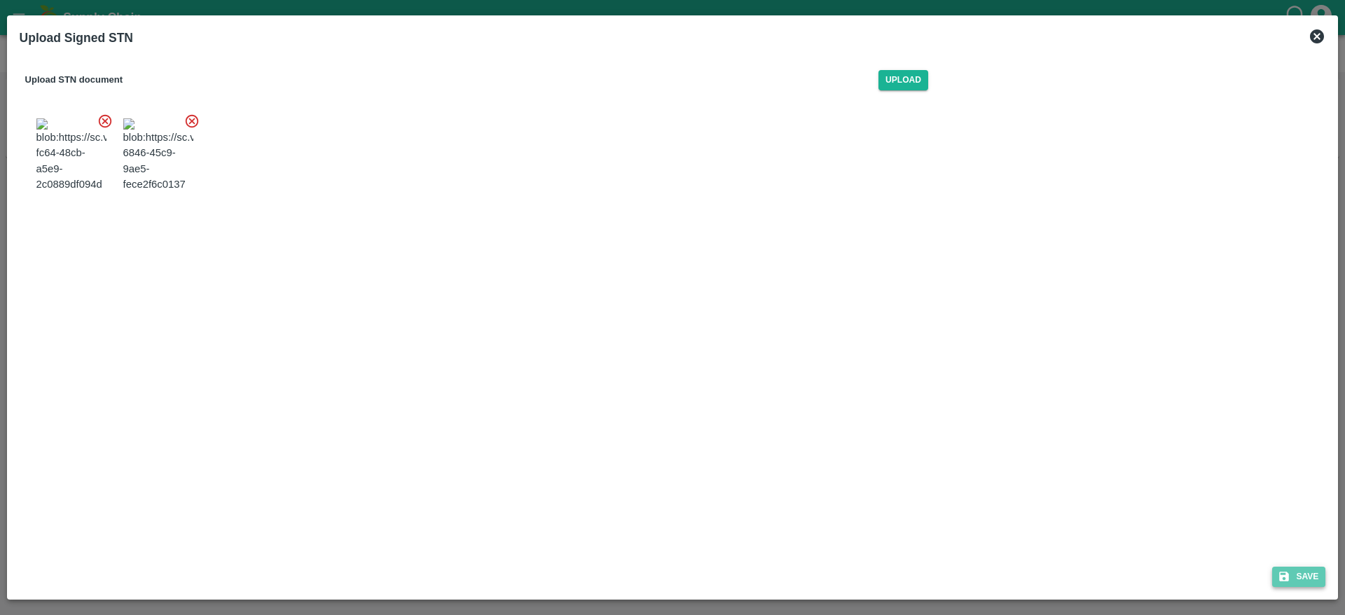
click at [1287, 575] on icon "submit" at bounding box center [1285, 577] width 10 height 10
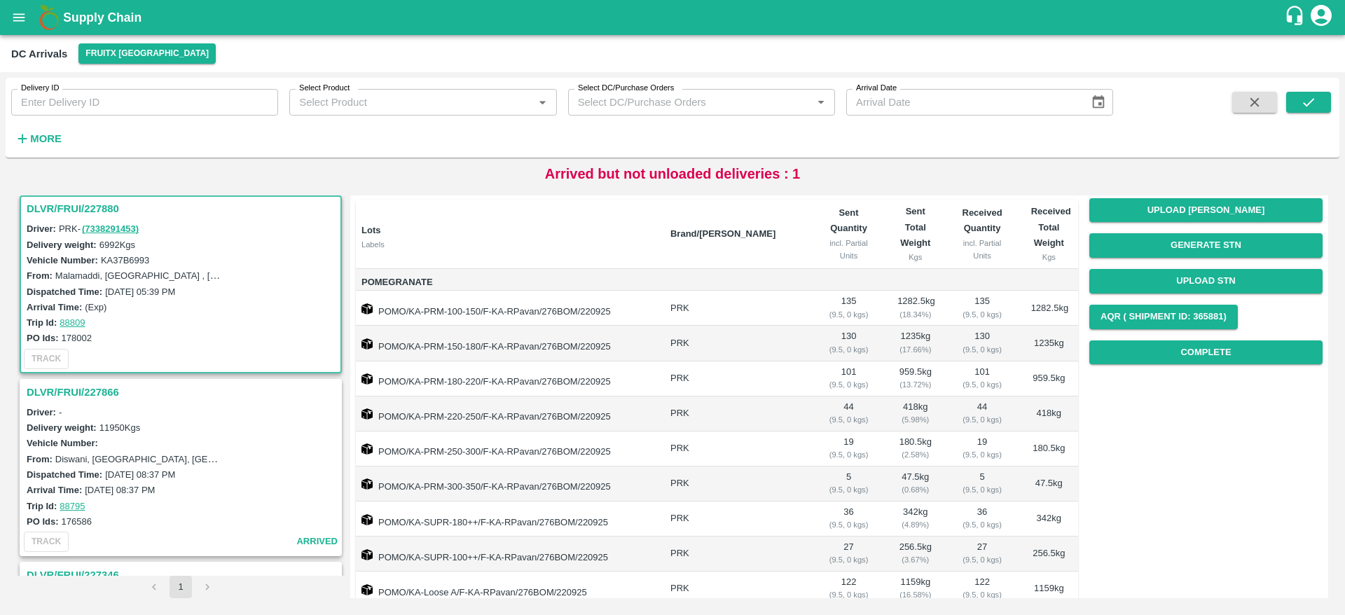
scroll to position [0, 0]
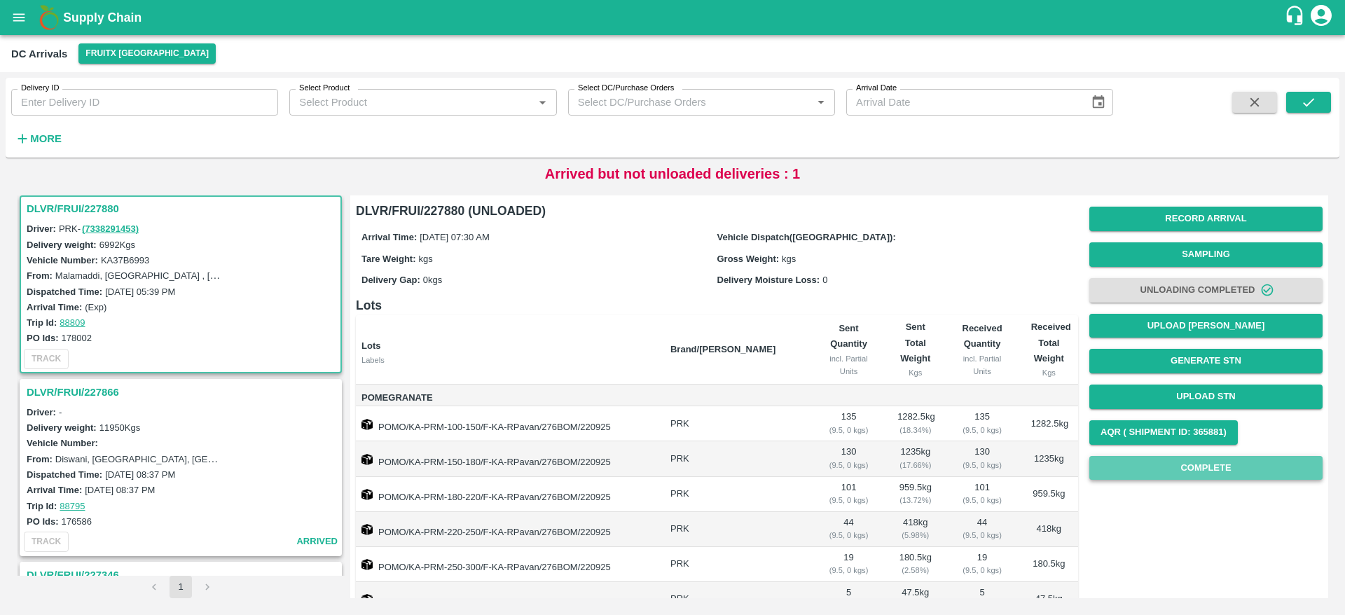
click at [1208, 469] on button "Complete" at bounding box center [1205, 468] width 233 height 25
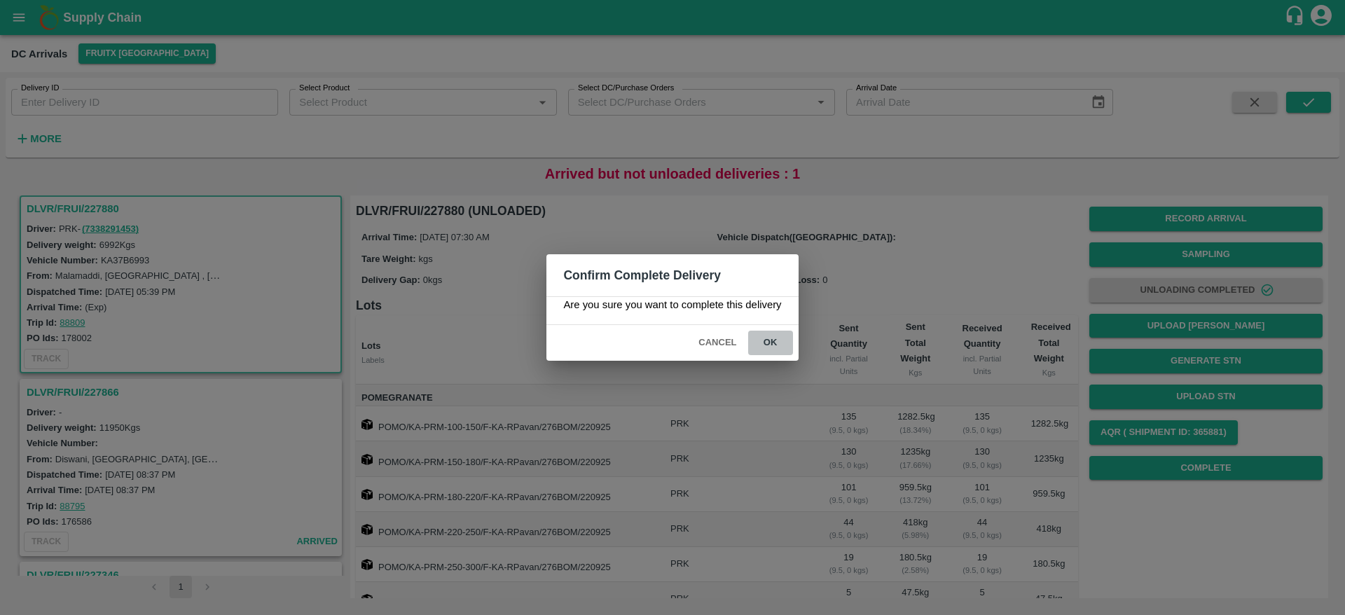
click at [770, 333] on button "ok" at bounding box center [770, 343] width 45 height 25
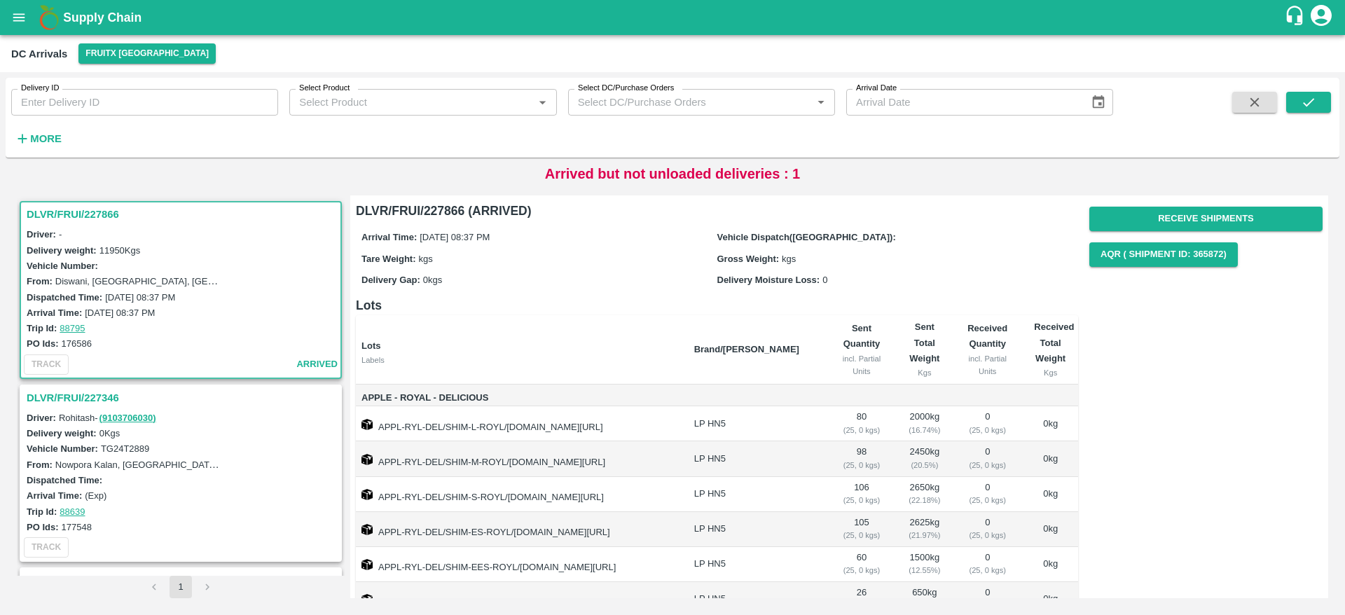
click at [66, 214] on h3 "DLVR/FRUI/227866" at bounding box center [183, 214] width 312 height 18
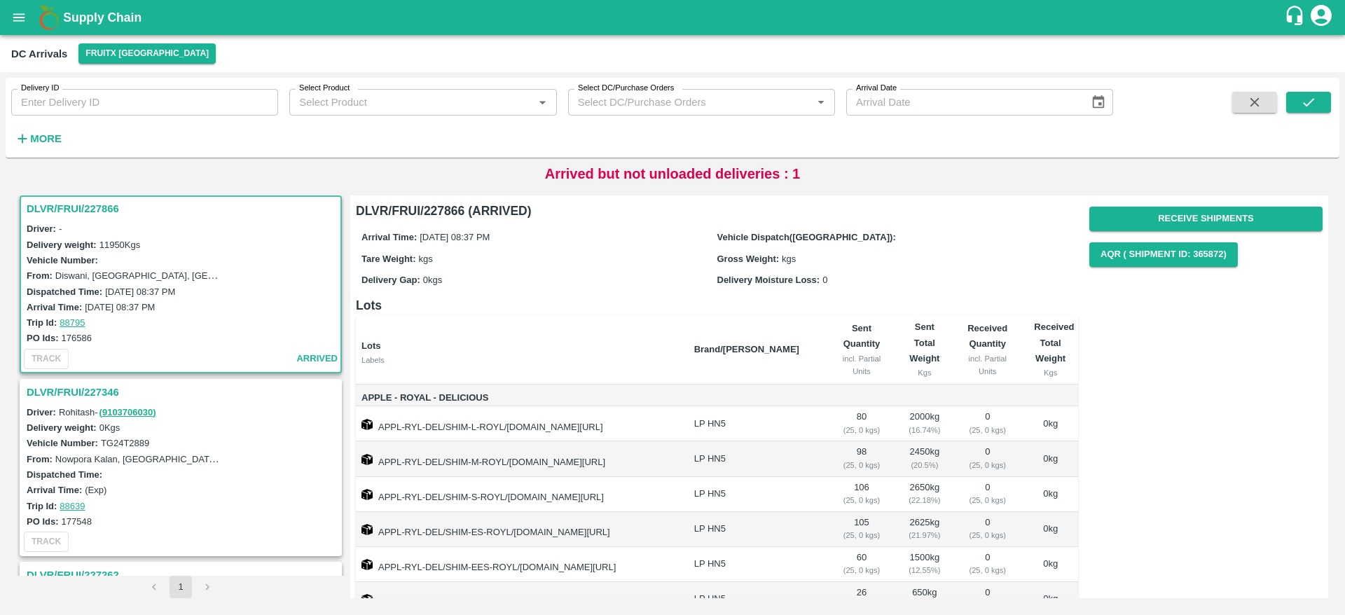
click at [51, 209] on h3 "DLVR/FRUI/227866" at bounding box center [183, 209] width 312 height 18
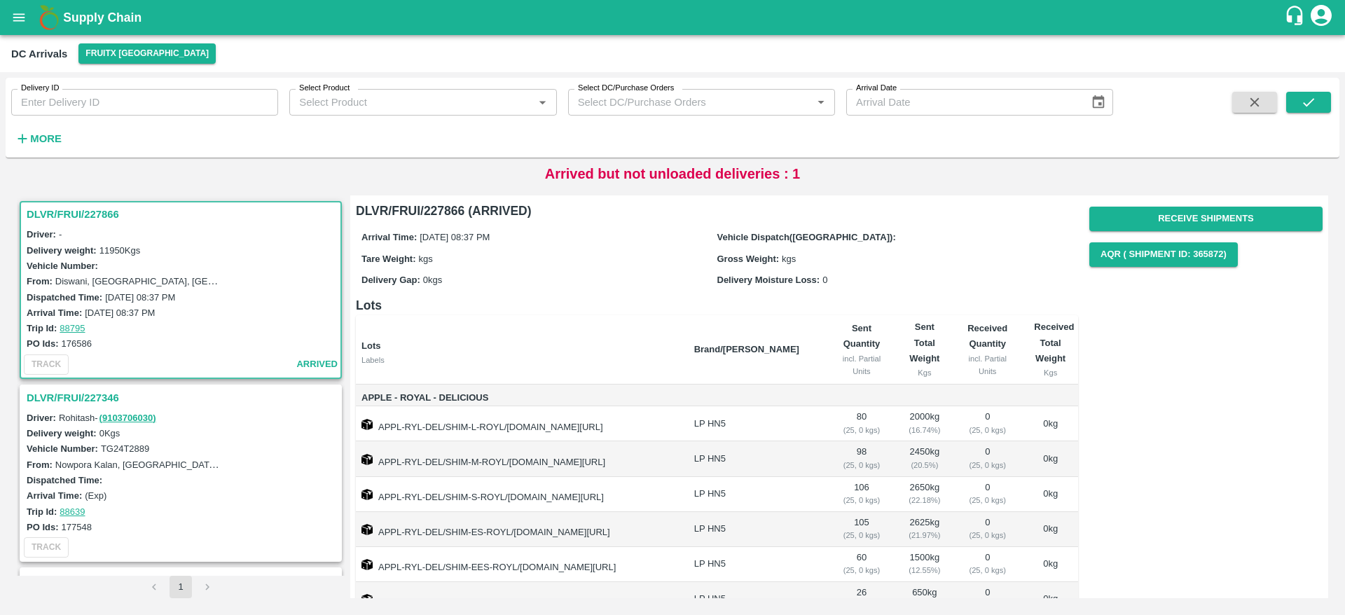
click at [62, 205] on h3 "DLVR/FRUI/227866" at bounding box center [183, 214] width 312 height 18
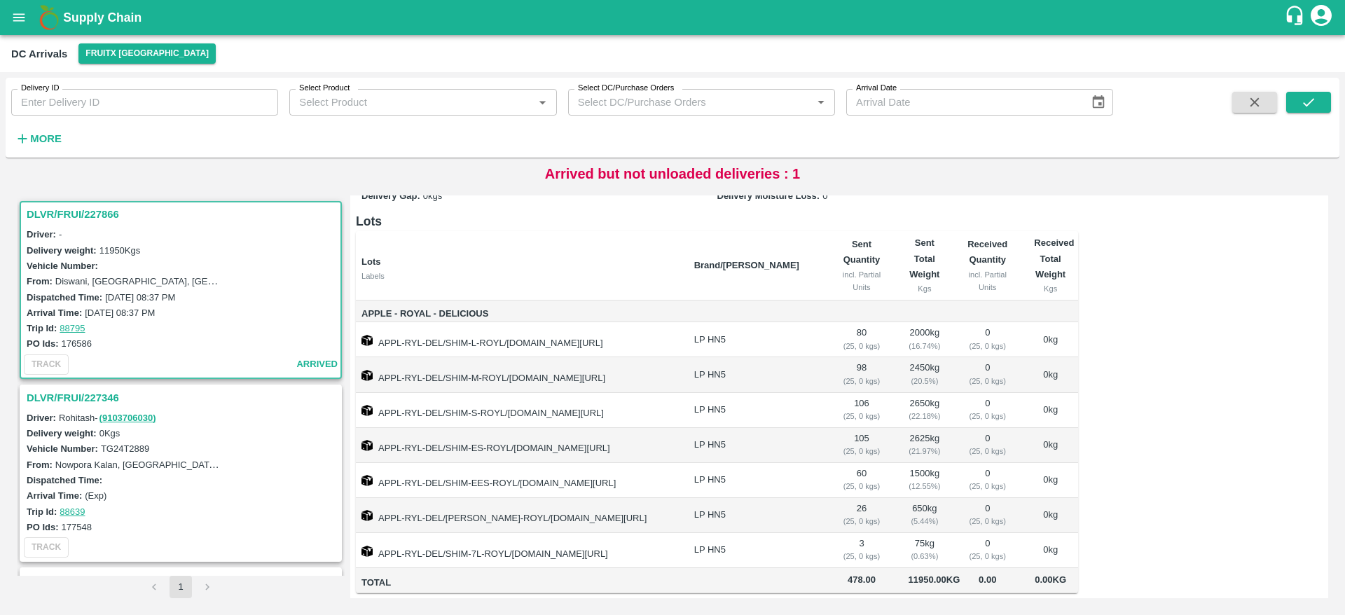
click at [73, 397] on h3 "DLVR/FRUI/227346" at bounding box center [183, 398] width 312 height 18
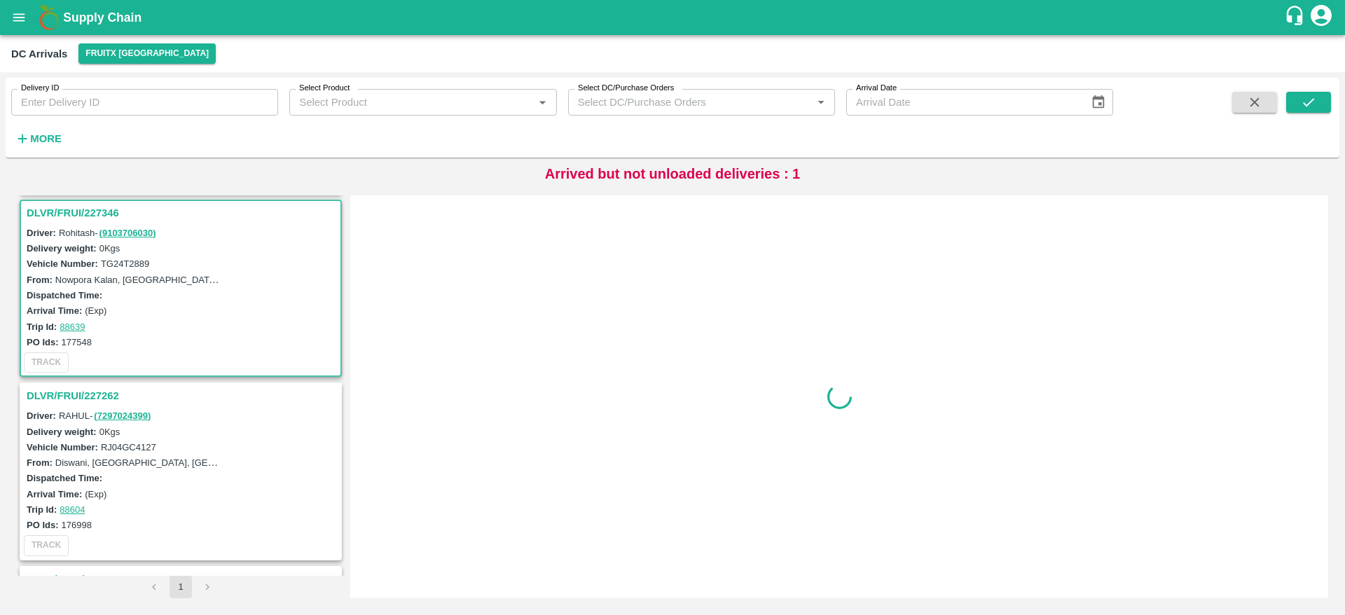
scroll to position [188, 0]
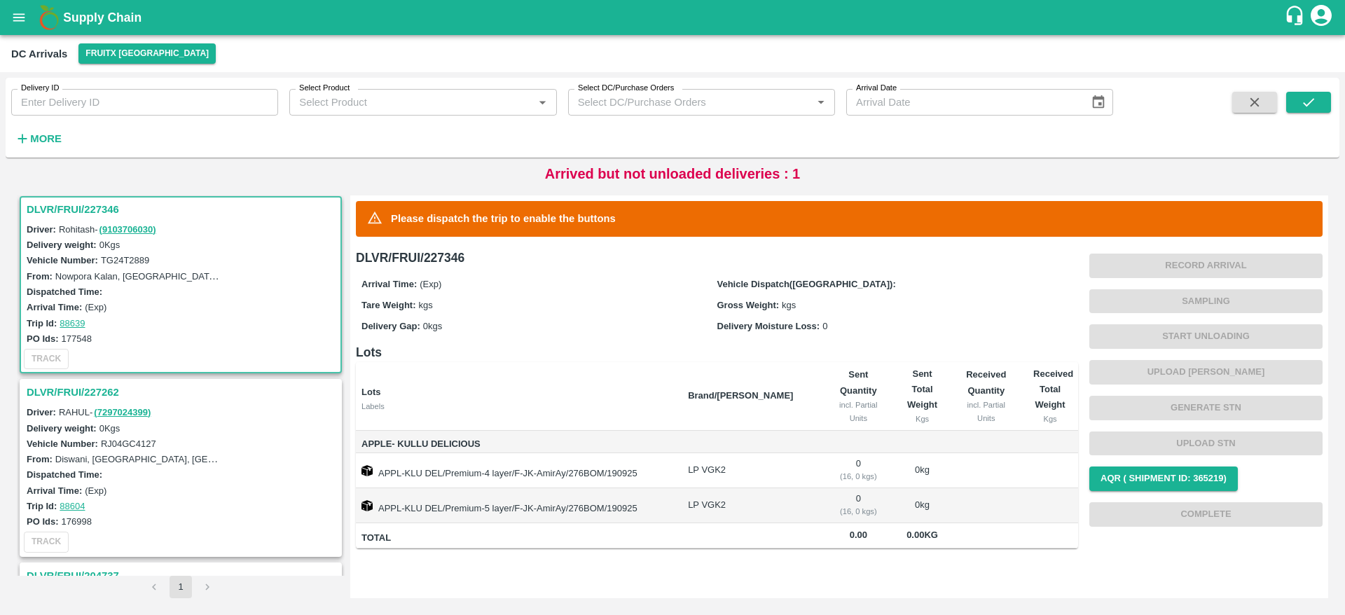
click at [65, 392] on h3 "DLVR/FRUI/227262" at bounding box center [183, 392] width 312 height 18
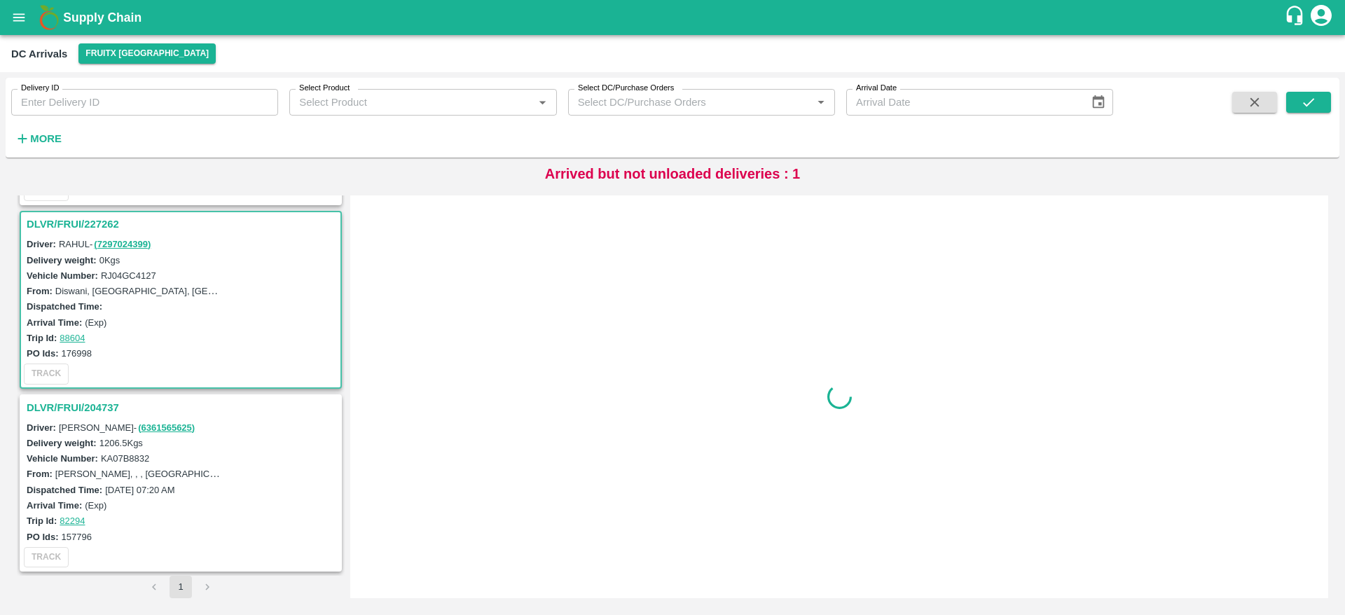
scroll to position [358, 0]
